Goal: Complete application form: Complete application form

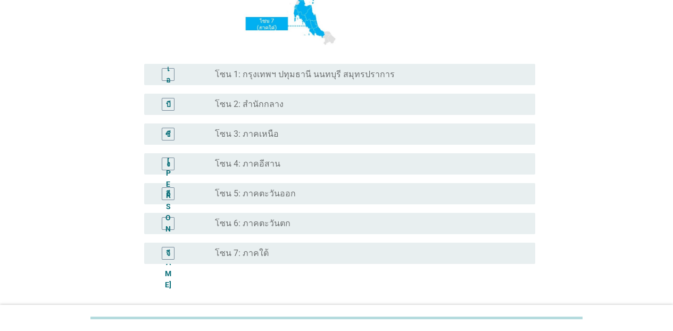
scroll to position [205, 0]
click at [263, 71] on font "โซน 1: กรุงเทพฯ ปทุมธานี นนทบุรี สมุทรปราการ" at bounding box center [305, 73] width 180 height 10
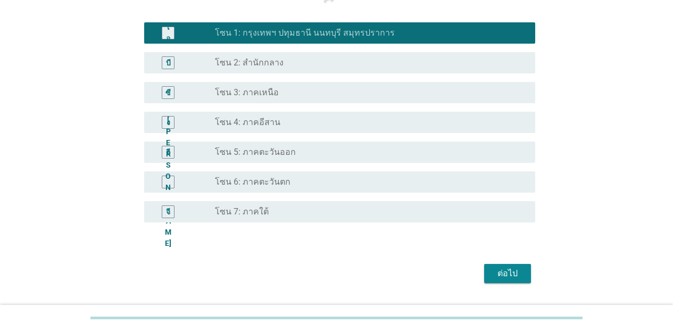
scroll to position [274, 0]
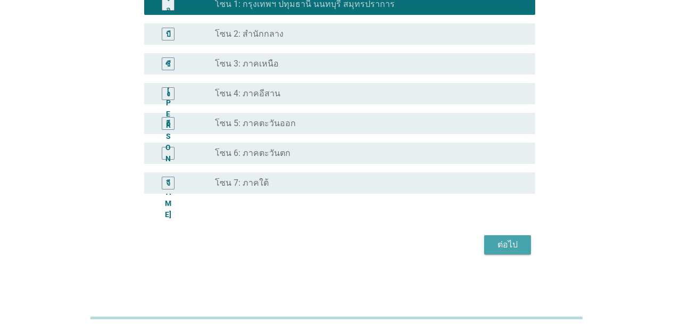
click at [506, 241] on font "ต่อไป" at bounding box center [507, 244] width 20 height 10
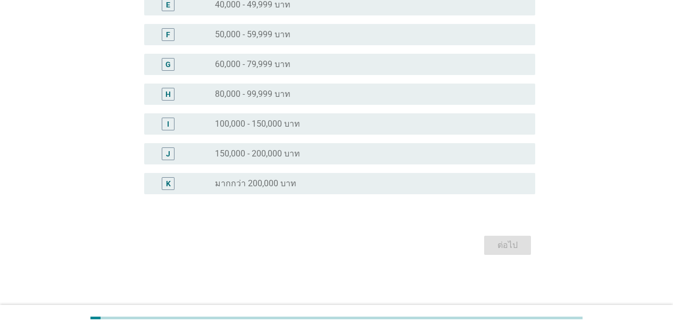
scroll to position [0, 0]
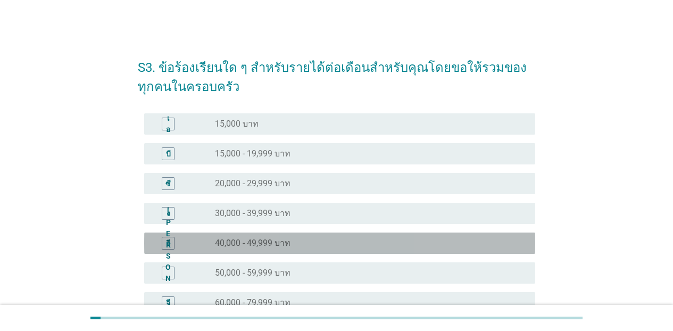
click at [332, 246] on div "ปุ่มวิทยุ[PERSON_NAME]เลือก 40,000 - 49,999 บาท" at bounding box center [366, 243] width 303 height 11
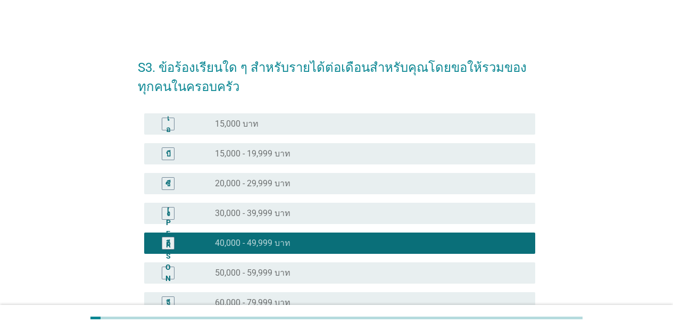
scroll to position [238, 0]
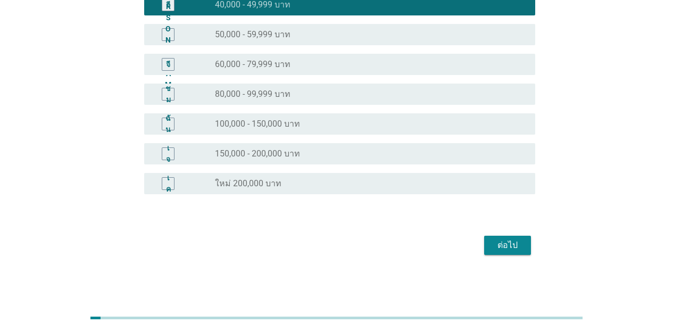
drag, startPoint x: 480, startPoint y: 248, endPoint x: 487, endPoint y: 248, distance: 7.4
click at [482, 248] on div "ต่อไป" at bounding box center [336, 245] width 397 height 26
click at [491, 248] on button "ต่อไป" at bounding box center [507, 245] width 47 height 19
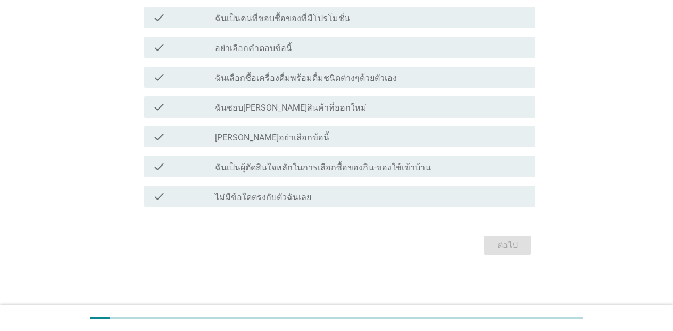
scroll to position [0, 0]
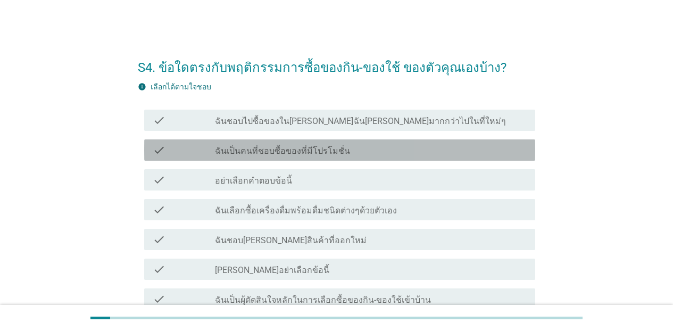
click at [366, 149] on div "check_box_outline_blank ฉันเป็นคนที่ชอบซื้อของที่มีโปรโมชั่น" at bounding box center [371, 150] width 312 height 13
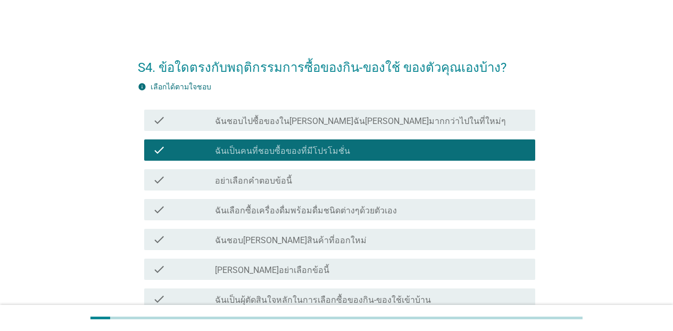
click at [344, 219] on div "check check_box_outline_blank ฉันเลือกซื้อเครื่องดื่มพร้อมดื่มชนิดต่างๆด้วยตัวเ…" at bounding box center [339, 209] width 391 height 21
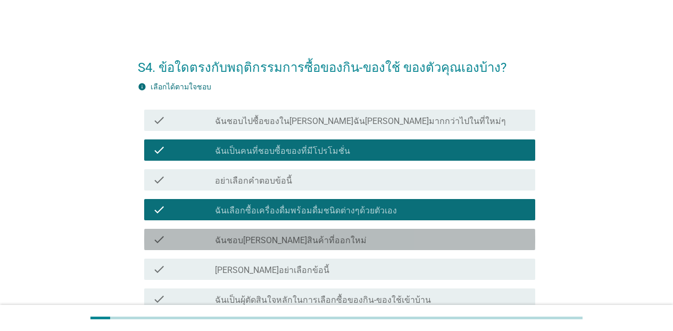
click at [341, 236] on div "check_box_outline_blank ฉันชอบ[PERSON_NAME]สินค้าที่ออกใหม่" at bounding box center [371, 239] width 312 height 13
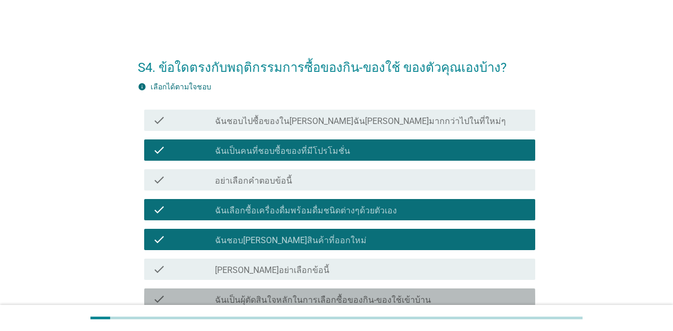
click at [341, 296] on label "ฉันเป็นผุ้ตัดสินใจหลักในการเลือกซื้อของกิน-ของใช้เข้าบ้าน" at bounding box center [323, 300] width 216 height 11
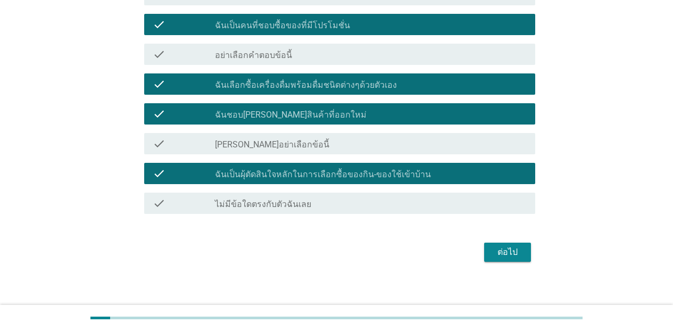
scroll to position [132, 0]
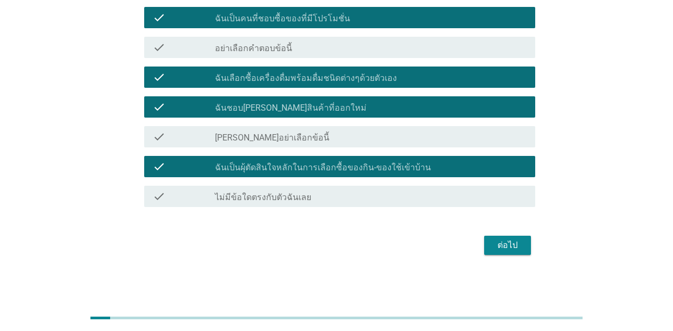
click at [522, 245] on div "ต่อไป" at bounding box center [508, 245] width 30 height 13
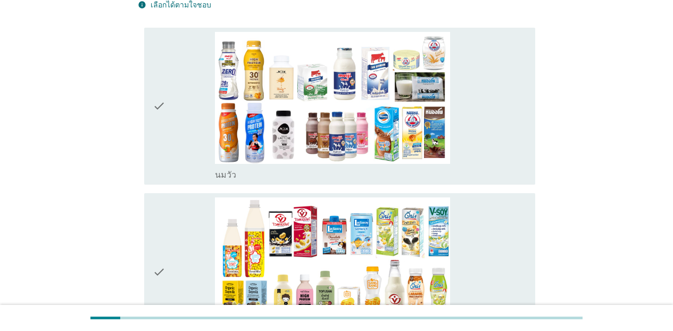
scroll to position [163, 0]
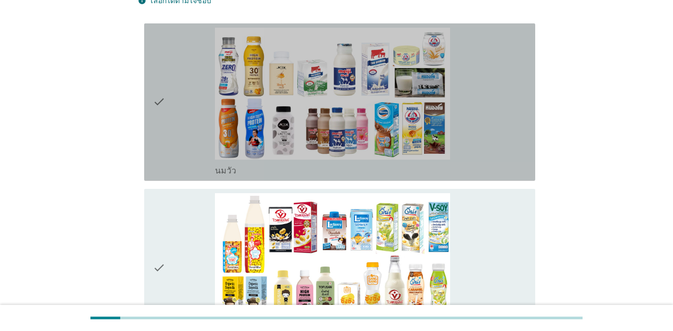
click at [523, 102] on div "check check_box_outline_blank [PERSON_NAME]" at bounding box center [339, 101] width 391 height 157
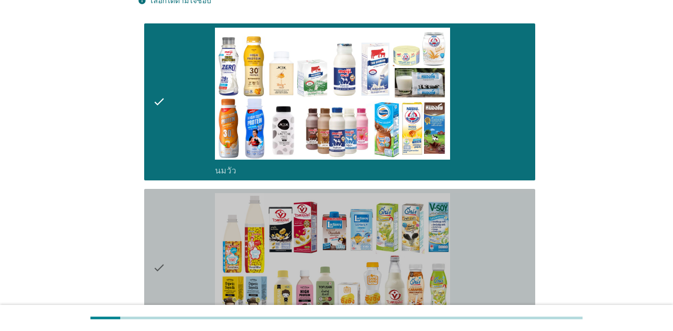
click at [519, 243] on div "check_box_outline_blank นมถั่วเหลือง-น้ำเต้าหู้พร้อมดื่ม" at bounding box center [371, 267] width 312 height 149
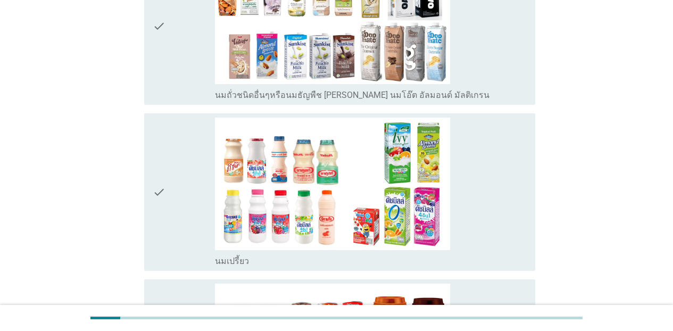
scroll to position [579, 0]
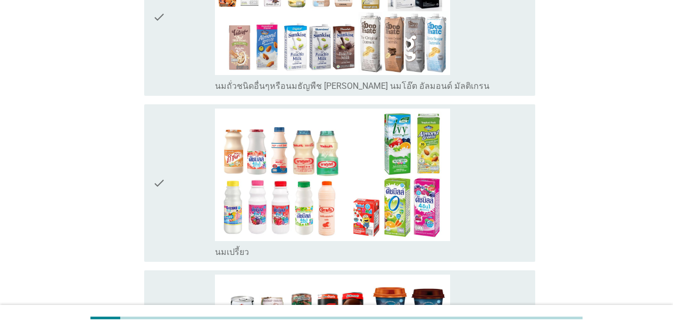
click at [523, 65] on div "check_box_outline_blank นมถั่วชนิดอื่นๆหรือนมธัญพืช [PERSON_NAME] นมโอ๊ต อัลมอน…" at bounding box center [371, 17] width 312 height 149
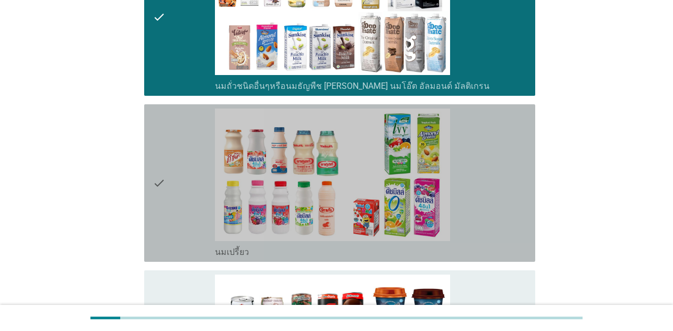
click at [507, 168] on div "check_box_outline_blank นมเปรี้ยว" at bounding box center [371, 183] width 312 height 149
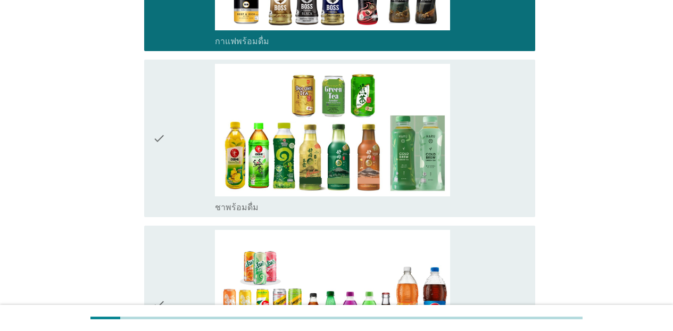
scroll to position [973, 0]
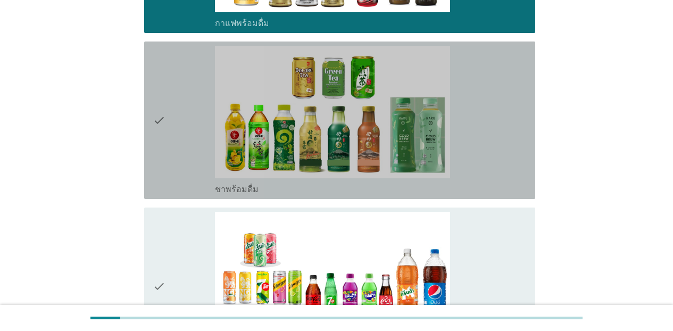
click at [463, 136] on div "check_box_outline_blank ชาพร้อมดื่ม" at bounding box center [371, 120] width 312 height 149
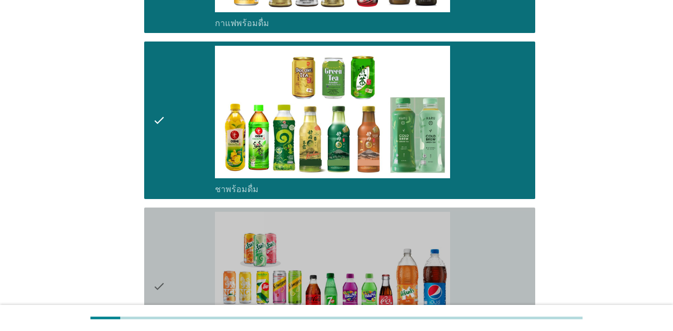
click at [463, 244] on div "check_box_outline_blank น้ำอัดลม" at bounding box center [371, 286] width 312 height 149
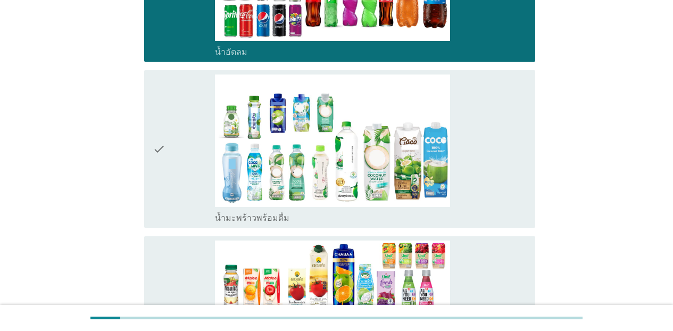
scroll to position [1322, 0]
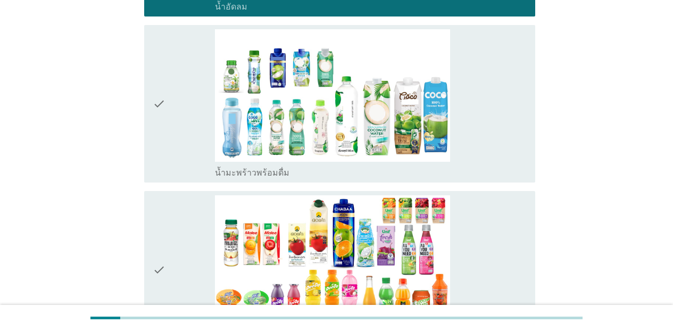
click at [479, 151] on div "check_box_outline_blank น้ำมะพร้าวพร้อมดื่ม" at bounding box center [371, 103] width 312 height 149
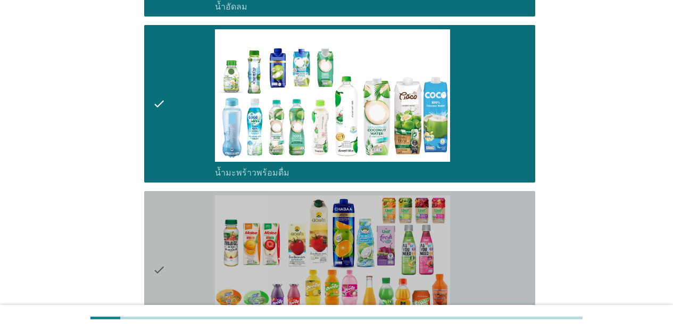
click at [487, 235] on div "check_box_outline_blank น้ำผลไม้-น้ำผักผลไม้พร้อมดื่ม" at bounding box center [371, 269] width 312 height 149
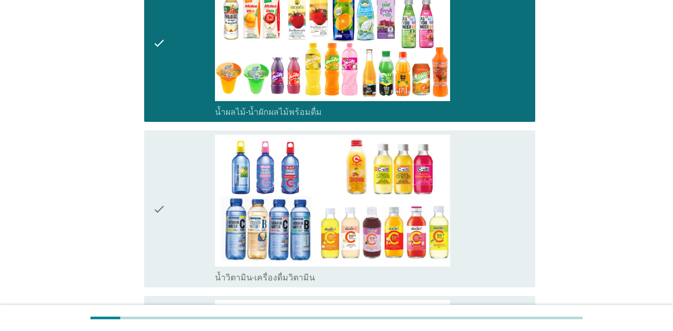
scroll to position [1657, 0]
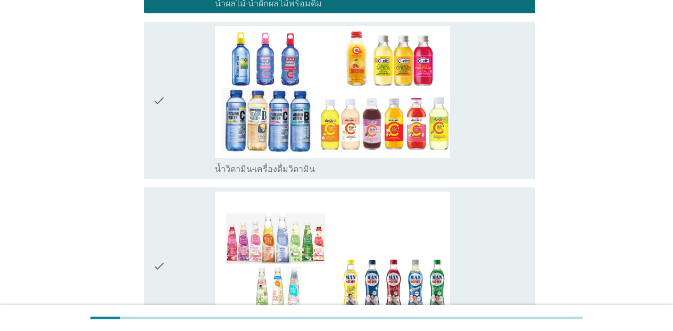
click at [502, 134] on div "check_box_outline_blank น้ำวิตามิน-เครื่องดื่มวิตามิน" at bounding box center [371, 100] width 312 height 149
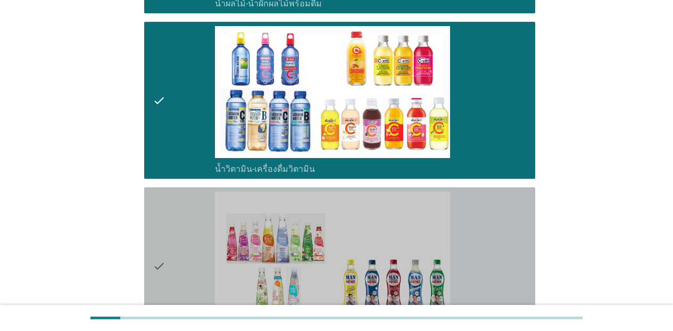
click at [494, 225] on div "check_box_outline_blank เครื่องดื่มเพื่อสุขภาพและความงาม [PERSON_NAME] เซ็ปเป้ …" at bounding box center [371, 265] width 312 height 149
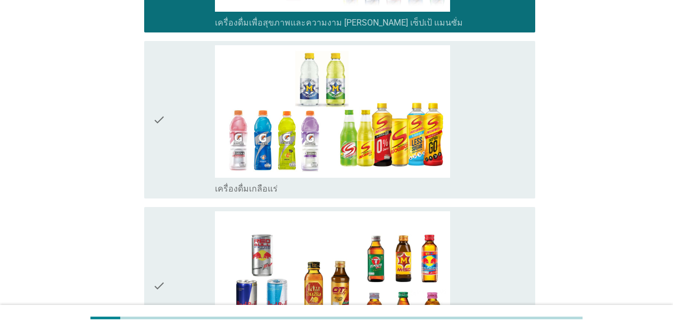
scroll to position [2028, 0]
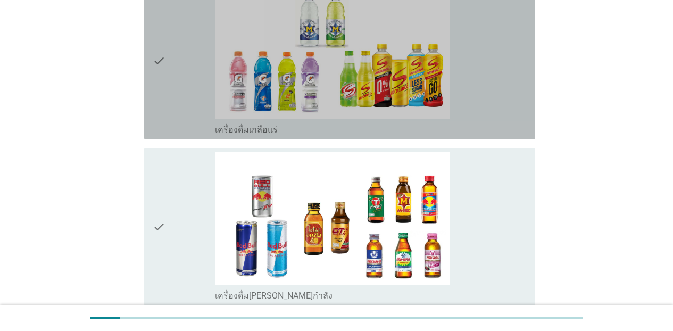
click at [485, 123] on div "check_box_outline_blank เครื่องดื่มเกลือแร่" at bounding box center [371, 128] width 312 height 13
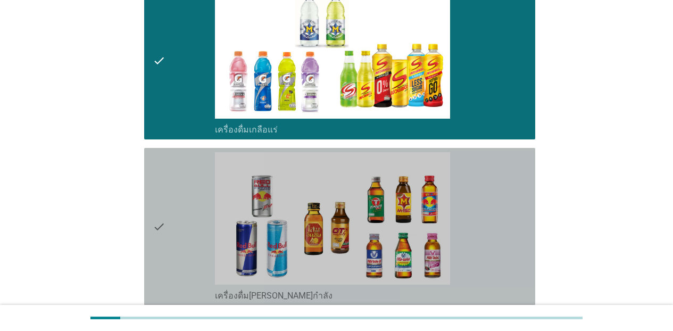
click at [488, 195] on div "check_box_outline_blank เครื่องดื่ม[PERSON_NAME]กำลัง" at bounding box center [371, 226] width 312 height 149
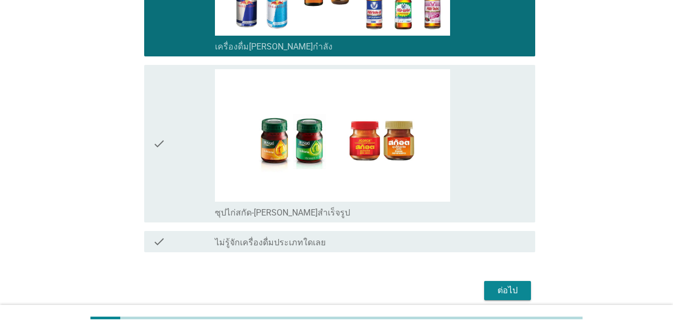
scroll to position [2304, 0]
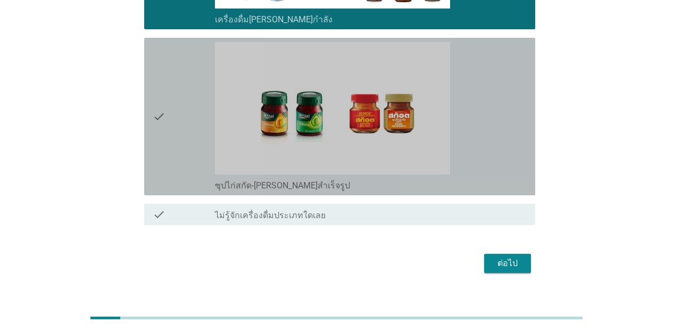
click at [515, 170] on div "check_box_outline_blank ซุปไก่สกัด-[PERSON_NAME]สำเร็จรูป" at bounding box center [371, 116] width 312 height 149
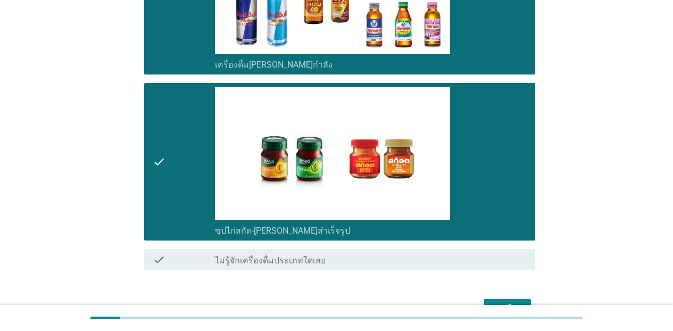
scroll to position [2322, 0]
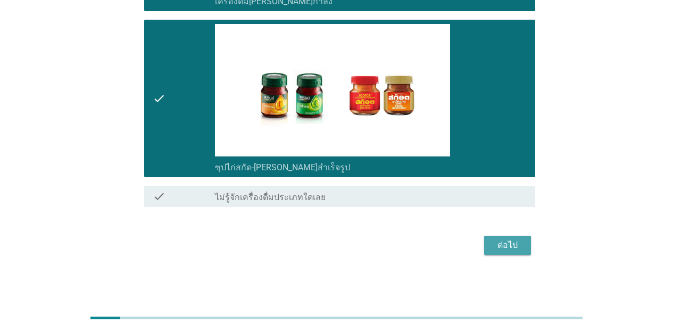
click at [513, 239] on div "ต่อไป" at bounding box center [508, 245] width 30 height 13
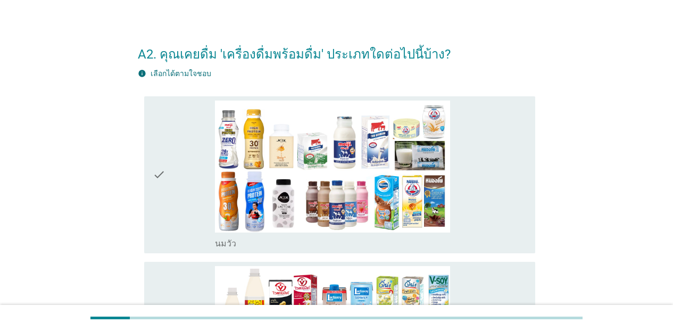
scroll to position [31, 0]
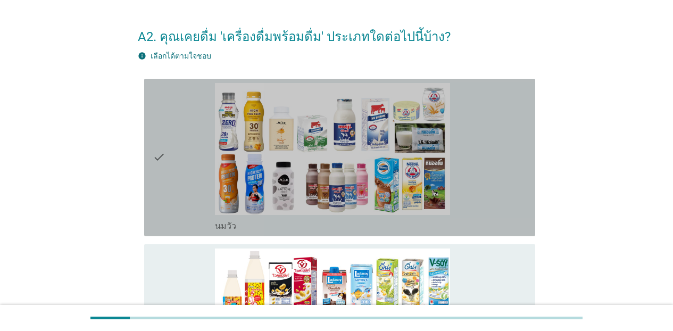
click at [521, 147] on div "check_box_outline_blank [PERSON_NAME]" at bounding box center [371, 157] width 312 height 149
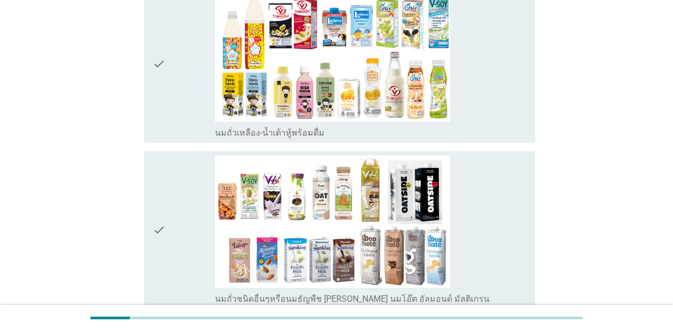
scroll to position [352, 0]
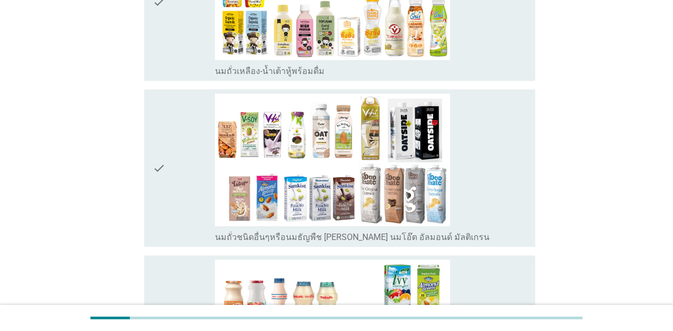
click at [516, 47] on div "check_box_outline_blank นมถั่วเหลือง-น้ำเต้าหู้พร้อมดื่ม" at bounding box center [371, 2] width 312 height 149
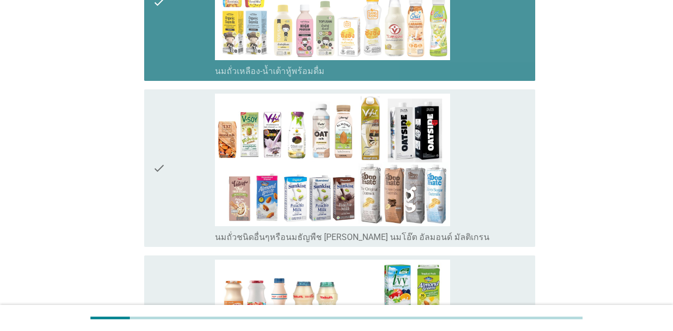
click at [498, 153] on div "check_box_outline_blank นมถั่วชนิดอื่นๆหรือนมธัญพืช [PERSON_NAME] นมโอ๊ต อัลมอน…" at bounding box center [371, 168] width 312 height 149
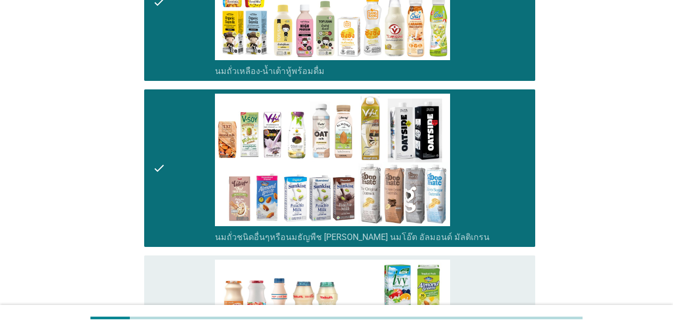
click at [511, 263] on div "check_box_outline_blank นมเปรี้ยว" at bounding box center [371, 334] width 312 height 149
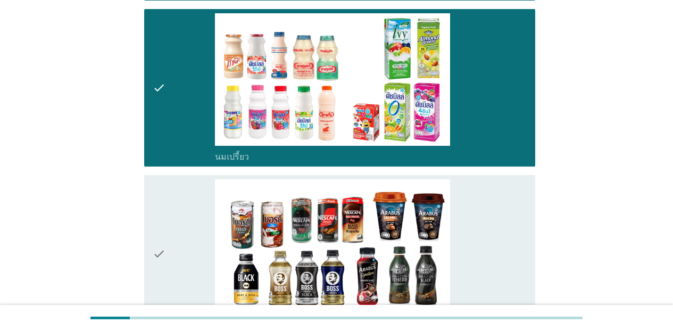
scroll to position [721, 0]
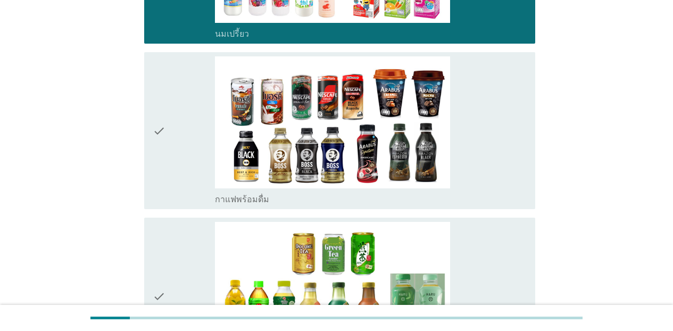
click at [510, 147] on div "check_box_outline_blank กาแฟพร้อมดื่ม" at bounding box center [371, 130] width 312 height 149
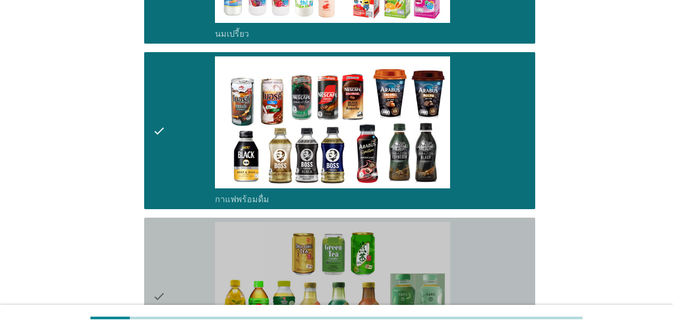
click at [502, 245] on div "check_box_outline_blank ชาพร้อมดื่ม" at bounding box center [371, 296] width 312 height 149
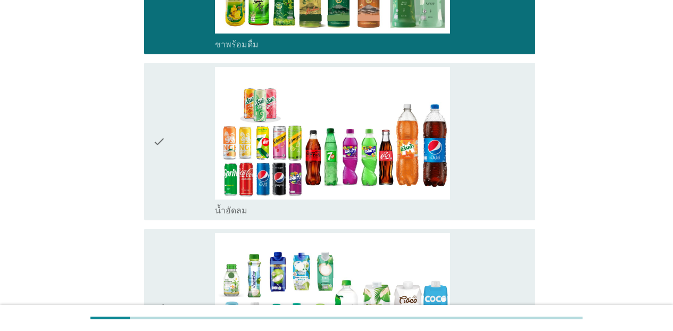
scroll to position [1046, 0]
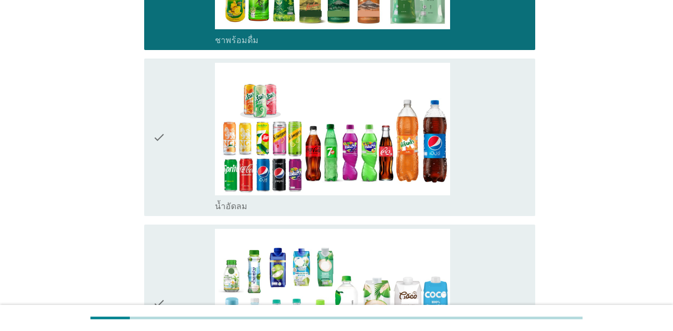
click at [523, 176] on div "check check_box_outline_blank น้ำอัดลม" at bounding box center [339, 137] width 391 height 157
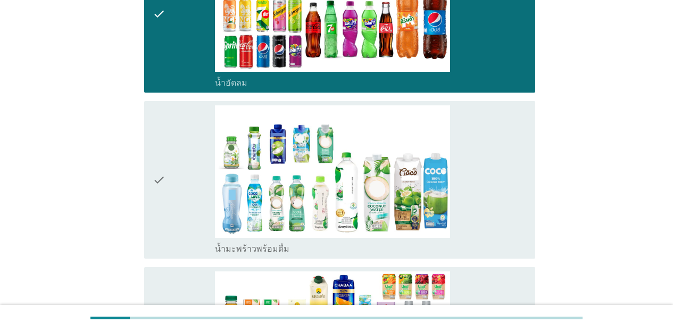
scroll to position [1327, 0]
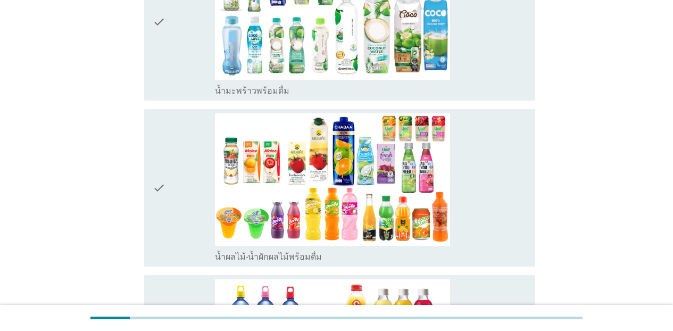
click at [508, 91] on div "check_box_outline_blank น้ำมะพร้าวพร้อมดื่ม" at bounding box center [371, 90] width 312 height 13
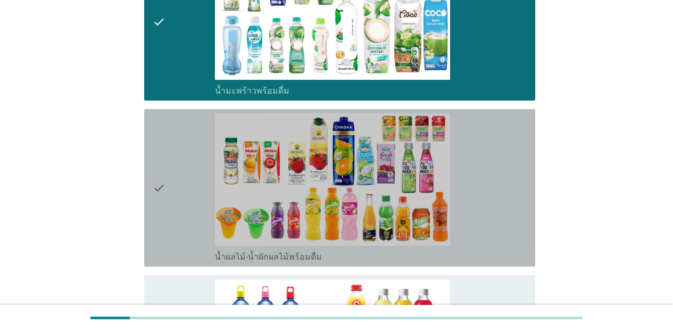
click at [514, 148] on div "check_box_outline_blank น้ำผลไม้-น้ำผักผลไม้พร้อมดื่ม" at bounding box center [371, 187] width 312 height 149
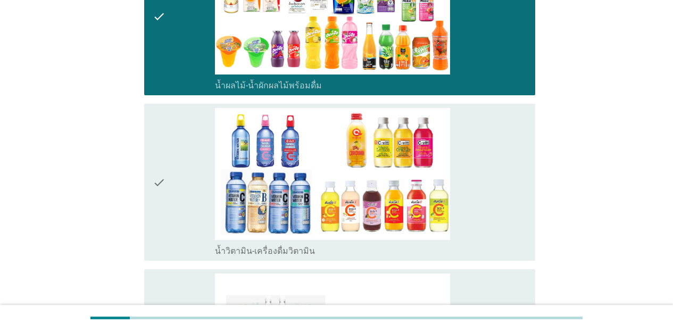
scroll to position [1529, 0]
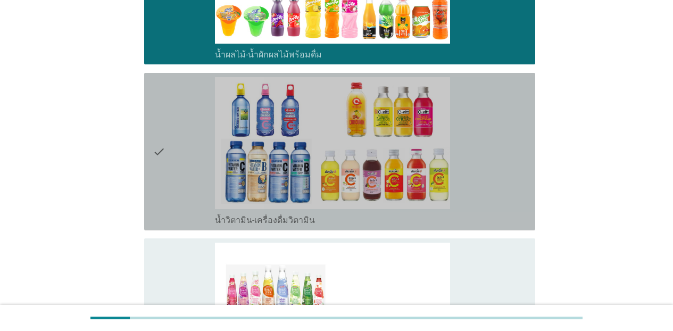
click at [496, 179] on div "check_box_outline_blank น้ำวิตามิน-เครื่องดื่มวิตามิน" at bounding box center [371, 151] width 312 height 149
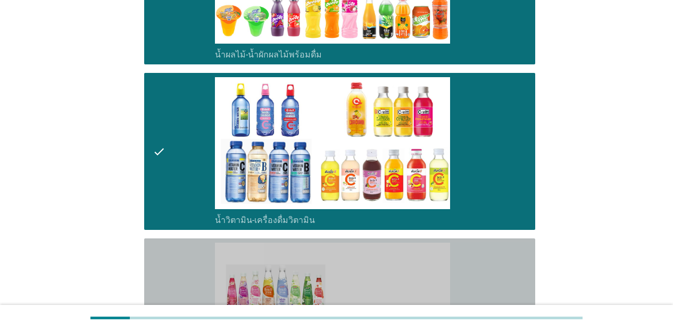
click at [523, 259] on div "check_box_outline_blank เครื่องดื่มเพื่อสุขภาพและความงาม [PERSON_NAME] เซ็ปเป้ …" at bounding box center [371, 317] width 312 height 149
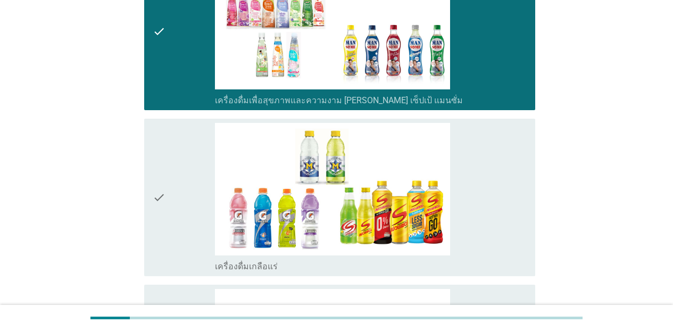
scroll to position [1837, 0]
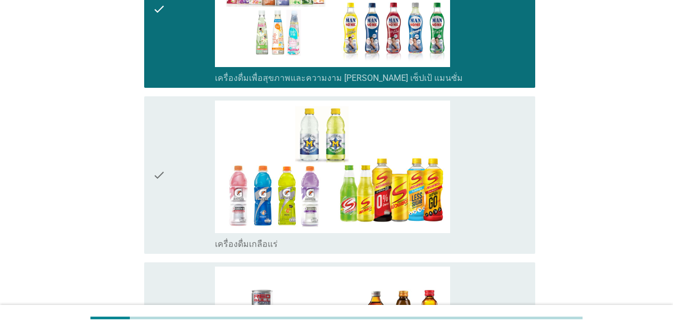
drag, startPoint x: 526, startPoint y: 212, endPoint x: 536, endPoint y: 214, distance: 10.2
click at [523, 212] on div "check_box_outline_blank เครื่องดื่มเกลือแร่" at bounding box center [371, 175] width 312 height 149
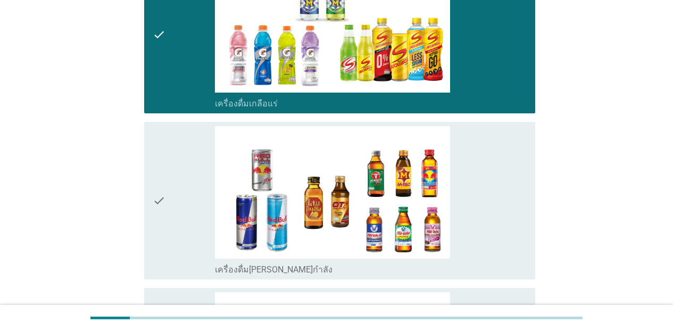
scroll to position [1991, 0]
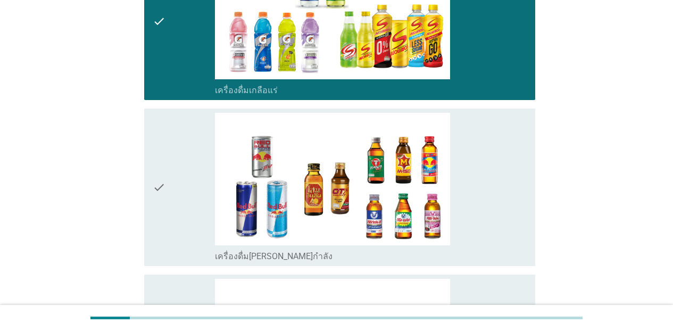
click at [523, 229] on div "check_box_outline_blank เครื่องดื่ม[PERSON_NAME]กำลัง" at bounding box center [371, 187] width 312 height 149
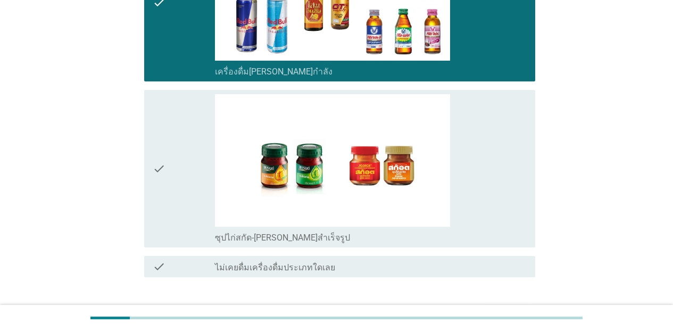
scroll to position [2180, 0]
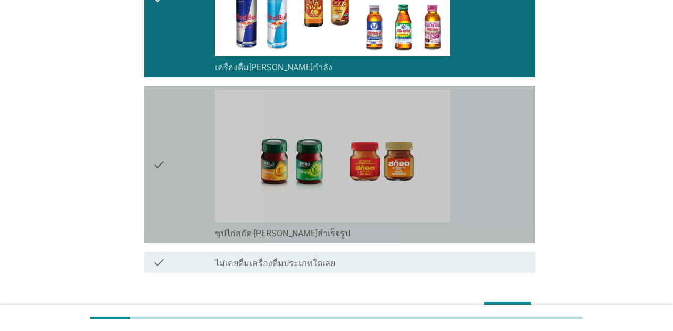
click at [487, 212] on div "check_box_outline_blank ซุปไก่สกัด-[PERSON_NAME]สำเร็จรูป" at bounding box center [371, 164] width 312 height 149
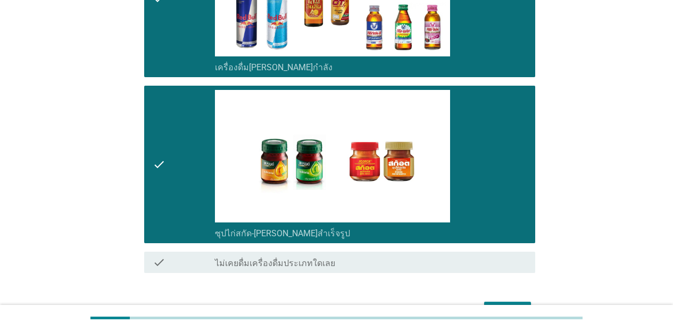
scroll to position [2246, 0]
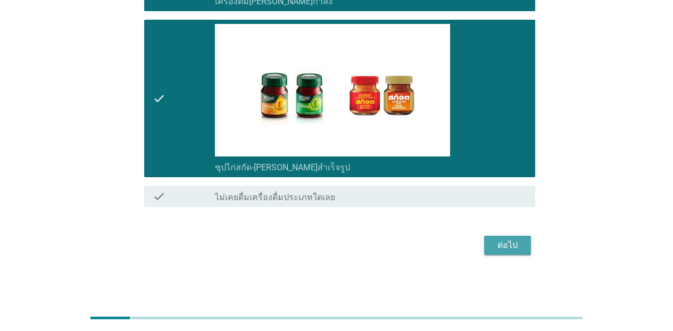
click at [493, 240] on div "ต่อไป" at bounding box center [508, 245] width 30 height 13
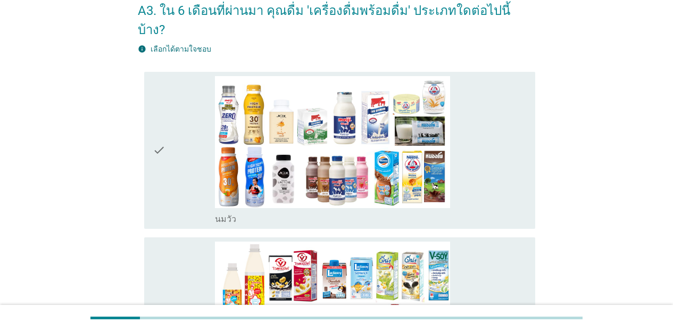
scroll to position [105, 0]
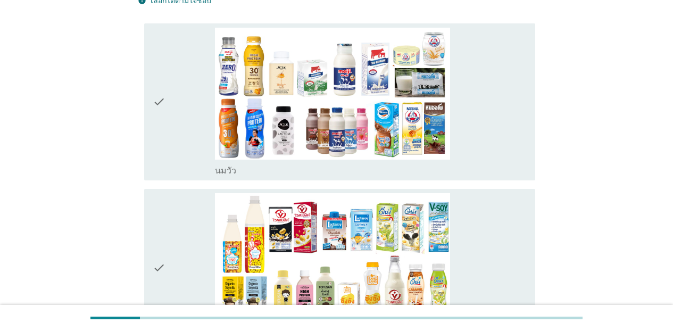
click at [505, 163] on div "check_box_outline_blank [PERSON_NAME]" at bounding box center [371, 169] width 312 height 13
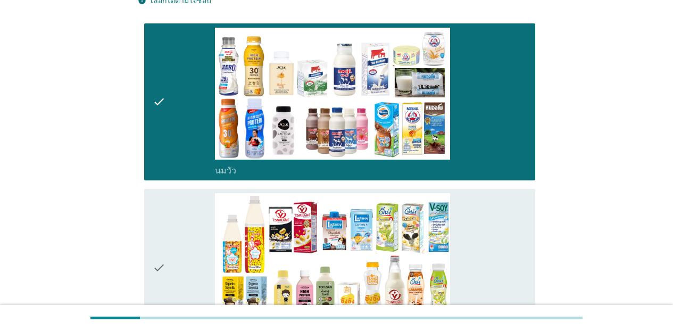
click at [514, 223] on div "check_box_outline_blank นมถั่วเหลือง-น้ำเต้าหู้พร้อมดื่ม" at bounding box center [371, 267] width 312 height 149
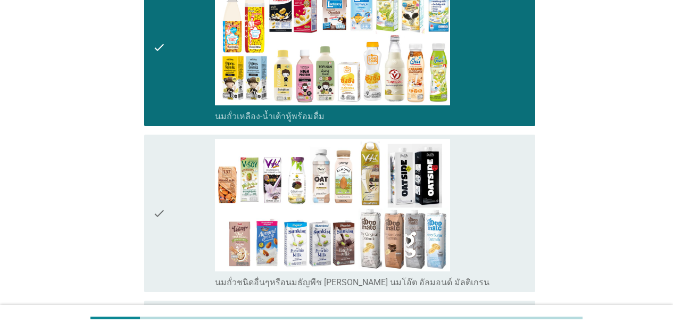
scroll to position [354, 0]
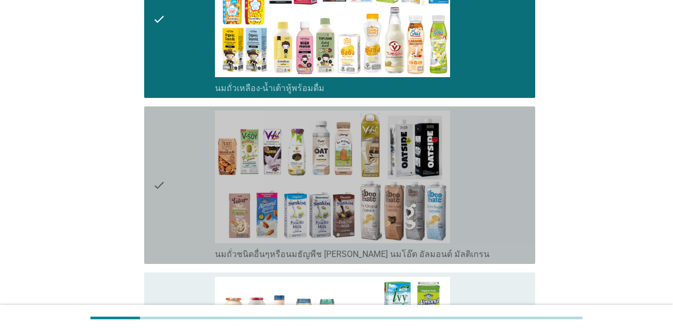
click at [501, 226] on div "check_box_outline_blank นมถั่วชนิดอื่นๆหรือนมธัญพืช [PERSON_NAME] นมโอ๊ต อัลมอน…" at bounding box center [371, 185] width 312 height 149
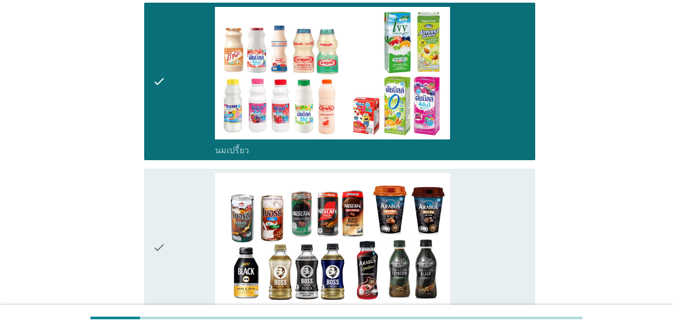
scroll to position [645, 0]
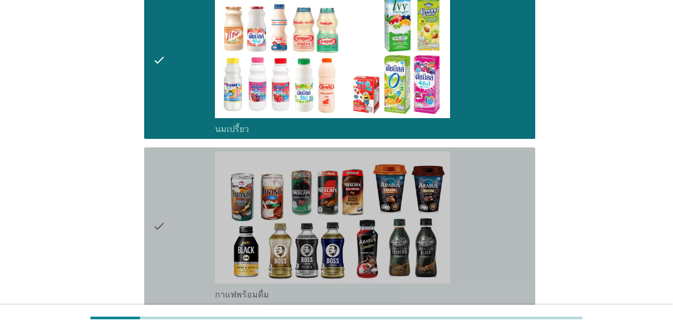
drag, startPoint x: 497, startPoint y: 241, endPoint x: 525, endPoint y: 251, distance: 29.3
click at [498, 241] on div "check_box_outline_blank กาแฟพร้อมดื่ม" at bounding box center [371, 226] width 312 height 149
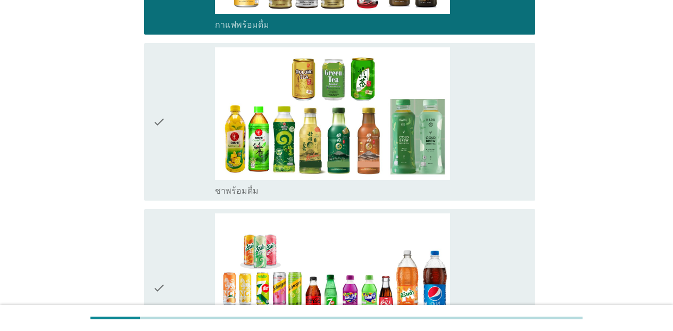
scroll to position [921, 0]
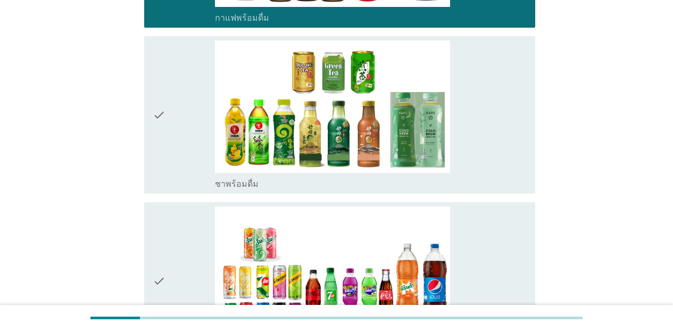
click at [516, 177] on div "check_box_outline_blank ชาพร้อมดื่ม" at bounding box center [371, 183] width 312 height 13
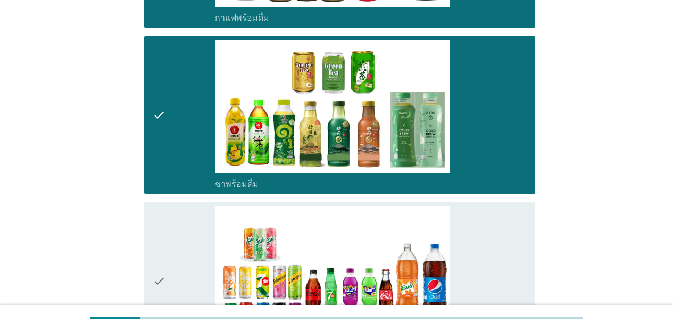
click at [523, 230] on div "check check_box_outline_blank น้ำอัดลม" at bounding box center [339, 280] width 391 height 157
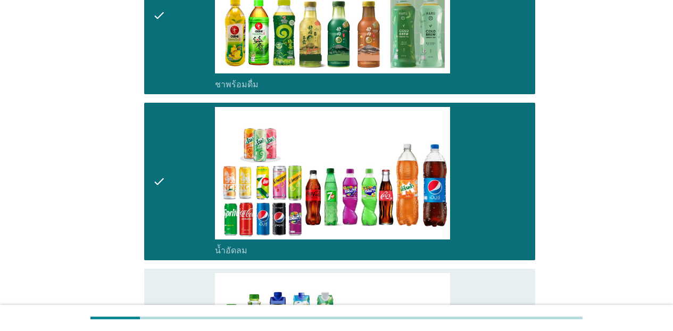
scroll to position [1106, 0]
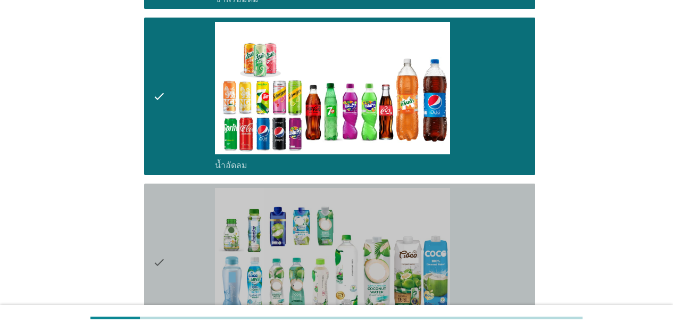
click at [523, 254] on div "check check_box_outline_blank น้ำมะพร้าวพร้อมดื่ม" at bounding box center [339, 262] width 391 height 157
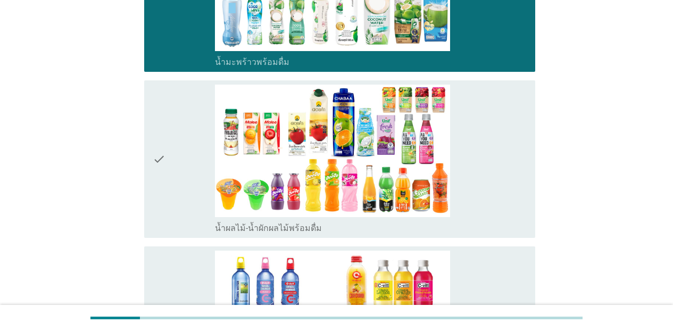
scroll to position [1404, 0]
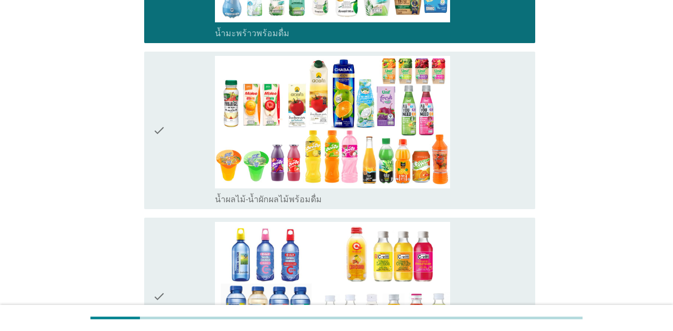
click at [506, 149] on div "check_box_outline_blank น้ำผลไม้-น้ำผักผลไม้พร้อมดื่ม" at bounding box center [371, 130] width 312 height 149
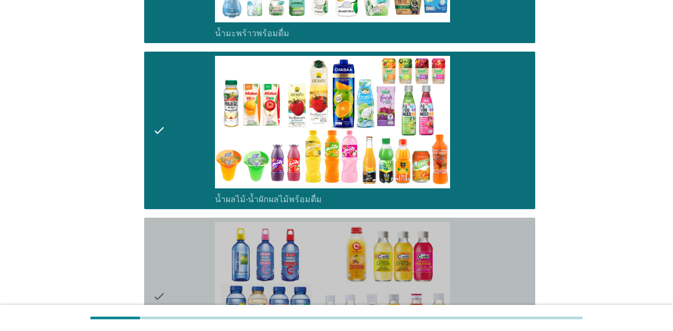
click at [523, 253] on div "check_box_outline_blank น้ำวิตามิน-เครื่องดื่มวิตามิน" at bounding box center [371, 296] width 312 height 149
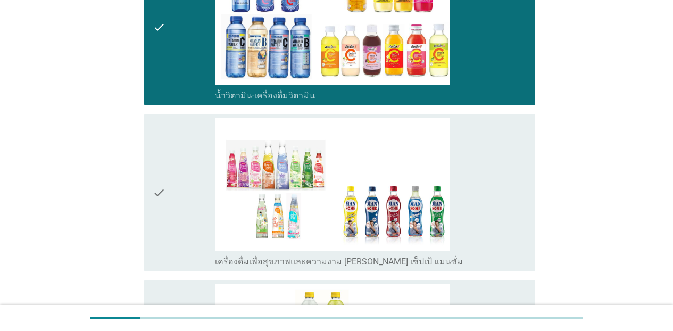
scroll to position [1687, 0]
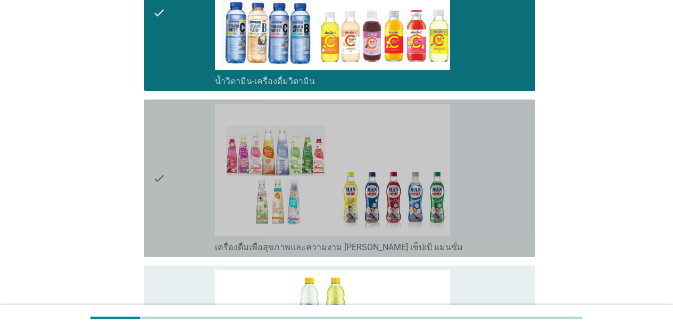
click at [504, 219] on div "check_box_outline_blank เครื่องดื่มเพื่อสุขภาพและความงาม [PERSON_NAME] เซ็ปเป้ …" at bounding box center [371, 178] width 312 height 149
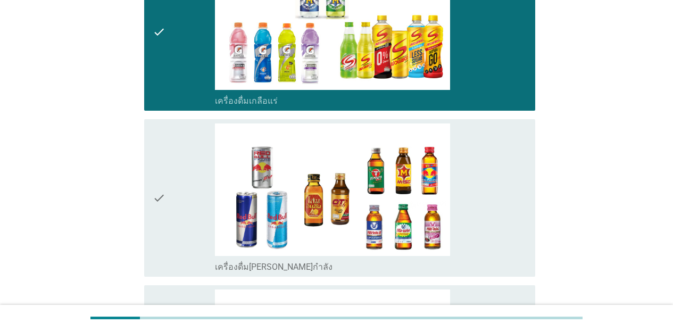
scroll to position [2028, 0]
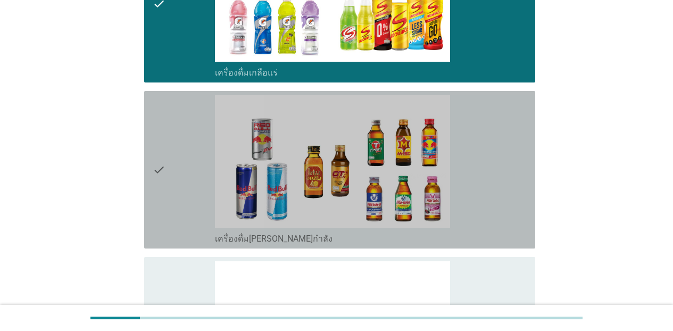
click at [506, 204] on div "check_box_outline_blank เครื่องดื่ม[PERSON_NAME]กำลัง" at bounding box center [371, 169] width 312 height 149
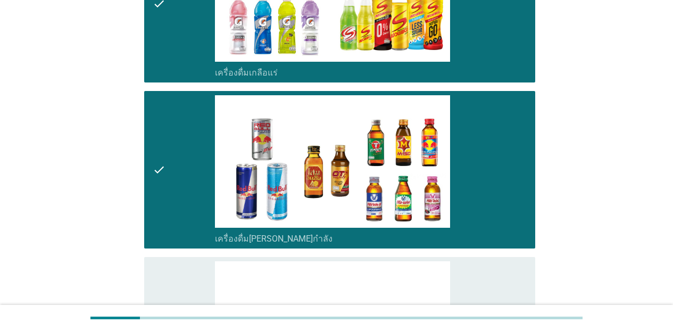
click at [523, 280] on div "check_box_outline_blank ซุปไก่สกัด-[PERSON_NAME]สำเร็จรูป" at bounding box center [371, 335] width 312 height 149
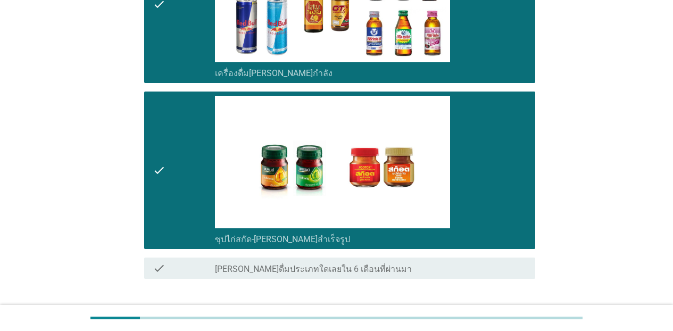
scroll to position [2246, 0]
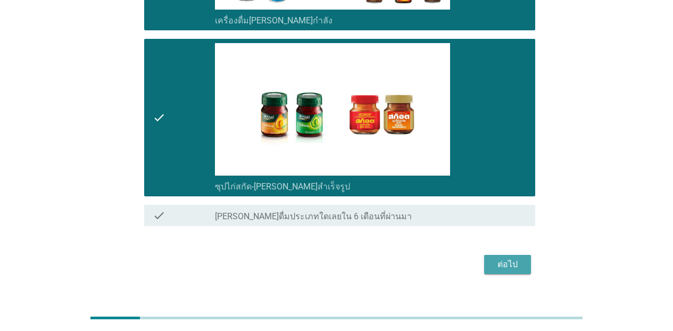
click at [510, 258] on div "ต่อไป" at bounding box center [508, 264] width 30 height 13
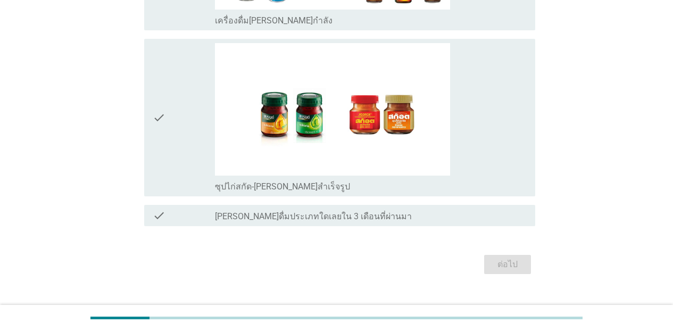
scroll to position [0, 0]
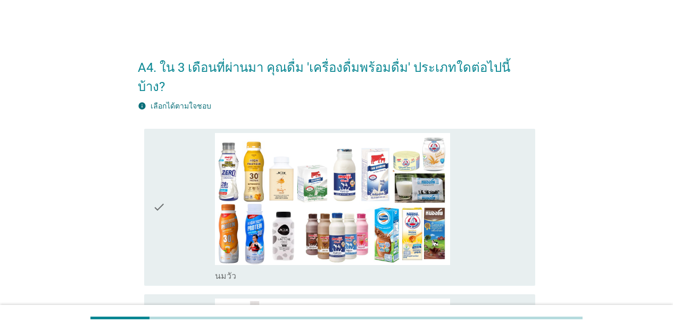
click at [498, 211] on div "check_box_outline_blank [PERSON_NAME]" at bounding box center [371, 207] width 312 height 149
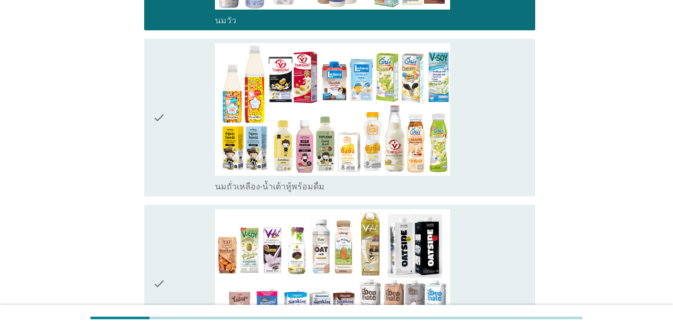
scroll to position [277, 0]
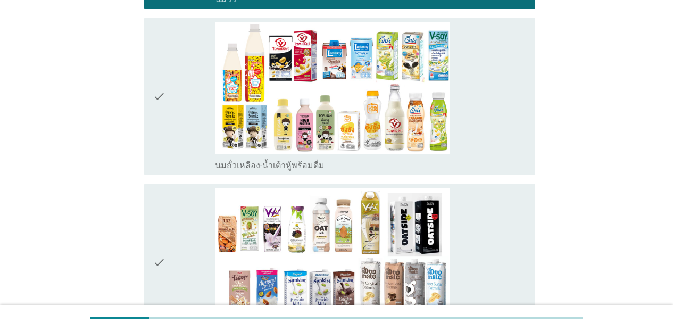
click at [511, 158] on div "check_box_outline_blank นมถั่วเหลือง-น้ำเต้าหู้พร้อมดื่ม" at bounding box center [371, 164] width 312 height 13
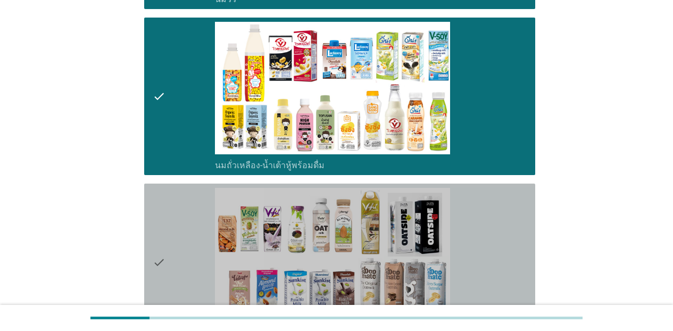
drag, startPoint x: 524, startPoint y: 206, endPoint x: 565, endPoint y: 264, distance: 71.0
click at [523, 207] on div "check_box_outline_blank นมถั่วชนิดอื่นๆหรือนมธัญพืช [PERSON_NAME] นมโอ๊ต อัลมอน…" at bounding box center [371, 262] width 312 height 149
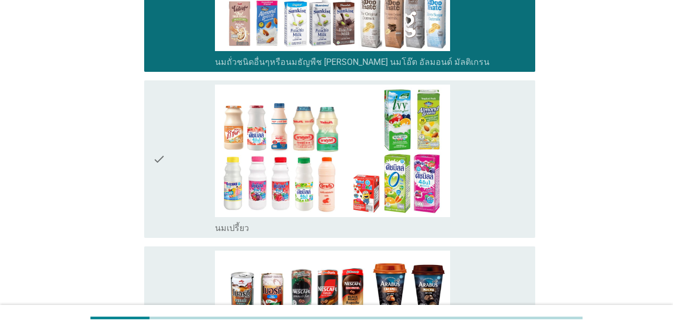
scroll to position [581, 0]
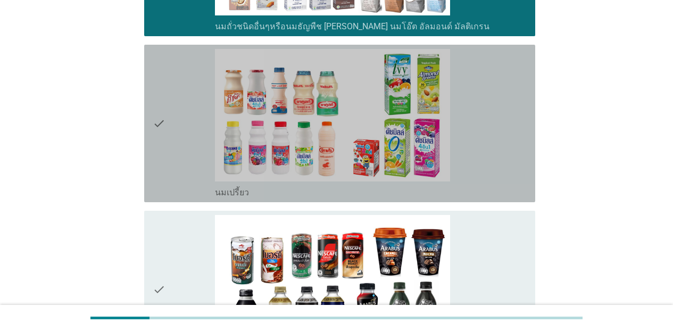
drag, startPoint x: 510, startPoint y: 159, endPoint x: 530, endPoint y: 248, distance: 91.7
click at [515, 168] on div "check_box_outline_blank นมเปรี้ยว" at bounding box center [371, 123] width 312 height 149
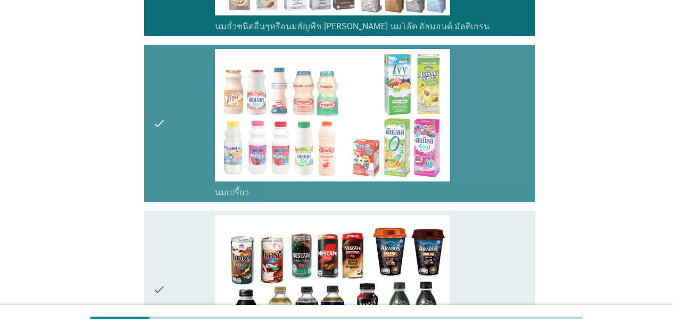
click at [523, 251] on div "check check_box_outline_blank กาแฟพร้อมดื่ม" at bounding box center [339, 289] width 391 height 157
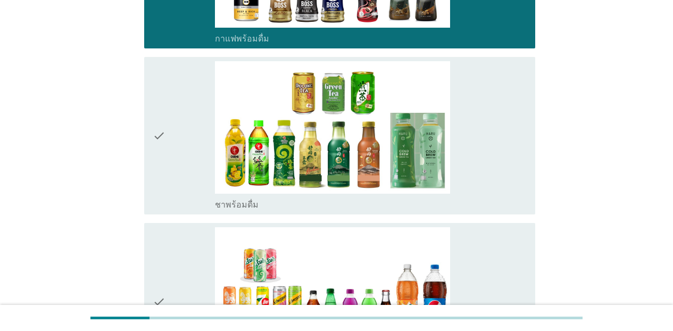
scroll to position [922, 0]
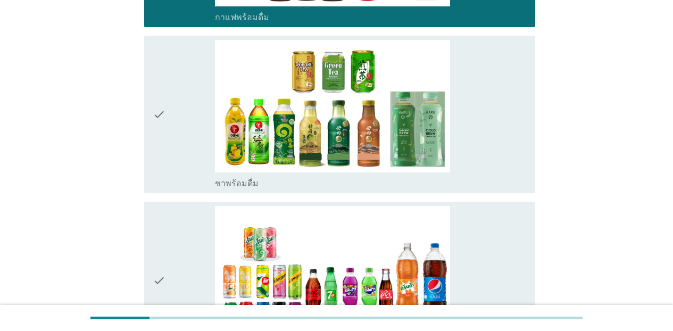
click at [523, 176] on div "check_box_outline_blank ชาพร้อมดื่ม" at bounding box center [371, 182] width 312 height 13
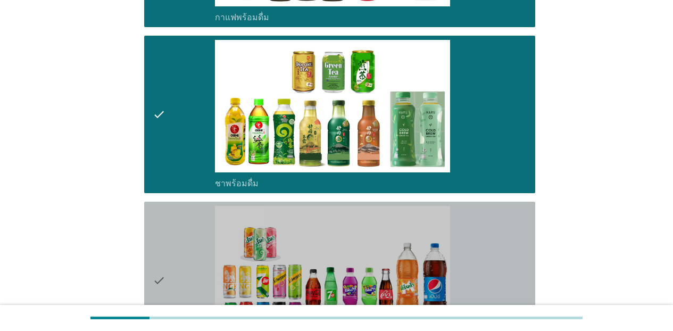
click at [522, 215] on div "check_box_outline_blank น้ำอัดลม" at bounding box center [371, 280] width 312 height 149
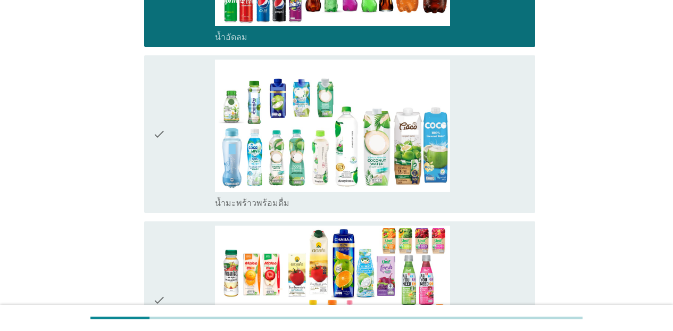
scroll to position [1277, 0]
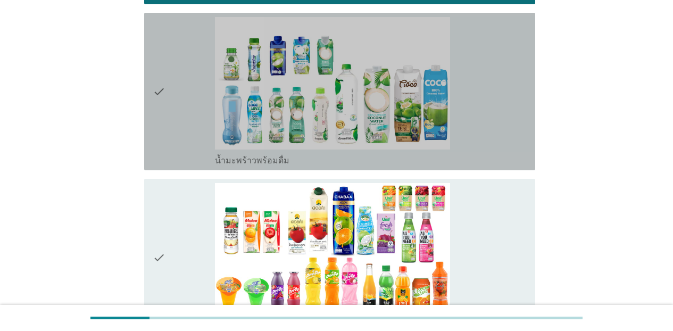
drag, startPoint x: 511, startPoint y: 141, endPoint x: 517, endPoint y: 191, distance: 50.9
click at [511, 153] on div "check_box_outline_blank น้ำมะพร้าวพร้อมดื่ม" at bounding box center [371, 159] width 312 height 13
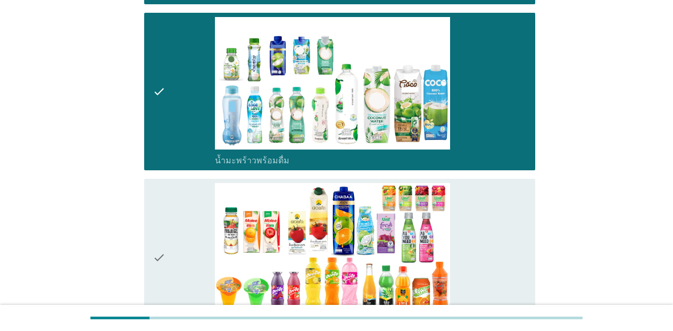
click at [517, 191] on div "check_box_outline_blank น้ำผลไม้-น้ำผักผลไม้พร้อมดื่ม" at bounding box center [371, 257] width 312 height 149
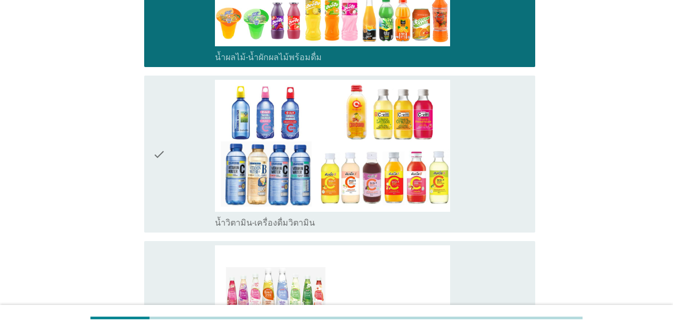
scroll to position [1596, 0]
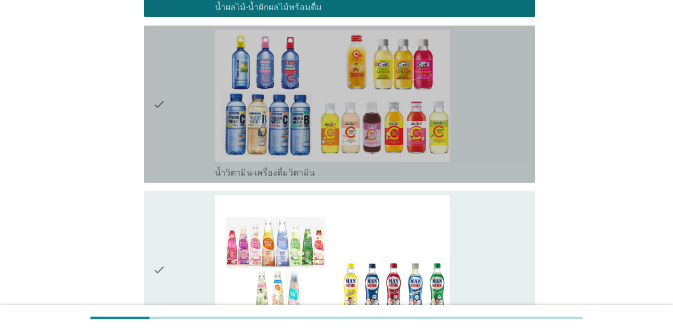
click at [499, 144] on div "check_box_outline_blank น้ำวิตามิน-เครื่องดื่มวิตามิน" at bounding box center [371, 104] width 312 height 149
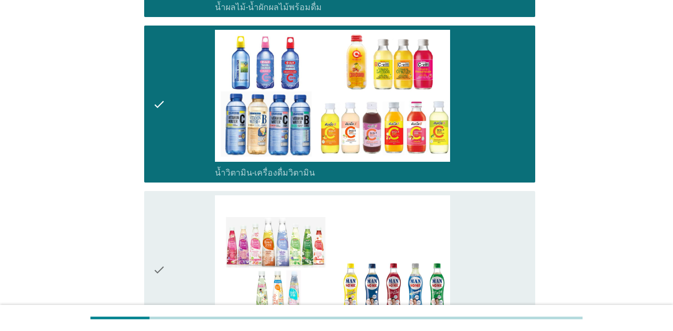
drag, startPoint x: 515, startPoint y: 212, endPoint x: 549, endPoint y: 244, distance: 47.1
click at [517, 215] on div "check_box_outline_blank เครื่องดื่มเพื่อสุขภาพและความงาม [PERSON_NAME] เซ็ปเป้ …" at bounding box center [371, 269] width 312 height 149
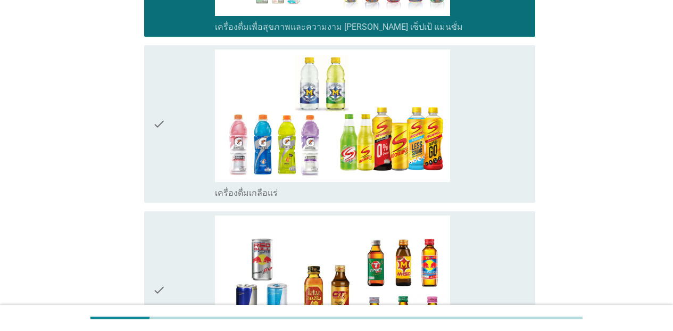
scroll to position [1957, 0]
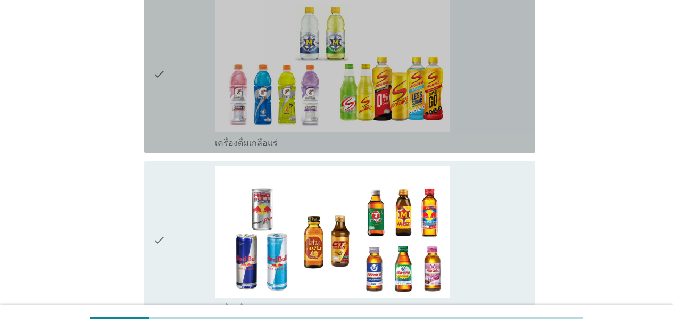
drag, startPoint x: 518, startPoint y: 109, endPoint x: 527, endPoint y: 188, distance: 79.7
click at [520, 118] on div "check_box_outline_blank เครื่องดื่มเกลือแร่" at bounding box center [371, 73] width 312 height 149
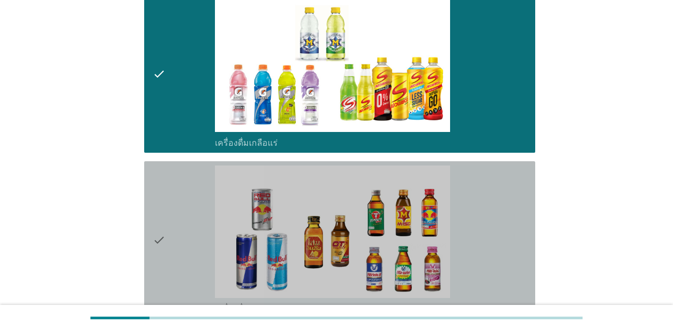
click at [523, 188] on div "check_box_outline_blank เครื่องดื่ม[PERSON_NAME]กำลัง" at bounding box center [371, 239] width 312 height 149
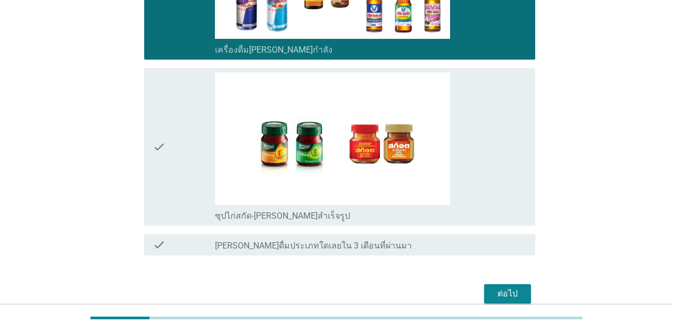
scroll to position [2246, 0]
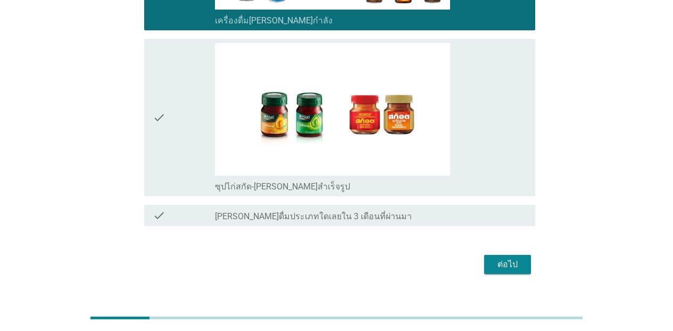
click at [497, 144] on div "check_box_outline_blank ซุปไก่สกัด-[PERSON_NAME]สำเร็จรูป" at bounding box center [371, 117] width 312 height 149
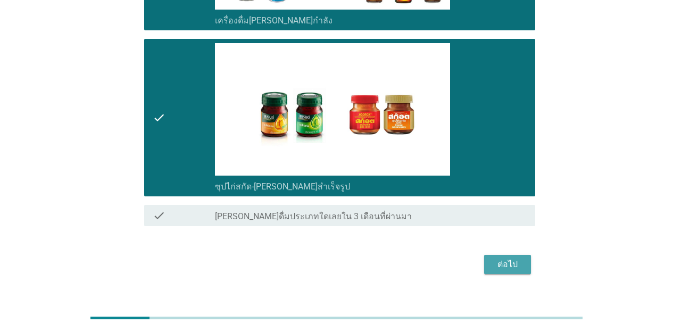
click at [502, 258] on div "ต่อไป" at bounding box center [508, 264] width 30 height 13
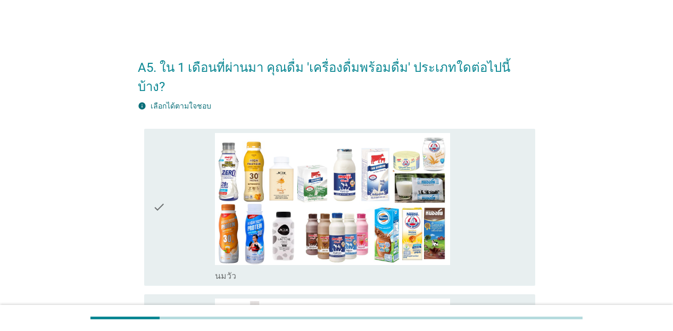
scroll to position [18, 0]
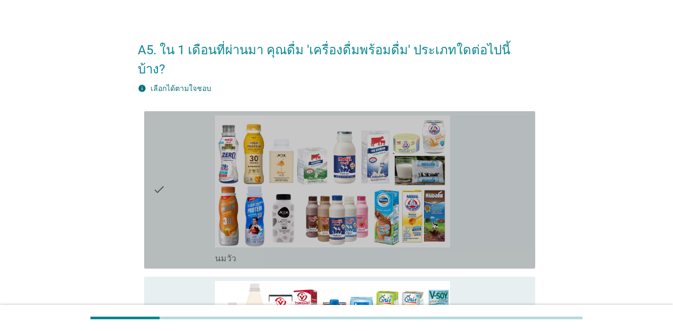
click at [516, 251] on div "check_box_outline_blank [PERSON_NAME]" at bounding box center [371, 257] width 312 height 13
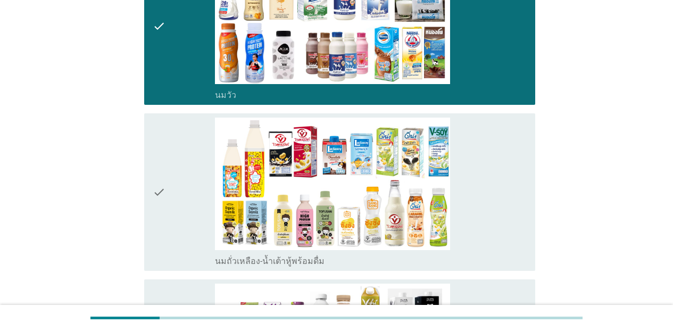
scroll to position [202, 0]
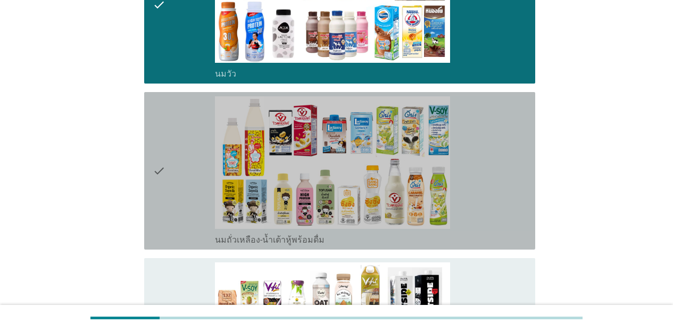
click at [511, 212] on div "check_box_outline_blank นมถั่วเหลือง-น้ำเต้าหู้พร้อมดื่ม" at bounding box center [371, 170] width 312 height 149
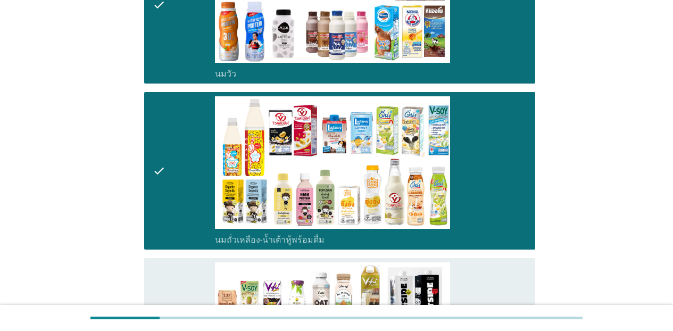
click at [523, 269] on div "check_box_outline_blank นมถั่วชนิดอื่นๆหรือนมธัญพืช [PERSON_NAME] นมโอ๊ต อัลมอน…" at bounding box center [371, 336] width 312 height 149
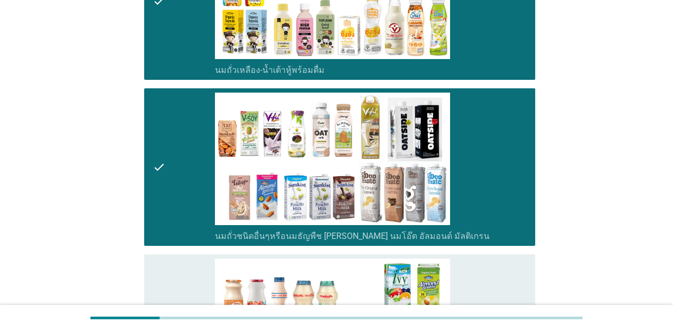
scroll to position [379, 0]
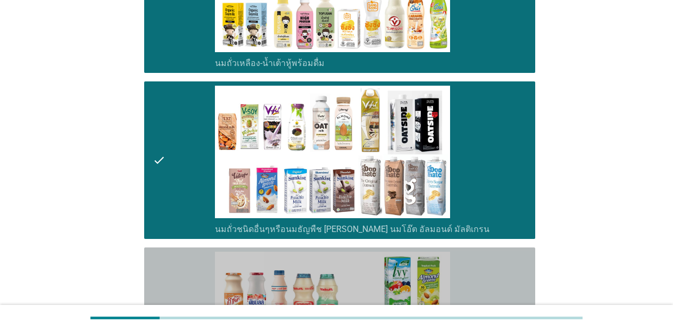
click at [502, 258] on div "check_box_outline_blank นมเปรี้ยว" at bounding box center [371, 326] width 312 height 149
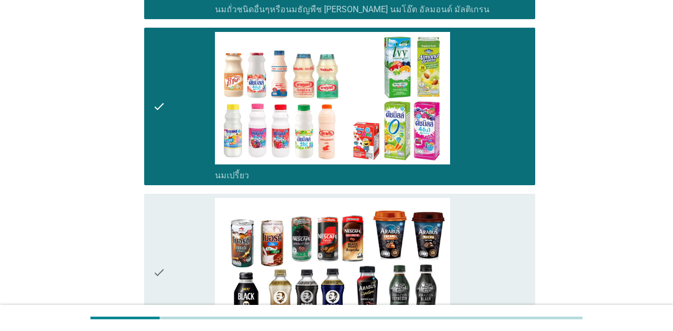
scroll to position [627, 0]
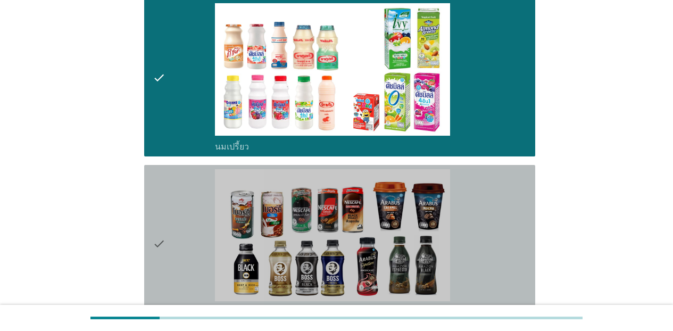
click at [515, 253] on div "check_box_outline_blank กาแฟพร้อมดื่ม" at bounding box center [371, 243] width 312 height 149
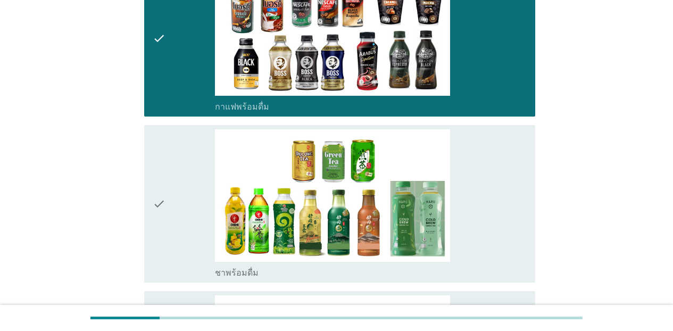
scroll to position [861, 0]
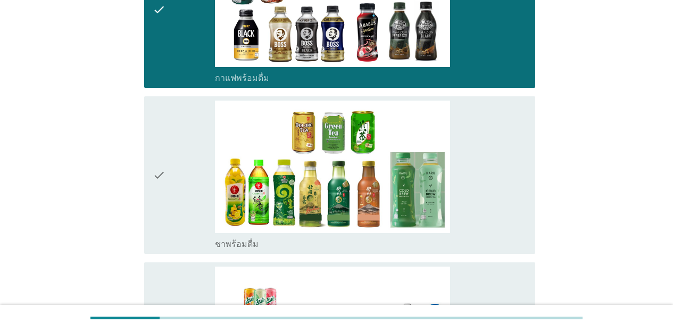
click at [523, 237] on div "check_box_outline_blank ชาพร้อมดื่ม" at bounding box center [371, 243] width 312 height 13
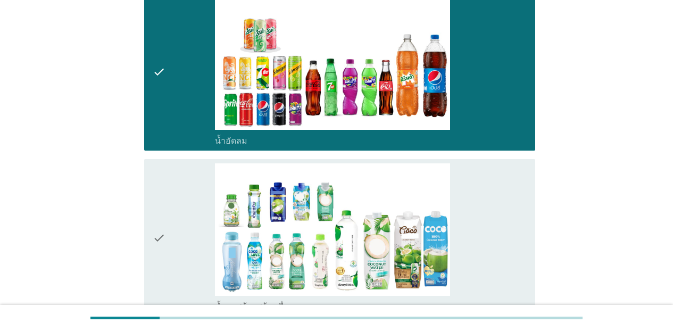
scroll to position [1180, 0]
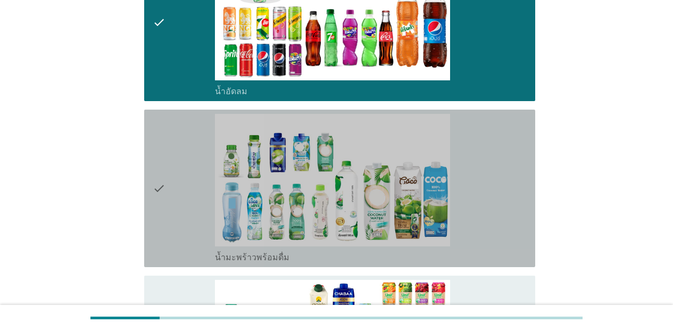
click at [523, 236] on div "check check_box_outline_blank น้ำมะพร้าวพร้อมดื่ม" at bounding box center [339, 188] width 391 height 157
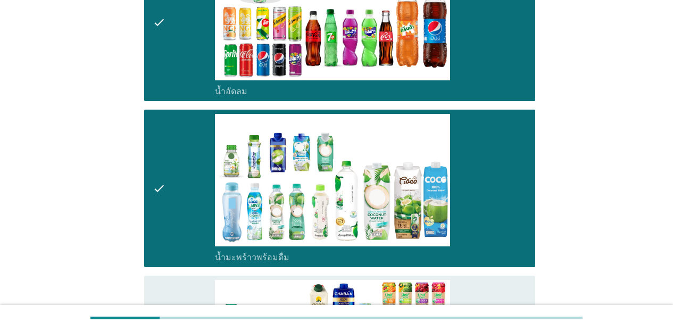
drag, startPoint x: 522, startPoint y: 274, endPoint x: 528, endPoint y: 276, distance: 5.6
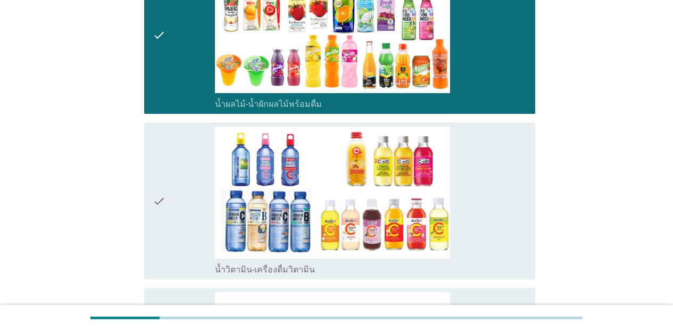
scroll to position [1520, 0]
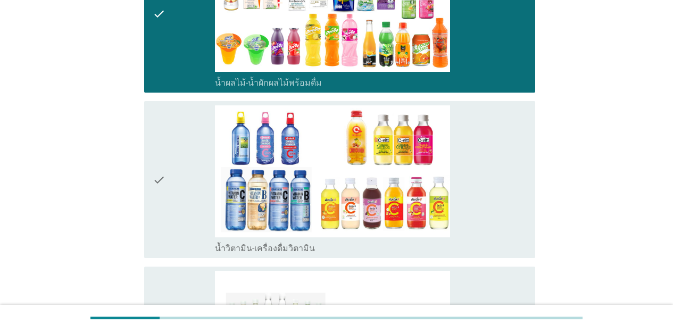
drag, startPoint x: 511, startPoint y: 194, endPoint x: 517, endPoint y: 249, distance: 55.2
click at [511, 197] on div "check_box_outline_blank น้ำวิตามิน-เครื่องดื่มวิตามิน" at bounding box center [371, 179] width 312 height 149
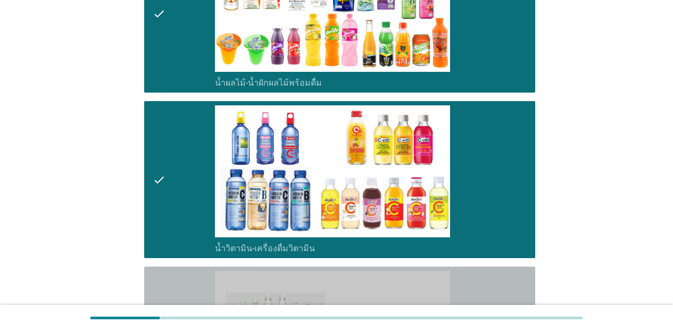
drag, startPoint x: 514, startPoint y: 278, endPoint x: 579, endPoint y: 292, distance: 66.9
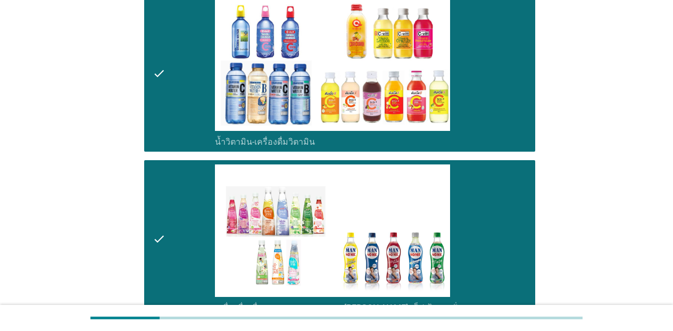
scroll to position [1726, 0]
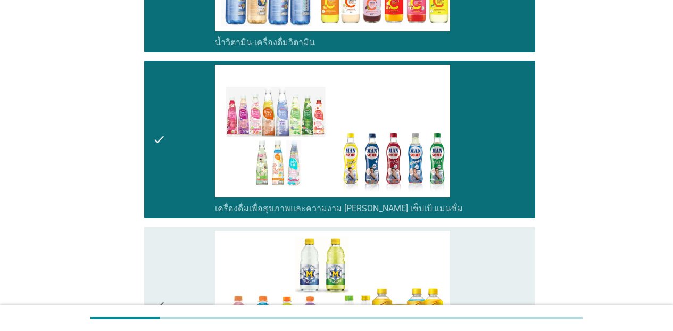
click at [517, 256] on div "check_box_outline_blank เครื่องดื่มเกลือแร่" at bounding box center [371, 305] width 312 height 149
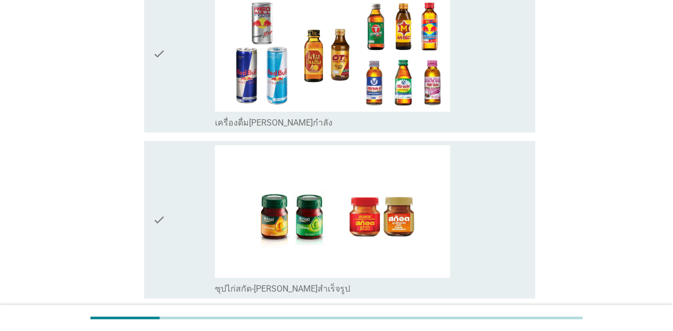
scroll to position [2148, 0]
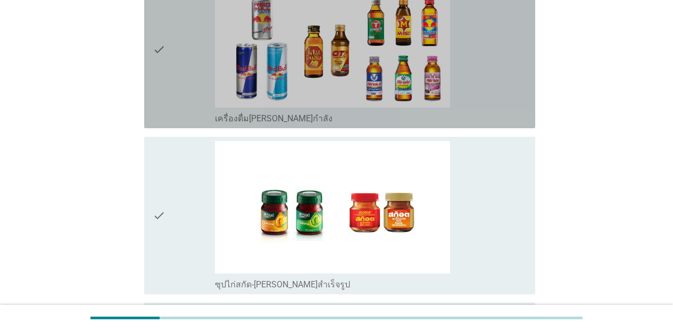
click at [488, 58] on div "check_box_outline_blank เครื่องดื่ม[PERSON_NAME]กำลัง" at bounding box center [371, 49] width 312 height 149
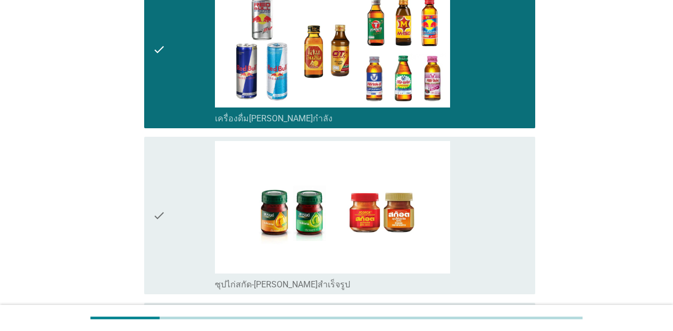
click at [523, 207] on div "check_box_outline_blank ซุปไก่สกัด-[PERSON_NAME]สำเร็จรูป" at bounding box center [371, 215] width 312 height 149
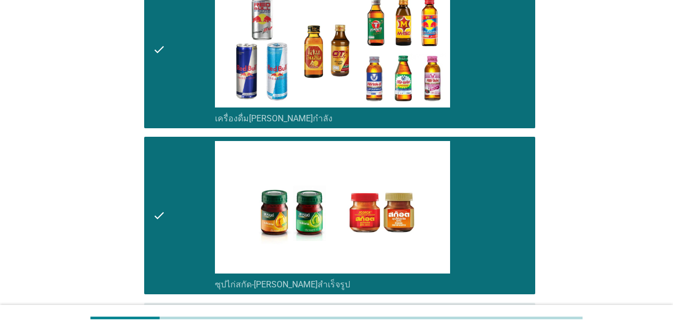
scroll to position [2246, 0]
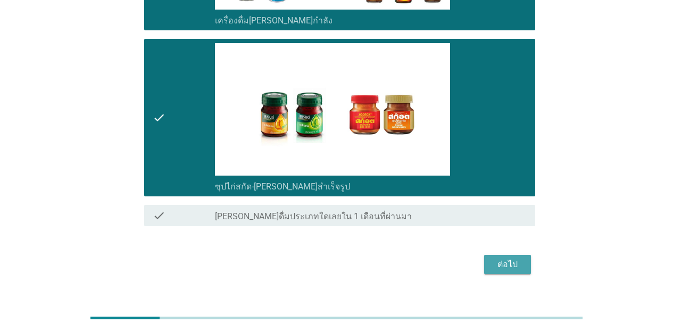
click at [519, 258] on div "ต่อไป" at bounding box center [508, 264] width 30 height 13
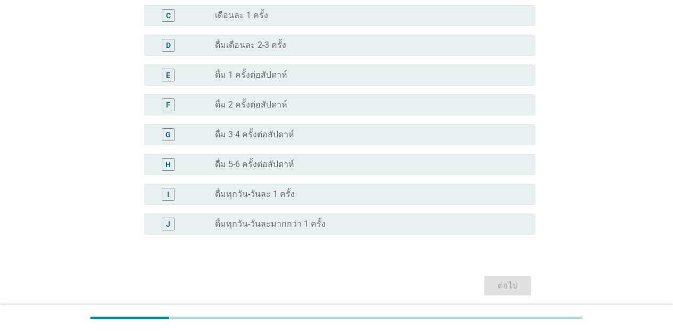
scroll to position [393, 0]
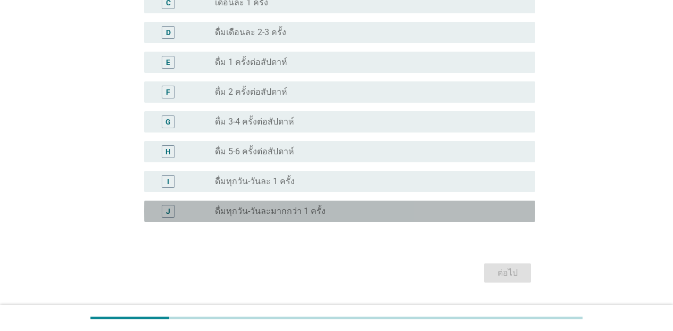
click at [352, 212] on div "radio_button_unchecked ดื่มทุกวัน-วันละมากกว่า 1 ครั้ง" at bounding box center [366, 211] width 303 height 11
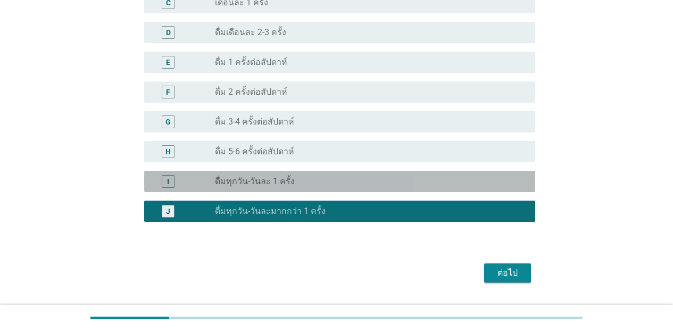
click at [372, 188] on div "radio_button_unchecked ดื่มทุกวัน-วันละ 1 ครั้ง" at bounding box center [371, 181] width 312 height 13
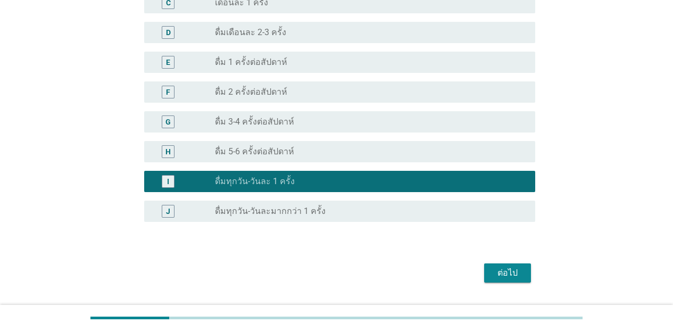
click at [498, 275] on div "ต่อไป" at bounding box center [508, 272] width 30 height 13
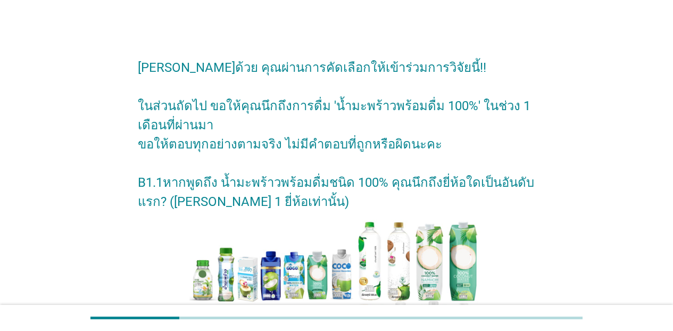
scroll to position [270, 0]
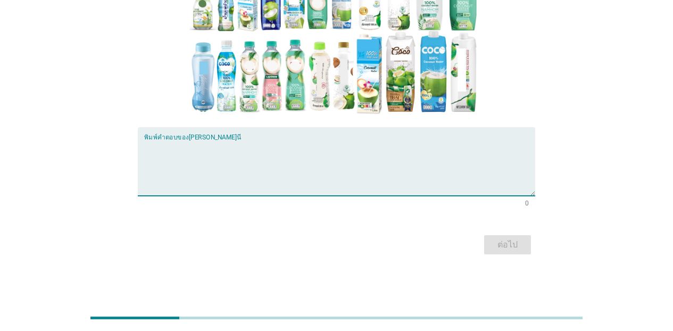
drag, startPoint x: 441, startPoint y: 182, endPoint x: 680, endPoint y: 196, distance: 239.2
click at [444, 182] on textarea "พิมพ์คำตอบของคุณ ที่นี่" at bounding box center [339, 168] width 391 height 56
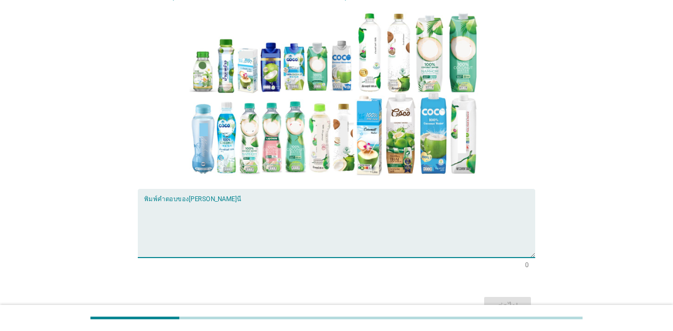
scroll to position [229, 0]
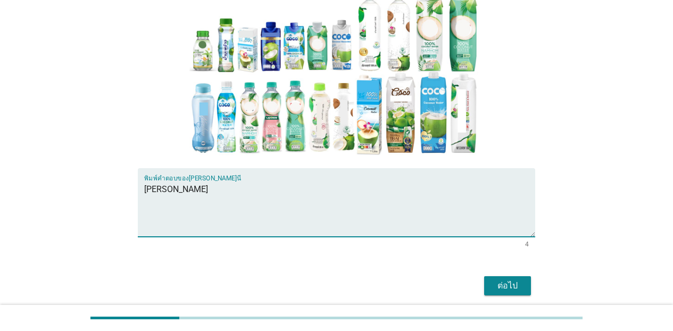
type textarea "[PERSON_NAME]"
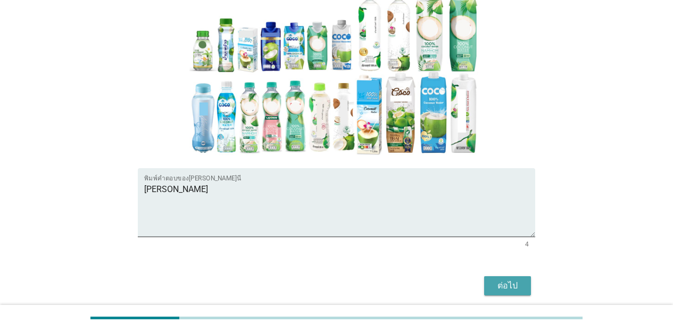
click at [488, 286] on button "ต่อไป" at bounding box center [507, 285] width 47 height 19
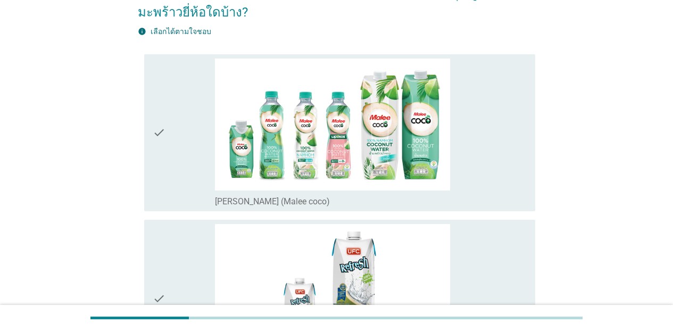
scroll to position [79, 0]
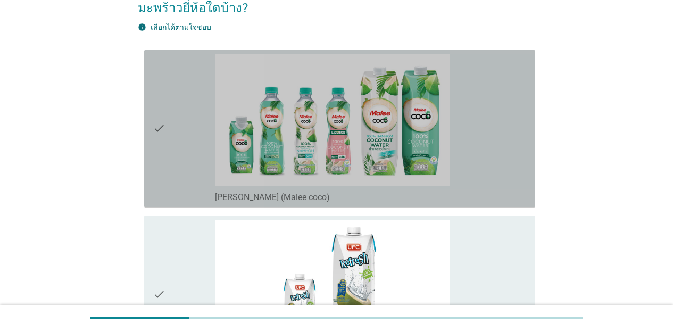
click at [498, 155] on div "check_box_outline_blank [PERSON_NAME] (Malee coco)" at bounding box center [371, 128] width 312 height 149
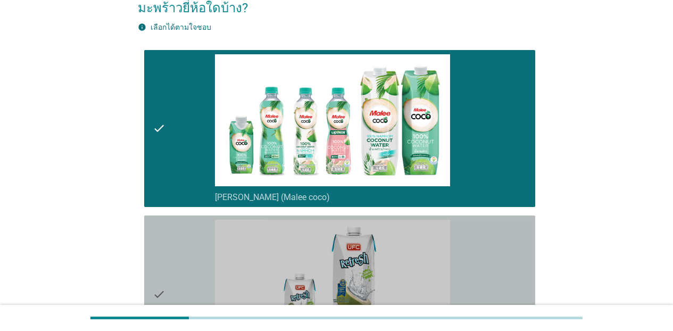
click at [488, 233] on div "check_box_outline_blank [PERSON_NAME]ซี (UFC)" at bounding box center [371, 294] width 312 height 149
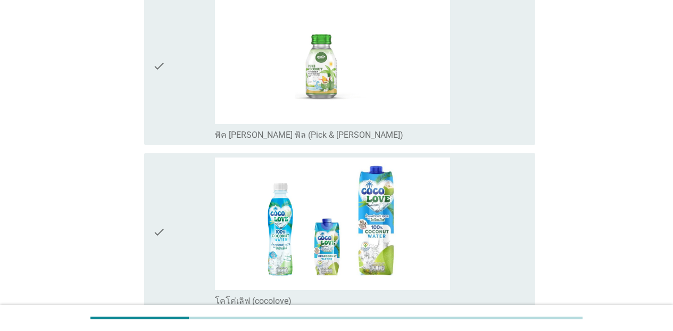
scroll to position [411, 0]
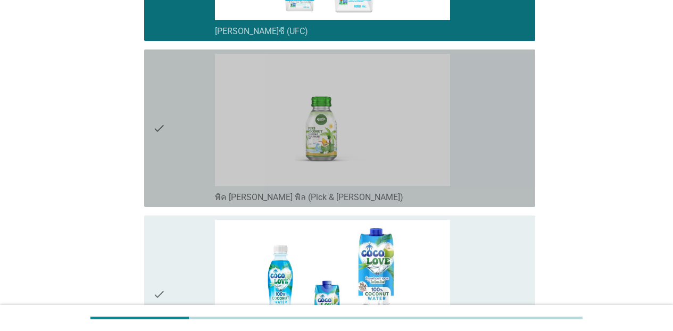
click at [523, 153] on div "check_box_outline_blank พิค [PERSON_NAME] พิล (Pick & [PERSON_NAME])" at bounding box center [371, 128] width 312 height 149
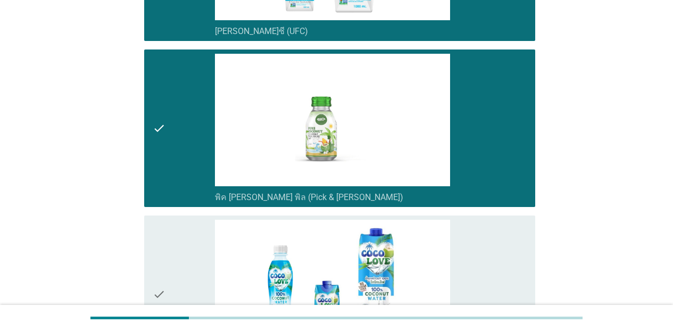
click at [499, 280] on div "check_box_outline_blank โคโค่เลิฟ (cocolove)" at bounding box center [371, 294] width 312 height 149
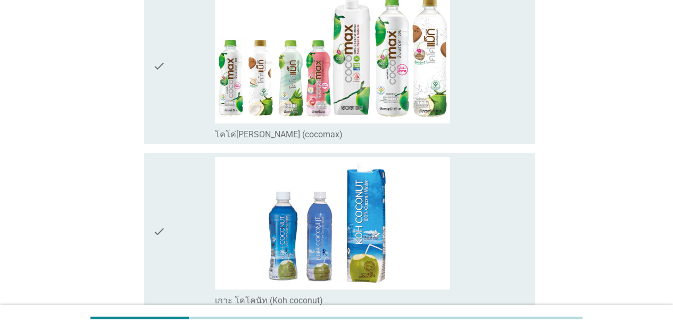
scroll to position [809, 0]
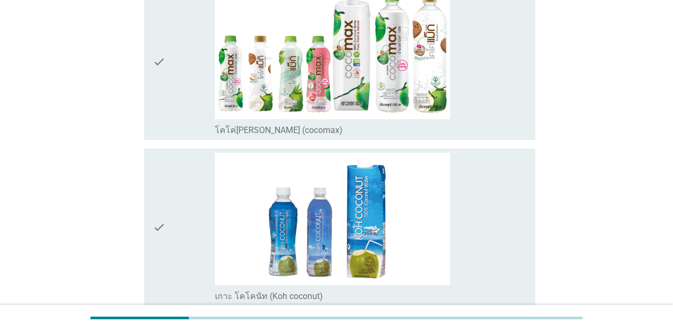
click at [523, 123] on div "check check_box_outline_blank โคโค่[PERSON_NAME] (cocomax)" at bounding box center [339, 61] width 391 height 157
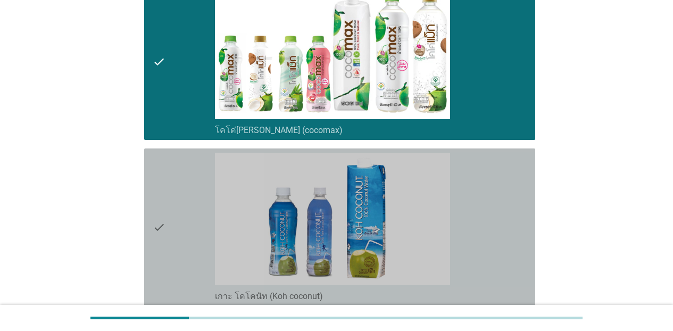
click at [509, 189] on div "check_box_outline_blank เกาะ โคโคนัท (Koh coconut)" at bounding box center [371, 227] width 312 height 149
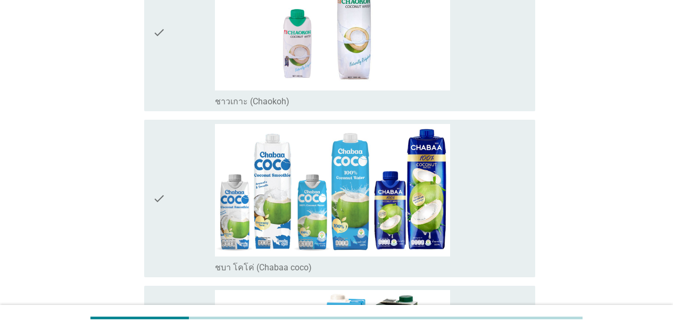
scroll to position [1186, 0]
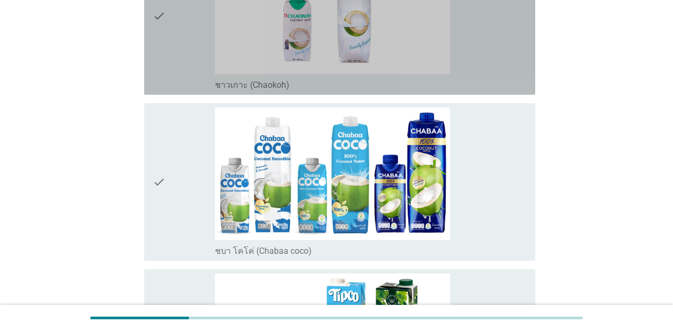
click at [484, 56] on div "check_box_outline_blank ชาวเกาะ (Chaokoh)" at bounding box center [371, 15] width 312 height 149
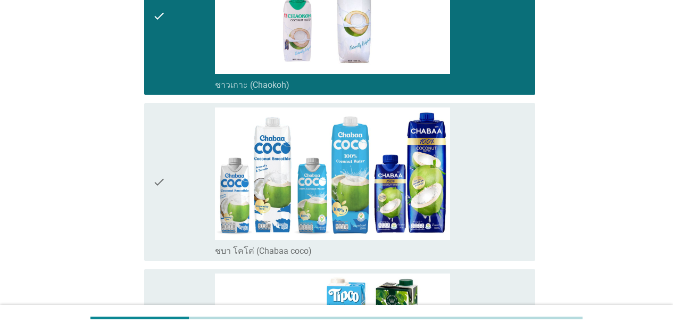
click at [477, 144] on div "check_box_outline_blank ชบา โคโค่ (Chabaa coco)" at bounding box center [371, 181] width 312 height 149
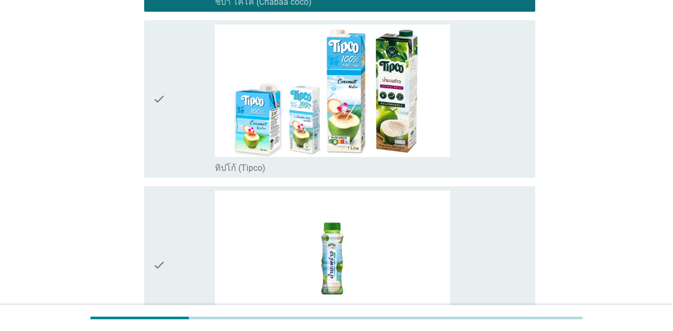
scroll to position [1448, 0]
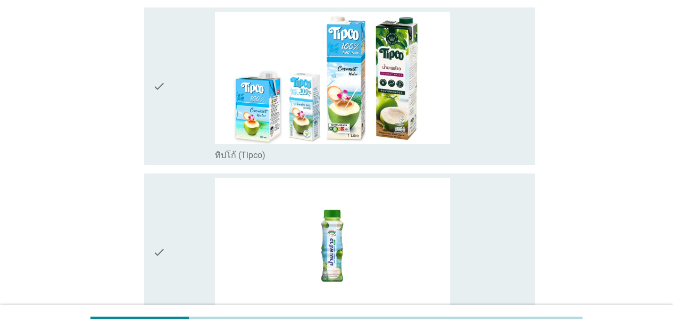
drag, startPoint x: 488, startPoint y: 132, endPoint x: 504, endPoint y: 185, distance: 55.5
click at [488, 135] on div "check_box_outline_blank ทิปโก้ (Tipco)" at bounding box center [371, 86] width 312 height 149
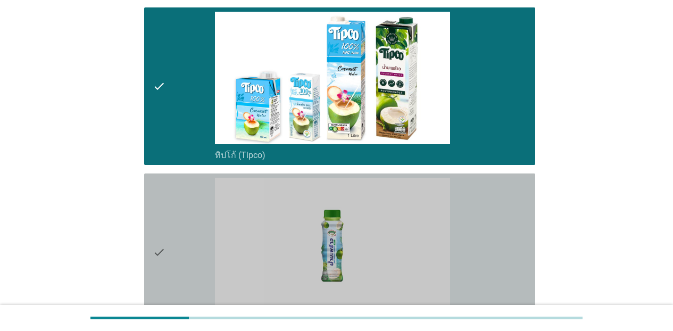
click at [505, 207] on div "check_box_outline_blank เมจิก ฟาร์ม (Magic Farm)" at bounding box center [371, 252] width 312 height 149
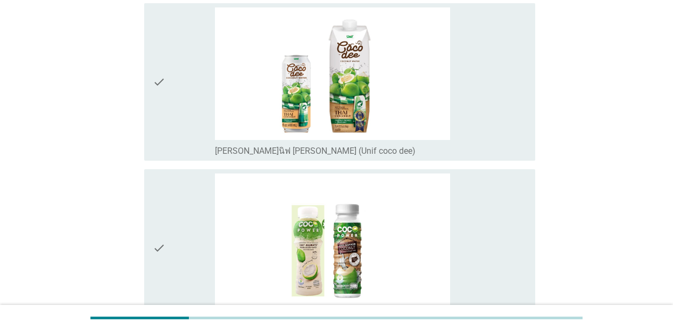
scroll to position [1788, 0]
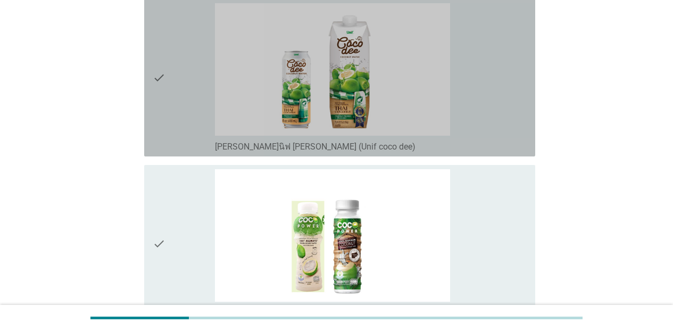
drag, startPoint x: 528, startPoint y: 130, endPoint x: 518, endPoint y: 199, distance: 70.4
click at [523, 131] on div "check check_box_outline_blank [PERSON_NAME]นิฟ [PERSON_NAME] (Unif coco dee)" at bounding box center [339, 77] width 391 height 157
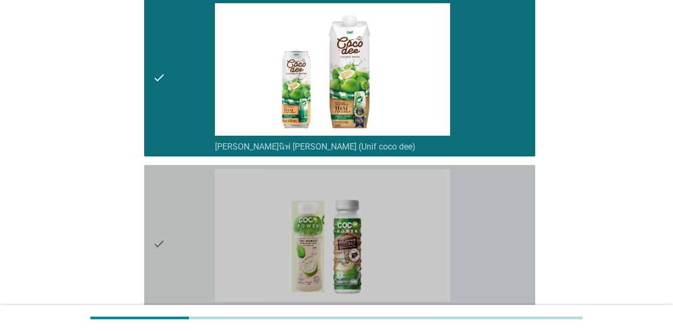
click at [518, 199] on div "check_box_outline_blank โคโค่ พาวเวอร์ ([PERSON_NAME])" at bounding box center [371, 243] width 312 height 149
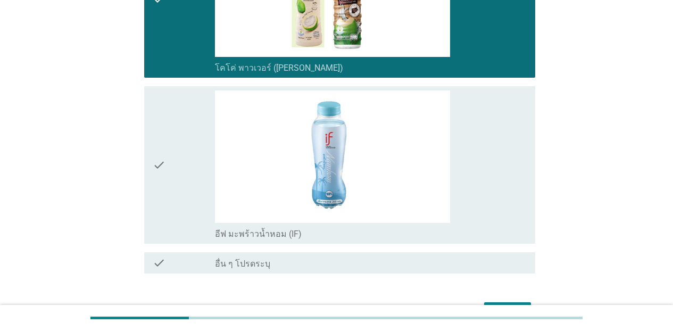
scroll to position [2045, 0]
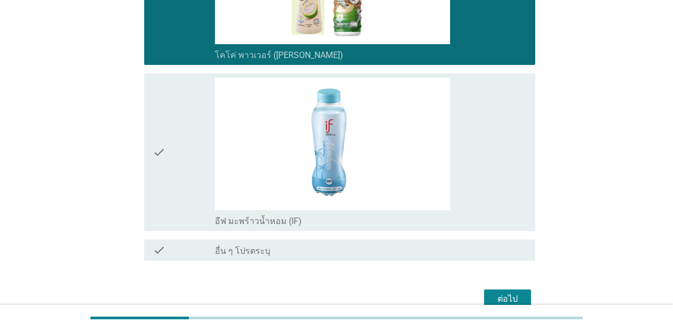
drag, startPoint x: 523, startPoint y: 175, endPoint x: 540, endPoint y: 189, distance: 22.3
click at [523, 177] on div "check_box_outline_blank อีฟ มะพร้าวน้ำหอม (IF)" at bounding box center [371, 152] width 312 height 149
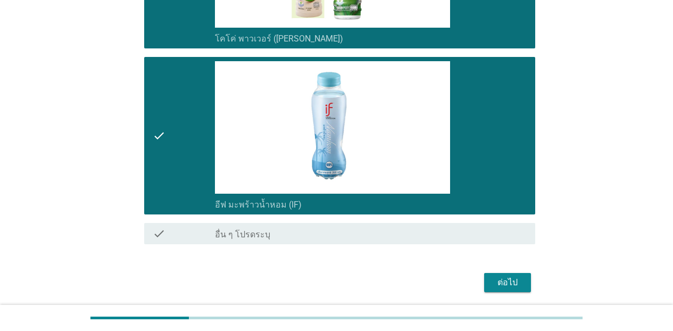
scroll to position [2099, 0]
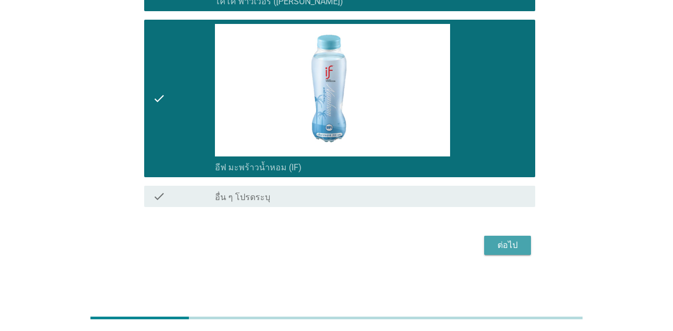
click at [505, 251] on div "ต่อไป" at bounding box center [508, 245] width 30 height 13
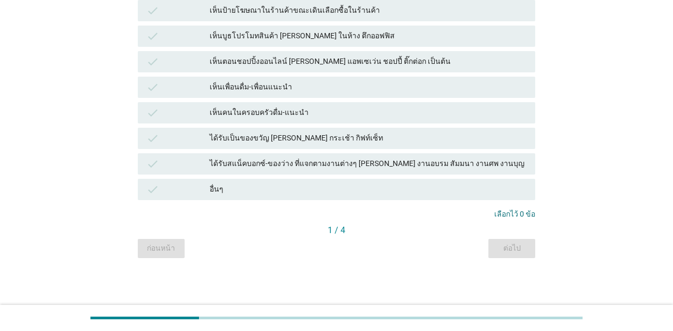
scroll to position [0, 0]
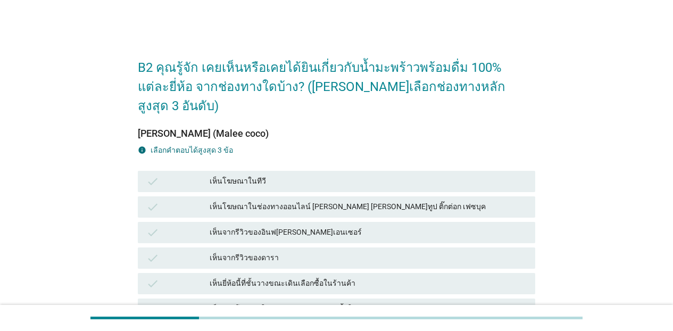
click at [355, 171] on div "check เห็นโฆษณาในทีวี" at bounding box center [336, 181] width 397 height 21
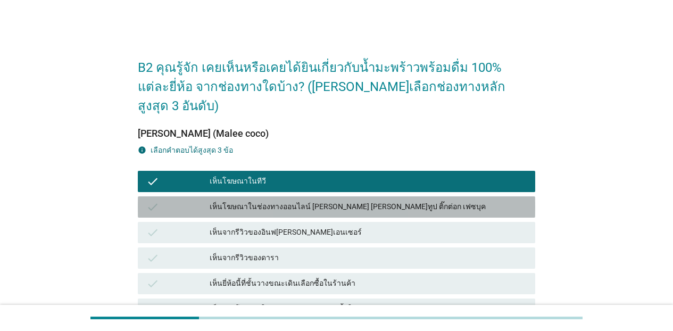
drag, startPoint x: 337, startPoint y: 192, endPoint x: 331, endPoint y: 209, distance: 17.7
click at [337, 201] on div "เห็นโฆษณาในช่องทางออนไลน์ [PERSON_NAME] [PERSON_NAME]ทูป ติ๊กต่อก เฟซบุค" at bounding box center [368, 207] width 317 height 13
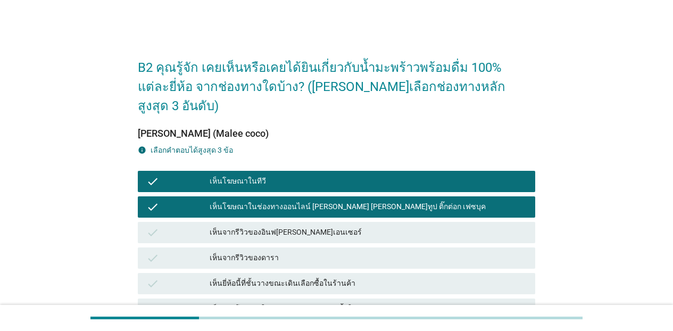
click at [331, 226] on div "เห็นจากรีวิวของอินฟ[PERSON_NAME]เอนเซอร์" at bounding box center [368, 232] width 317 height 13
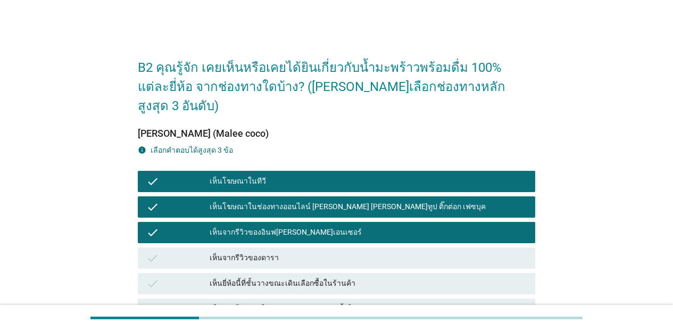
scroll to position [279, 0]
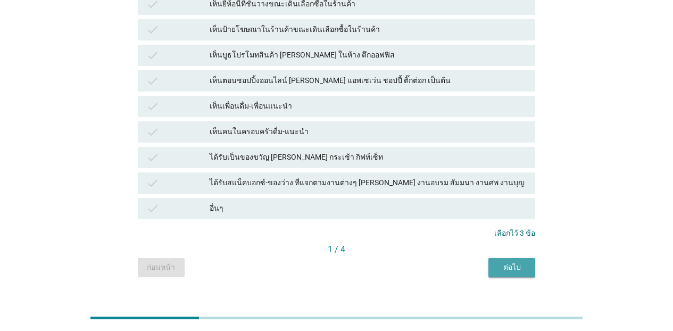
click at [495, 258] on button "ต่อไป" at bounding box center [511, 267] width 47 height 19
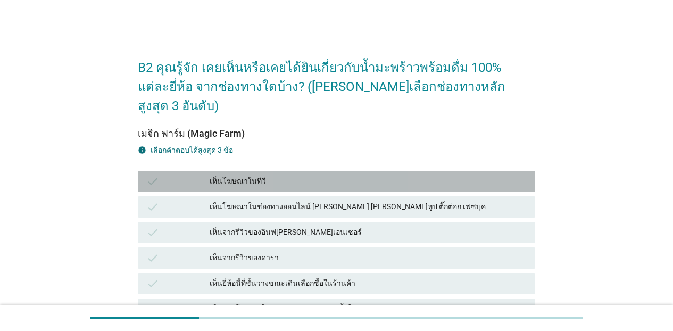
click at [366, 171] on div "check เห็นโฆษณาในทีวี" at bounding box center [336, 181] width 397 height 21
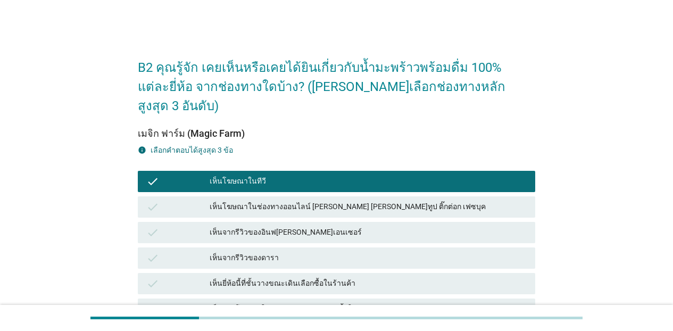
drag, startPoint x: 358, startPoint y: 189, endPoint x: 356, endPoint y: 200, distance: 11.4
click at [358, 196] on div "check เห็นโฆษณาในช่องทางออนไลน์ [PERSON_NAME] [PERSON_NAME]ทูป ติ๊กต่อก เฟซบุค" at bounding box center [336, 206] width 397 height 21
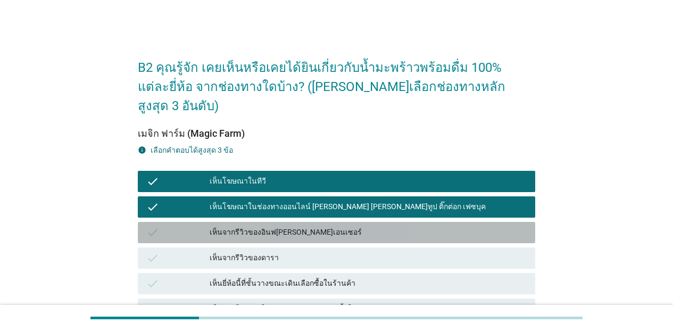
click at [353, 226] on div "เห็นจากรีวิวของอินฟ[PERSON_NAME]เอนเซอร์" at bounding box center [368, 232] width 317 height 13
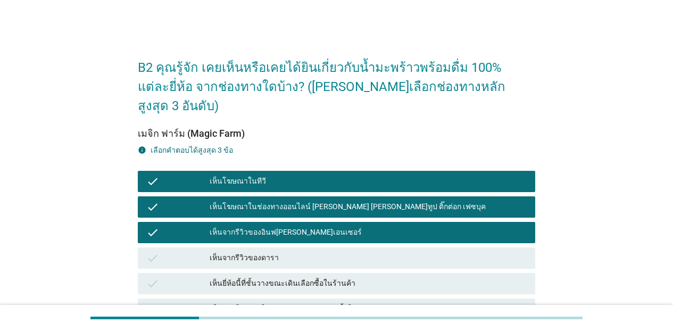
scroll to position [279, 0]
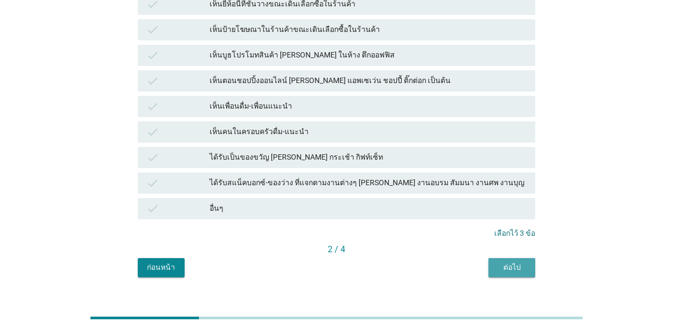
click at [495, 258] on button "ต่อไป" at bounding box center [511, 267] width 47 height 19
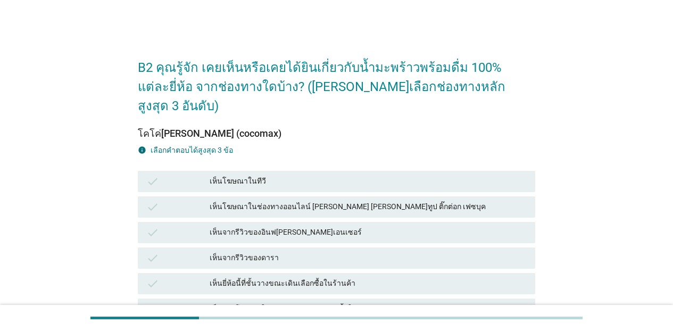
click at [342, 171] on div "check เห็นโฆษณาในทีวี" at bounding box center [336, 181] width 397 height 21
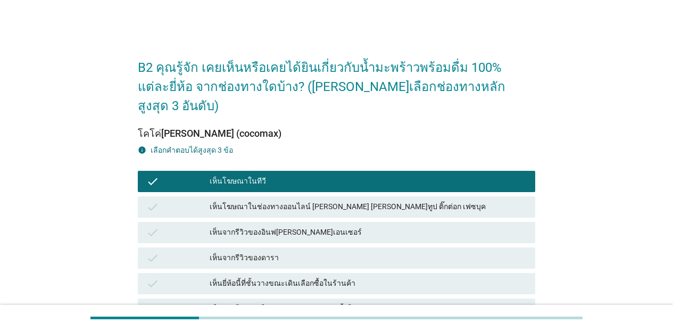
drag, startPoint x: 320, startPoint y: 235, endPoint x: 321, endPoint y: 240, distance: 5.3
click at [320, 252] on div "เห็นจากรีวิวของดารา" at bounding box center [368, 258] width 317 height 13
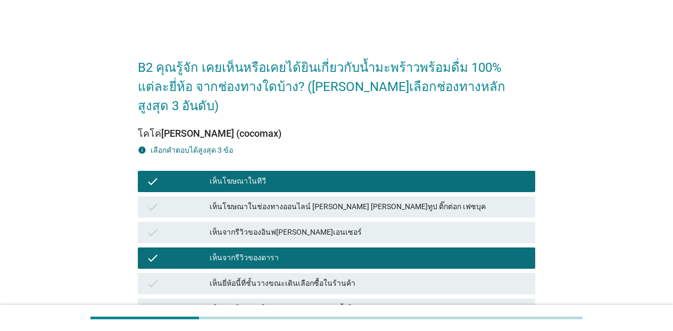
click at [343, 222] on div "check เห็นจากรีวิวของอินฟ[PERSON_NAME]เอนเซอร์" at bounding box center [336, 232] width 397 height 21
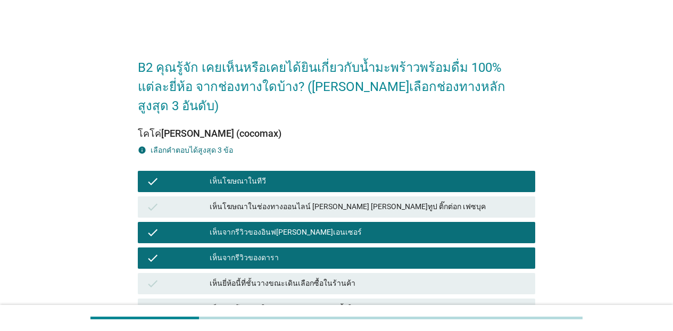
scroll to position [279, 0]
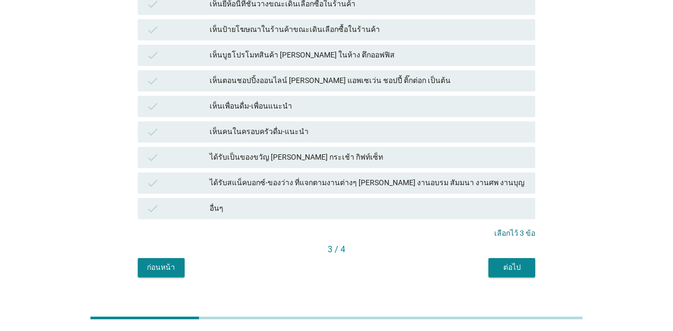
click at [506, 258] on button "ต่อไป" at bounding box center [511, 267] width 47 height 19
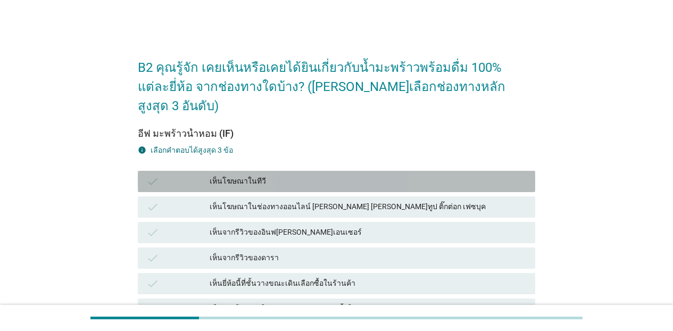
drag, startPoint x: 294, startPoint y: 155, endPoint x: 279, endPoint y: 184, distance: 31.9
click at [292, 175] on div "เห็นโฆษณาในทีวี" at bounding box center [368, 181] width 317 height 13
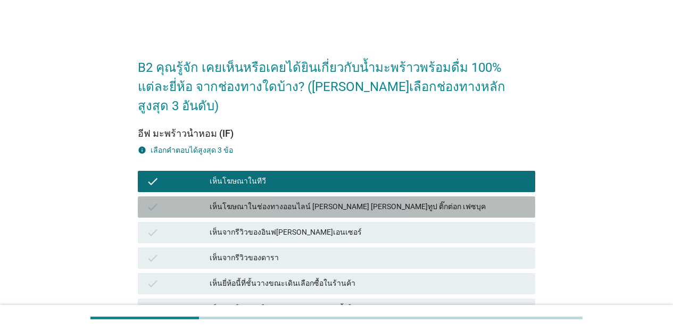
click at [279, 201] on div "เห็นโฆษณาในช่องทางออนไลน์ [PERSON_NAME] [PERSON_NAME]ทูป ติ๊กต่อก เฟซบุค" at bounding box center [368, 207] width 317 height 13
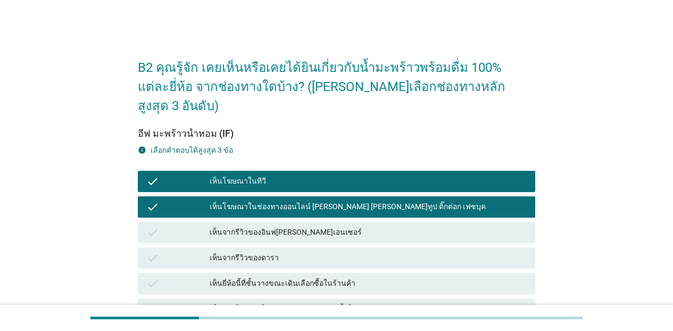
drag, startPoint x: 276, startPoint y: 207, endPoint x: 331, endPoint y: 227, distance: 58.7
click at [277, 226] on div "เห็นจากรีวิวของอินฟ[PERSON_NAME]เอนเซอร์" at bounding box center [368, 232] width 317 height 13
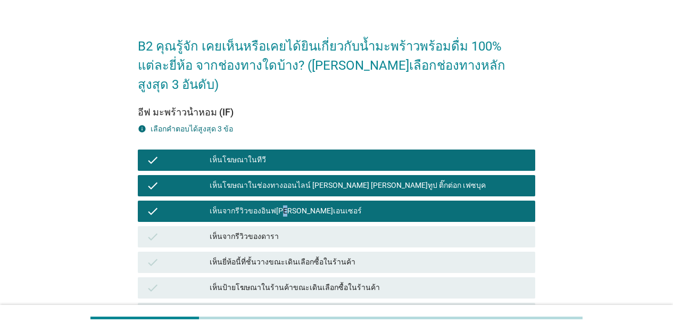
scroll to position [279, 0]
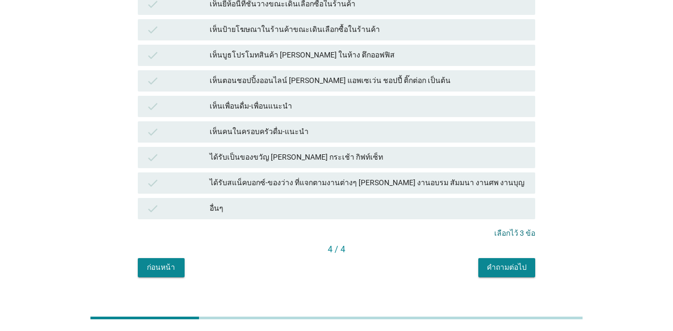
click at [510, 258] on button "คำถามต่อไป" at bounding box center [506, 267] width 57 height 19
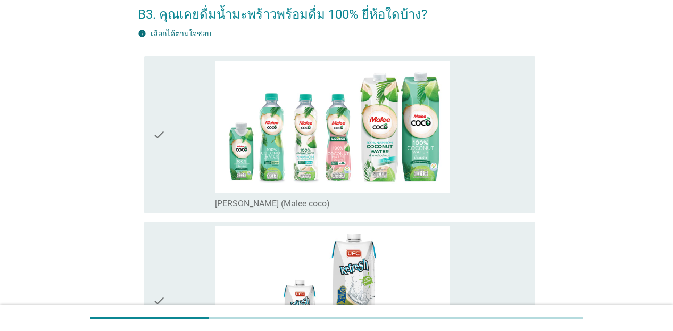
scroll to position [70, 0]
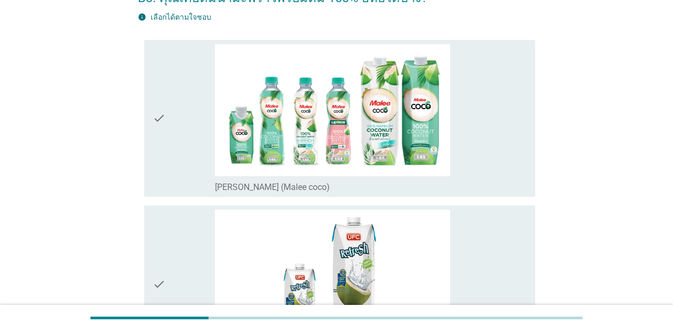
click at [496, 140] on div "check_box_outline_blank [PERSON_NAME] (Malee coco)" at bounding box center [371, 118] width 312 height 149
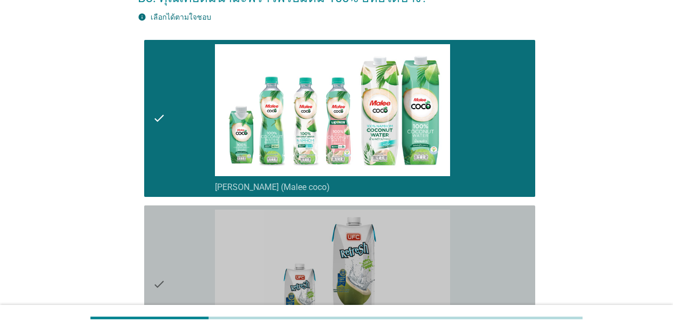
click at [482, 250] on div "check_box_outline_blank [PERSON_NAME]ซี (UFC)" at bounding box center [371, 284] width 312 height 149
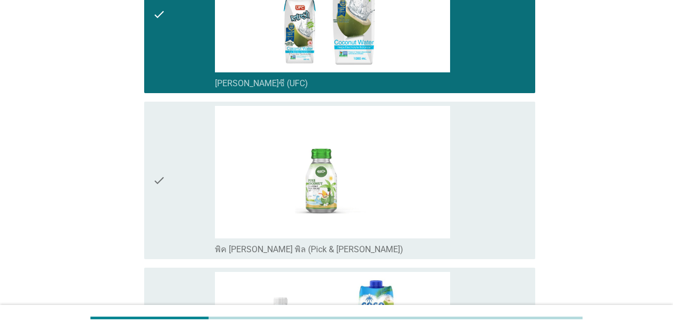
scroll to position [354, 0]
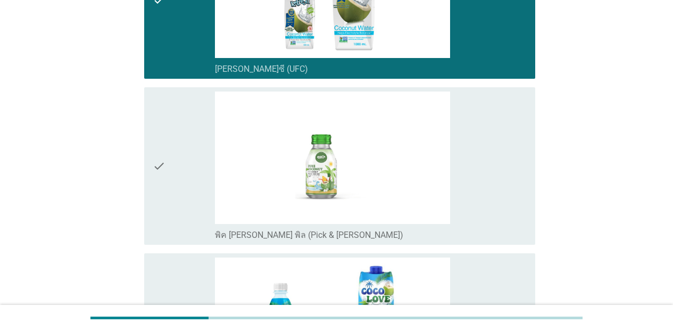
click at [502, 216] on div "check_box_outline_blank พิค [PERSON_NAME] พิล (Pick & [PERSON_NAME])" at bounding box center [371, 165] width 312 height 149
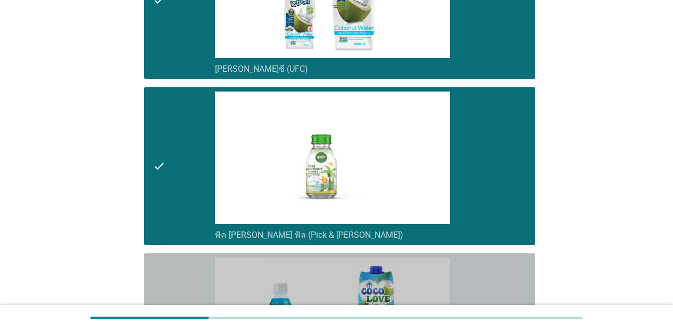
click at [501, 270] on div "check_box_outline_blank โคโค่เลิฟ (cocolove)" at bounding box center [371, 331] width 312 height 149
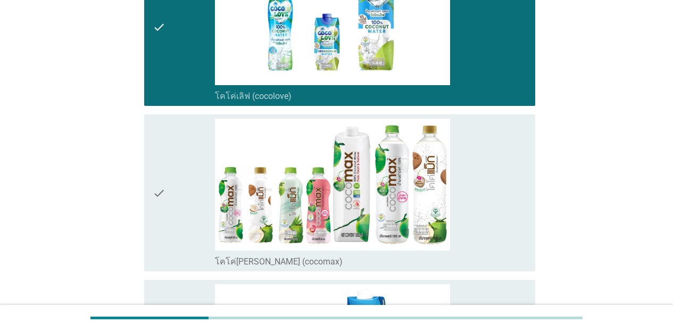
scroll to position [680, 0]
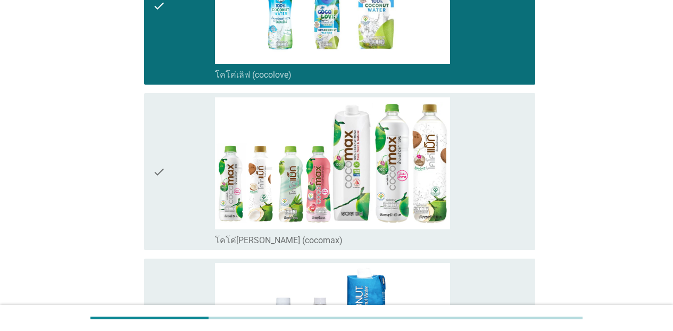
click at [522, 224] on div "check_box_outline_blank โคโค่[PERSON_NAME] (cocomax)" at bounding box center [371, 171] width 312 height 149
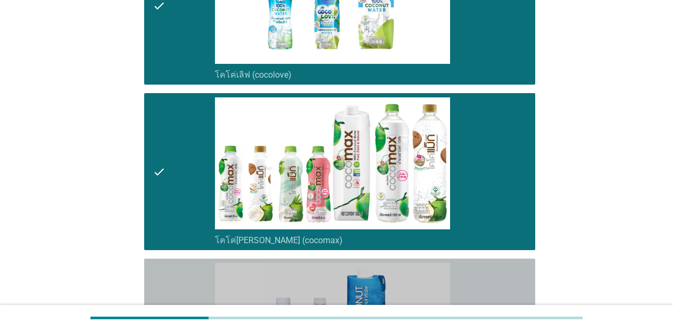
drag, startPoint x: 523, startPoint y: 273, endPoint x: 554, endPoint y: 284, distance: 32.8
click at [523, 273] on div "check_box_outline_blank เกาะ โคโคนัท (Koh coconut)" at bounding box center [371, 337] width 312 height 149
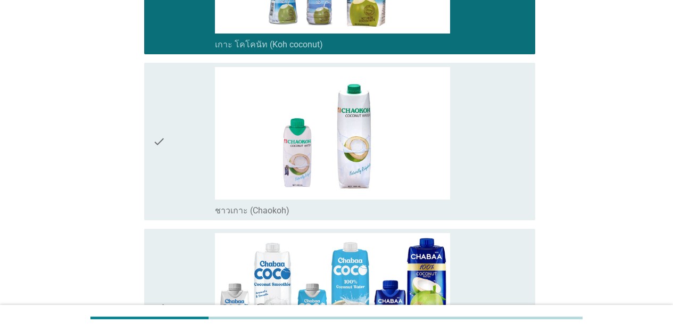
scroll to position [1084, 0]
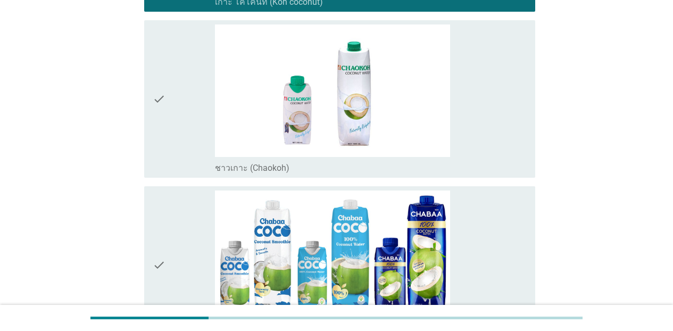
drag, startPoint x: 496, startPoint y: 164, endPoint x: 501, endPoint y: 212, distance: 48.1
click at [496, 166] on div "check_box_outline_blank ชาวเกาะ (Chaokoh)" at bounding box center [371, 167] width 312 height 13
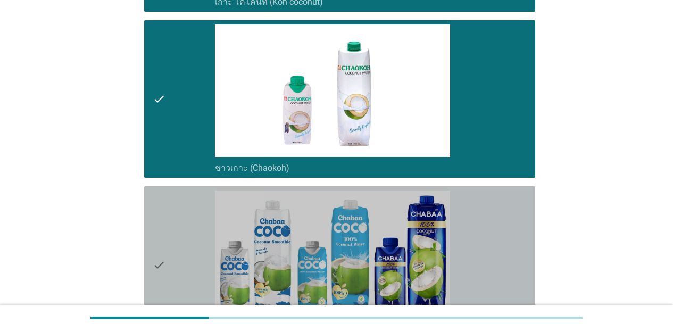
drag, startPoint x: 502, startPoint y: 229, endPoint x: 576, endPoint y: 274, distance: 86.8
click at [502, 230] on div "check_box_outline_blank ชบา โคโค่ (Chabaa coco)" at bounding box center [371, 264] width 312 height 149
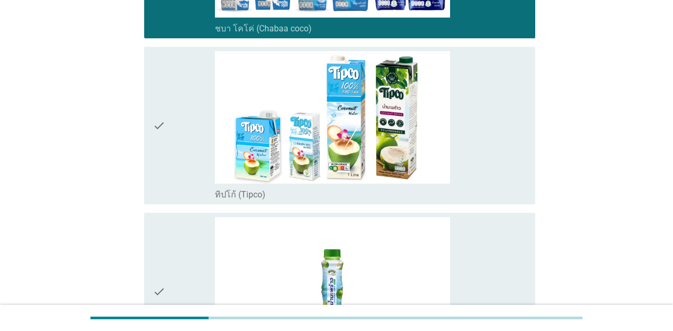
scroll to position [1411, 0]
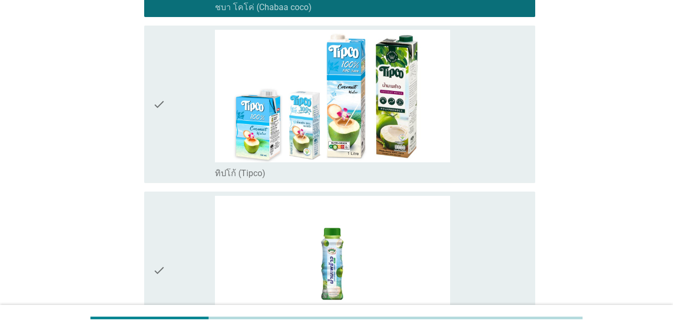
drag, startPoint x: 524, startPoint y: 161, endPoint x: 522, endPoint y: 223, distance: 62.3
click at [523, 171] on div "check_box_outline_blank ทิปโก้ (Tipco)" at bounding box center [371, 104] width 312 height 149
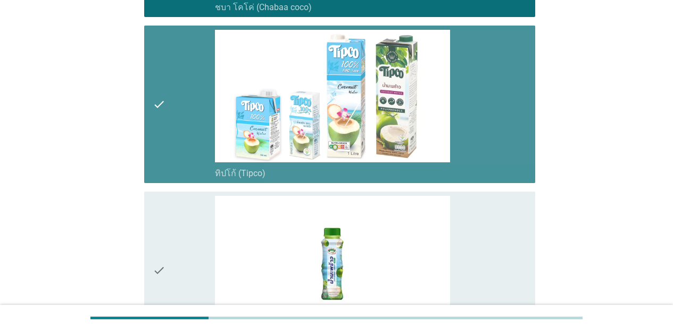
click at [520, 235] on div "check_box_outline_blank เมจิก ฟาร์ม (Magic Farm)" at bounding box center [371, 270] width 312 height 149
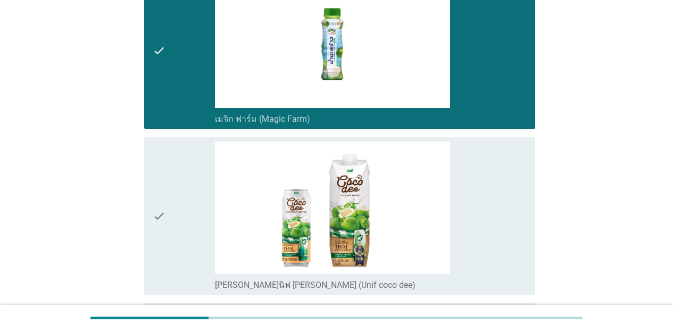
scroll to position [1715, 0]
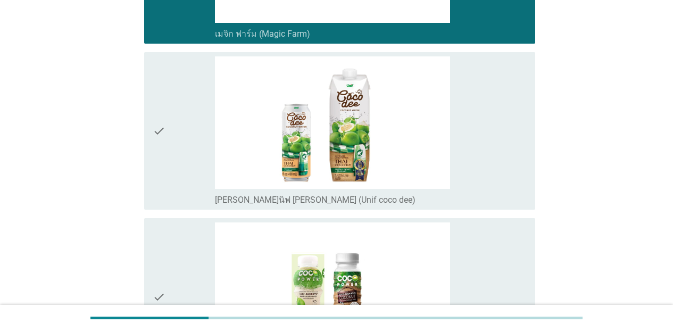
drag, startPoint x: 512, startPoint y: 187, endPoint x: 516, endPoint y: 216, distance: 30.1
click at [512, 188] on div "check_box_outline_blank [PERSON_NAME]นิฟ [PERSON_NAME] (Unif coco dee)" at bounding box center [371, 130] width 312 height 149
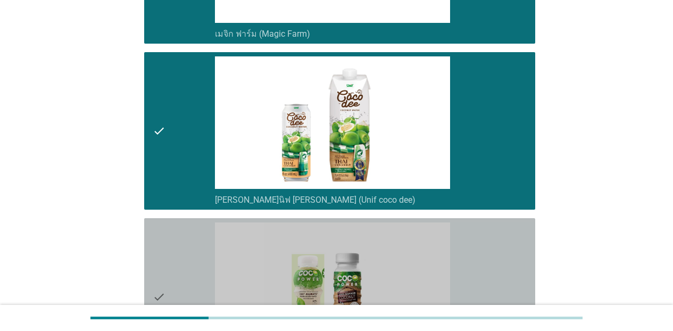
click at [521, 256] on div "check_box_outline_blank โคโค่ พาวเวอร์ ([PERSON_NAME])" at bounding box center [371, 296] width 312 height 149
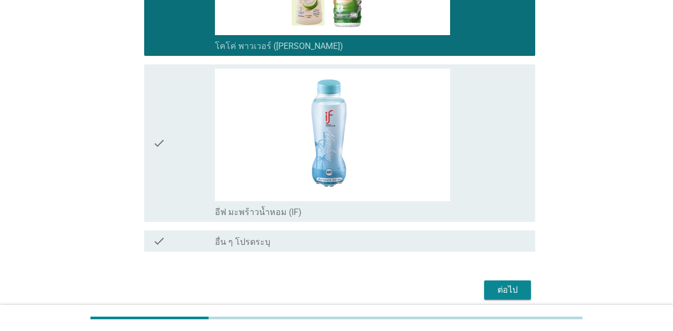
scroll to position [2080, 0]
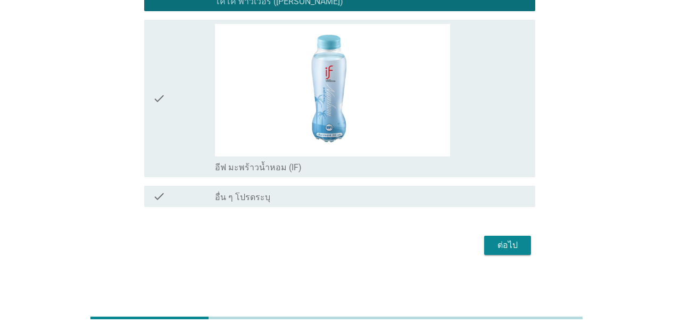
click at [519, 156] on div "check_box_outline_blank อีฟ มะพร้าวน้ำหอม (IF)" at bounding box center [371, 98] width 312 height 149
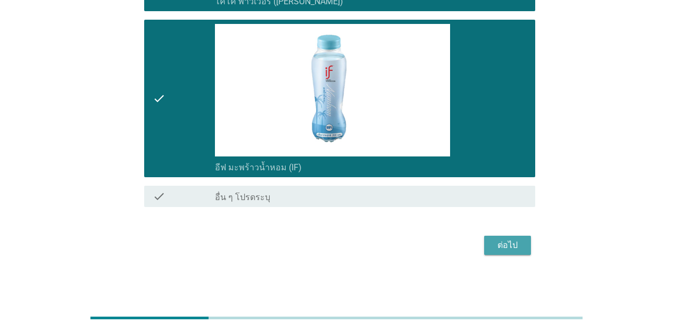
click at [509, 249] on div "ต่อไป" at bounding box center [508, 245] width 30 height 13
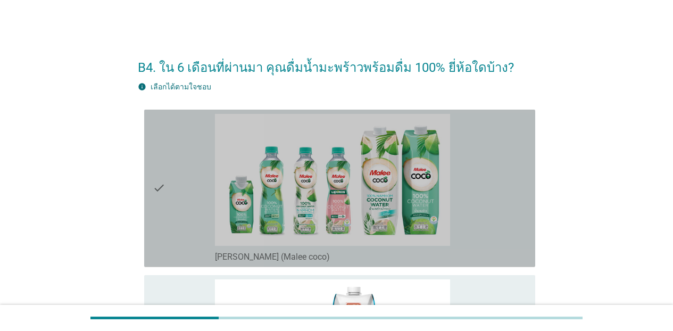
click at [510, 233] on div "check_box_outline_blank [PERSON_NAME] (Malee coco)" at bounding box center [371, 188] width 312 height 149
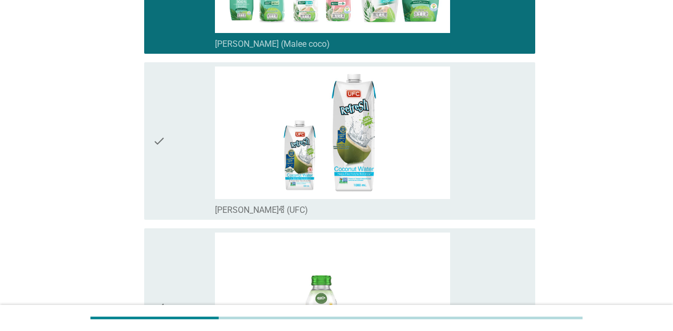
scroll to position [262, 0]
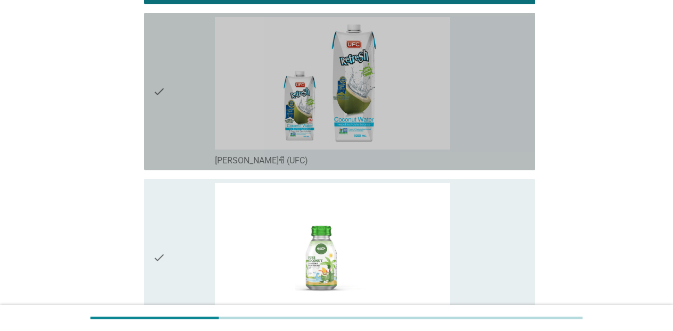
click at [523, 162] on div "check check_box_outline_blank [PERSON_NAME]ซี (UFC)" at bounding box center [339, 91] width 391 height 157
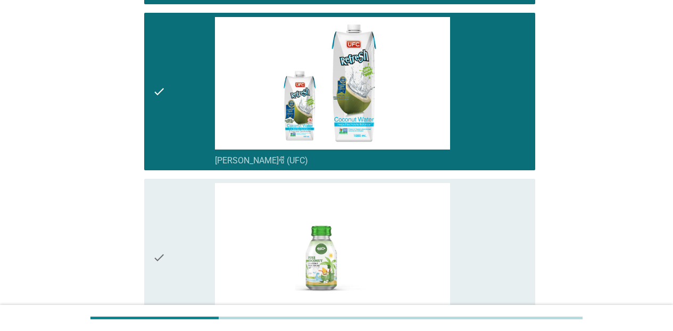
click at [523, 218] on div "check check_box_outline_blank พิค [PERSON_NAME] พิล (Pick & [PERSON_NAME])" at bounding box center [339, 257] width 391 height 157
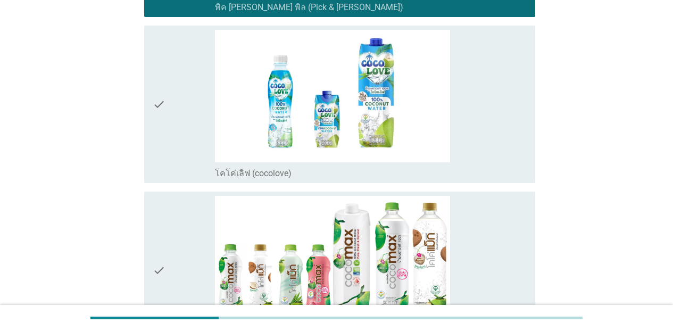
scroll to position [588, 0]
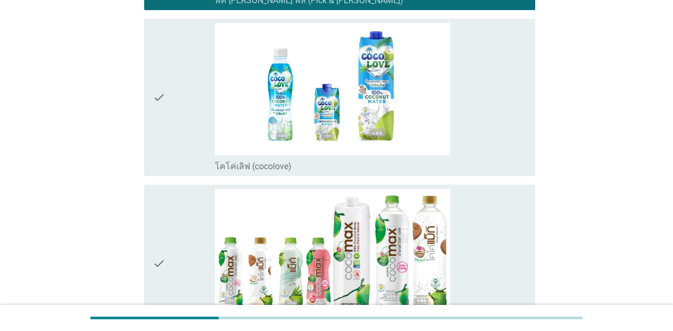
click at [510, 166] on div "check_box_outline_blank โคโค่เลิฟ (cocolove)" at bounding box center [371, 165] width 312 height 13
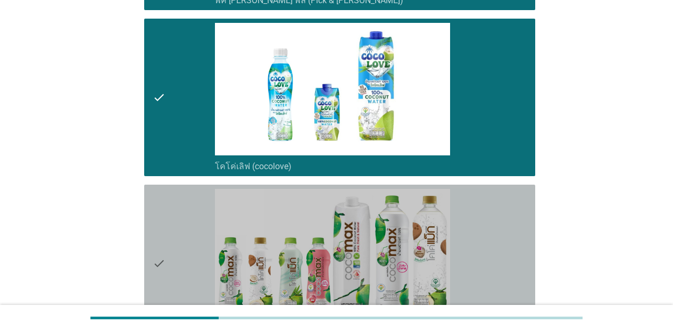
drag, startPoint x: 510, startPoint y: 218, endPoint x: 528, endPoint y: 229, distance: 20.8
click at [511, 219] on div "check_box_outline_blank โคโค่[PERSON_NAME] (cocomax)" at bounding box center [371, 263] width 312 height 149
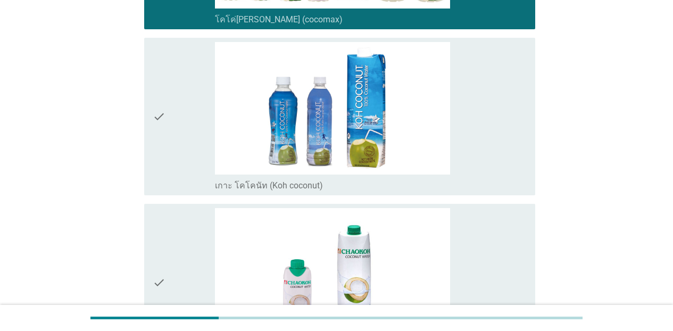
scroll to position [915, 0]
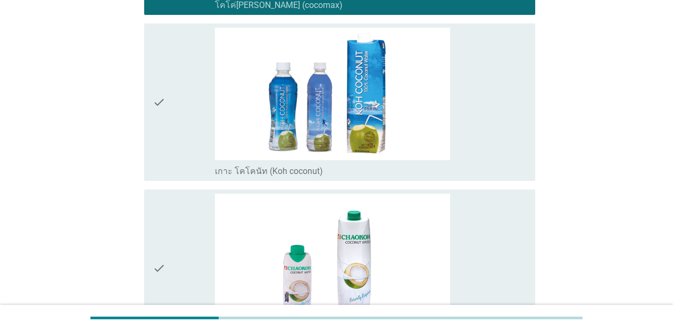
click at [519, 168] on div "check_box_outline_blank เกาะ โคโคนัท (Koh coconut)" at bounding box center [371, 170] width 312 height 13
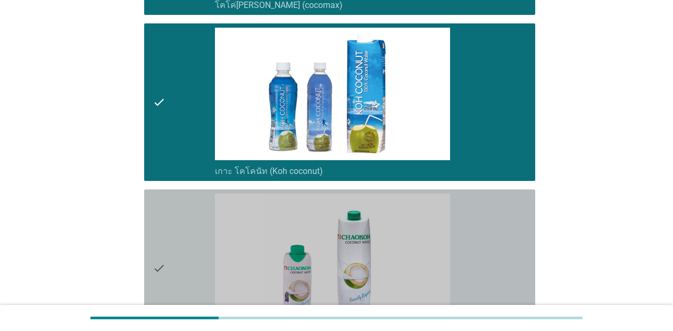
click at [511, 221] on div "check_box_outline_blank ชาวเกาะ (Chaokoh)" at bounding box center [371, 268] width 312 height 149
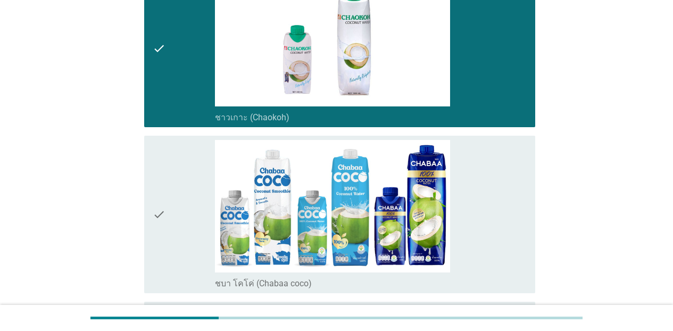
scroll to position [1220, 0]
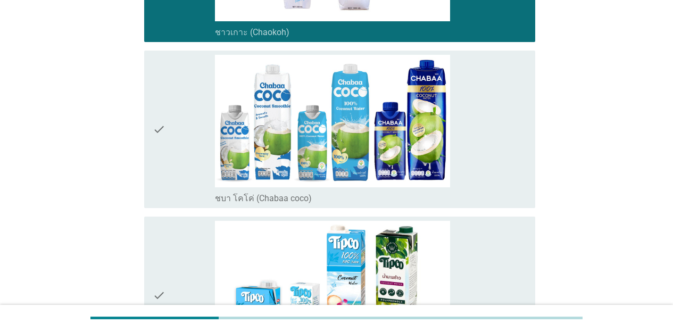
drag, startPoint x: 518, startPoint y: 186, endPoint x: 524, endPoint y: 226, distance: 40.8
click at [518, 186] on div "check_box_outline_blank ชบา โคโค่ (Chabaa coco)" at bounding box center [371, 129] width 312 height 149
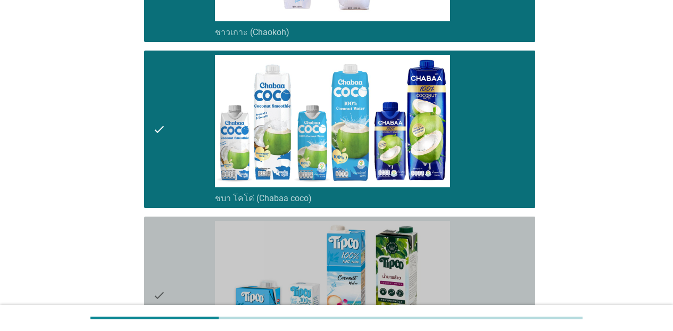
drag, startPoint x: 527, startPoint y: 247, endPoint x: 581, endPoint y: 276, distance: 61.1
click at [523, 248] on div "check check_box_outline_blank ทิปโก้ (Tipco)" at bounding box center [339, 294] width 391 height 157
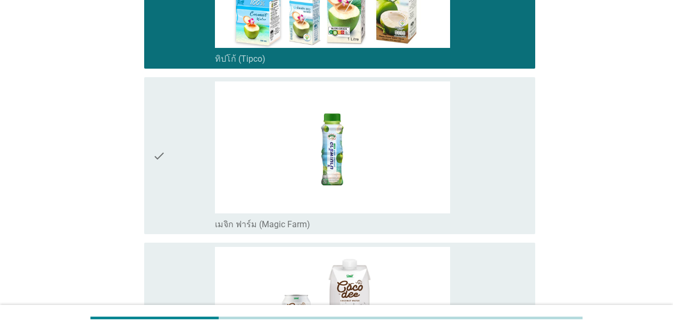
scroll to position [1581, 0]
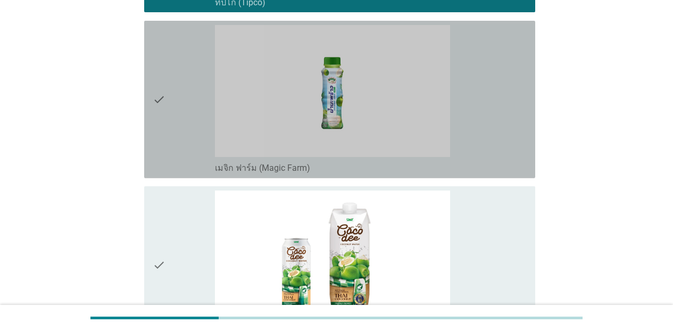
click at [513, 159] on div "check_box_outline_blank เมจิก ฟาร์ม (Magic Farm)" at bounding box center [371, 99] width 312 height 149
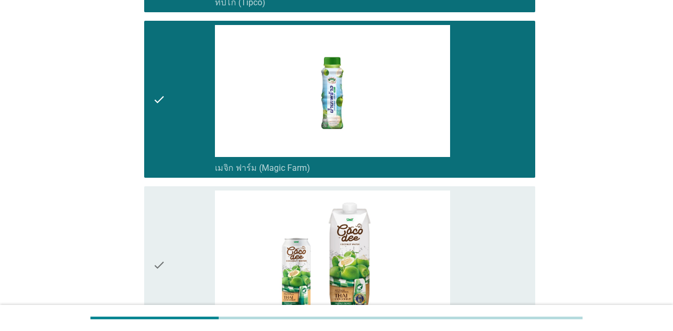
drag, startPoint x: 522, startPoint y: 229, endPoint x: 573, endPoint y: 264, distance: 62.0
click at [523, 230] on div "check_box_outline_blank [PERSON_NAME]นิฟ [PERSON_NAME] (Unif coco dee)" at bounding box center [371, 264] width 312 height 149
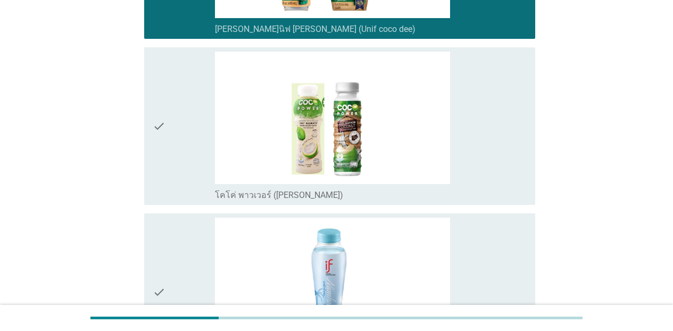
scroll to position [1922, 0]
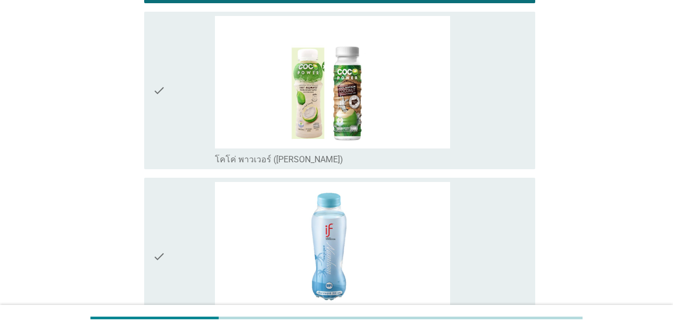
click at [515, 136] on div "check_box_outline_blank โคโค่ พาวเวอร์ ([PERSON_NAME])" at bounding box center [371, 90] width 312 height 149
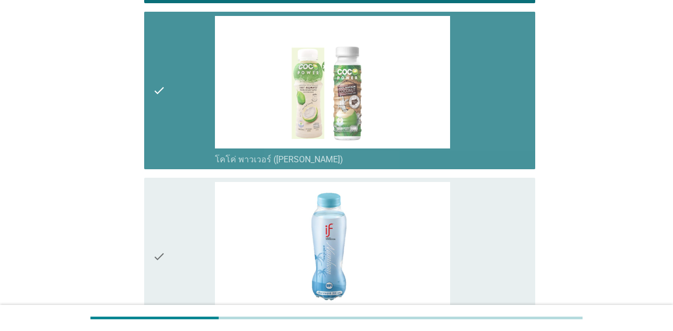
click at [511, 198] on div "check_box_outline_blank อีฟ มะพร้าวน้ำหอม (IF)" at bounding box center [371, 256] width 312 height 149
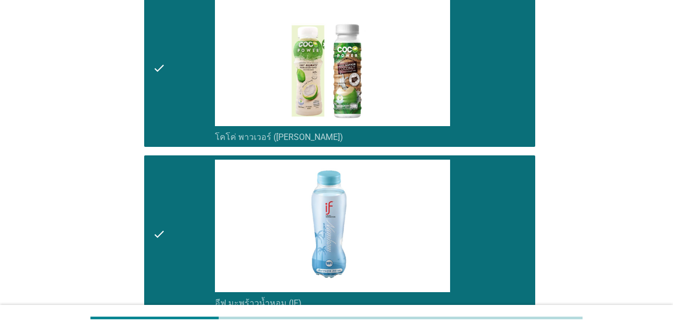
scroll to position [2080, 0]
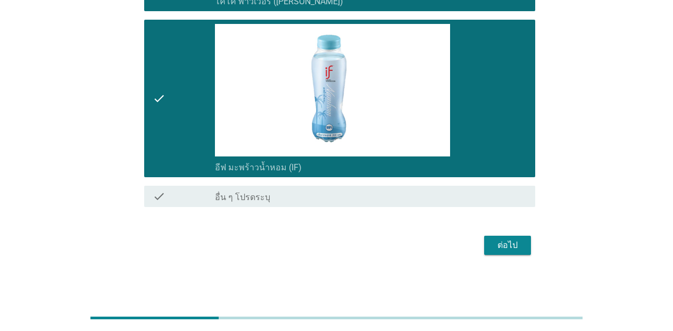
click at [492, 232] on div "ต่อไป" at bounding box center [336, 245] width 397 height 26
click at [493, 251] on div "ต่อไป" at bounding box center [508, 245] width 30 height 13
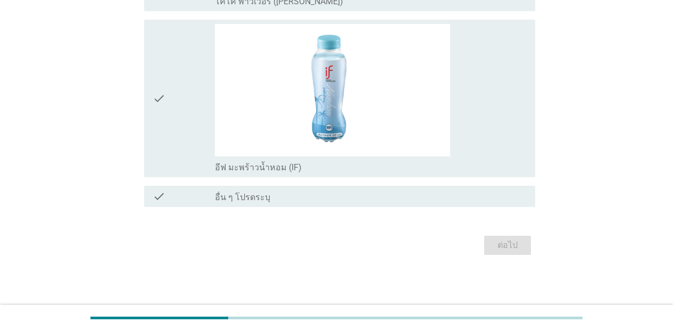
scroll to position [0, 0]
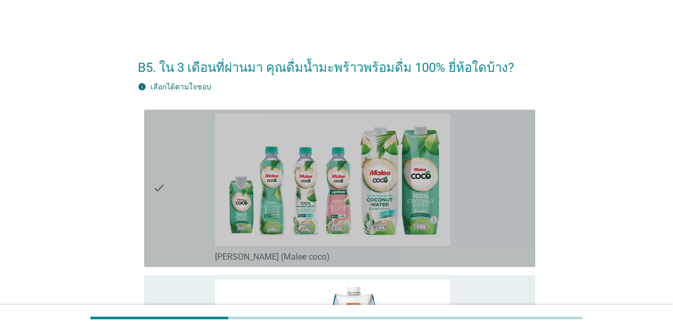
click at [493, 251] on div "check_box_outline_blank [PERSON_NAME] (Malee coco)" at bounding box center [371, 255] width 312 height 13
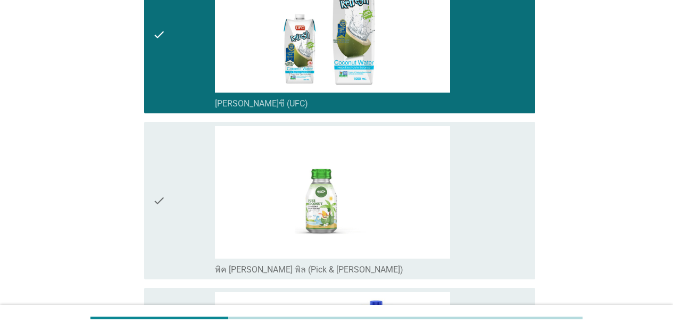
scroll to position [348, 0]
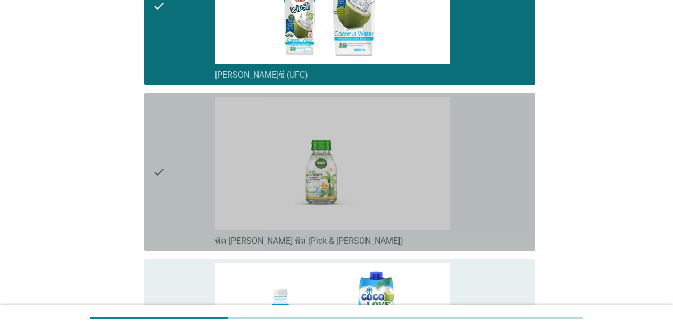
click at [523, 219] on div "check_box_outline_blank พิค [PERSON_NAME] พิล (Pick & [PERSON_NAME])" at bounding box center [371, 171] width 312 height 149
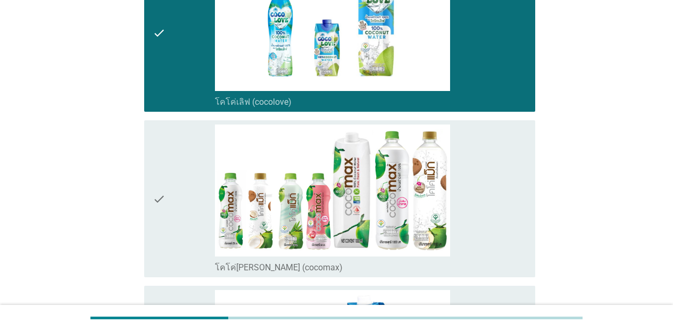
scroll to position [681, 0]
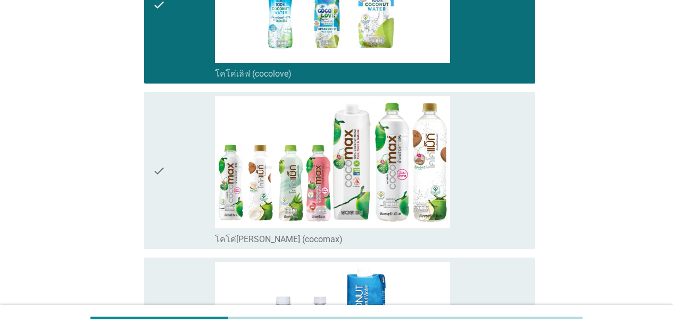
drag, startPoint x: 531, startPoint y: 209, endPoint x: 528, endPoint y: 234, distance: 25.7
click at [523, 209] on div "check check_box_outline_blank โคโค่[PERSON_NAME] (cocomax)" at bounding box center [339, 170] width 391 height 157
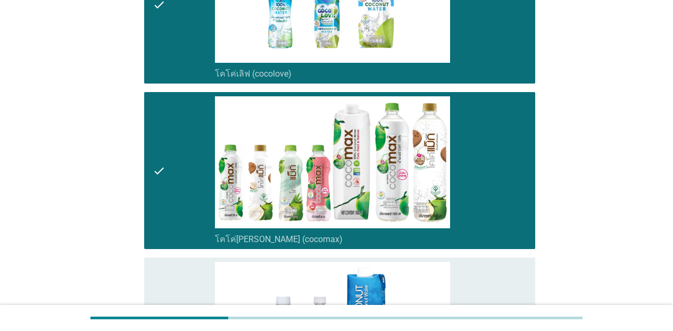
click at [521, 257] on div "check check_box_outline_blank เกาะ โคโคนัท (Koh coconut)" at bounding box center [336, 336] width 397 height 166
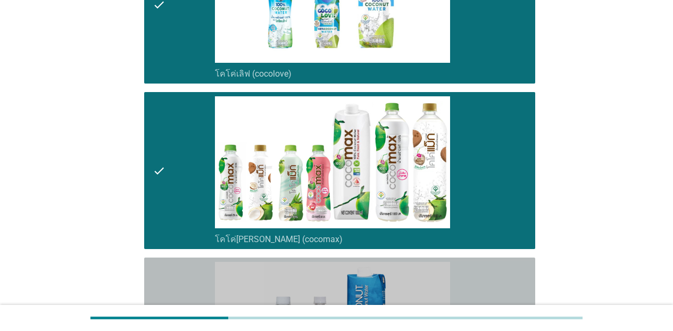
drag, startPoint x: 527, startPoint y: 268, endPoint x: 553, endPoint y: 282, distance: 30.5
click at [523, 268] on div "check_box_outline_blank เกาะ โคโคนัท (Koh coconut)" at bounding box center [371, 336] width 312 height 149
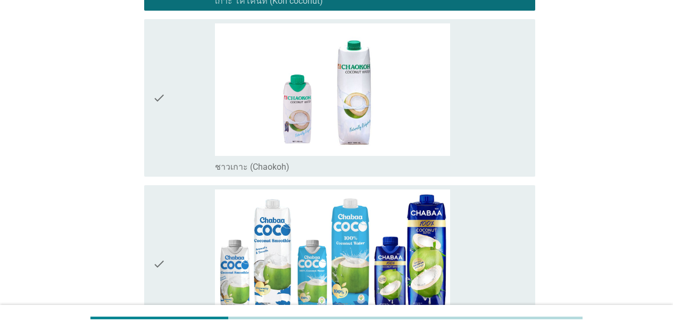
scroll to position [1106, 0]
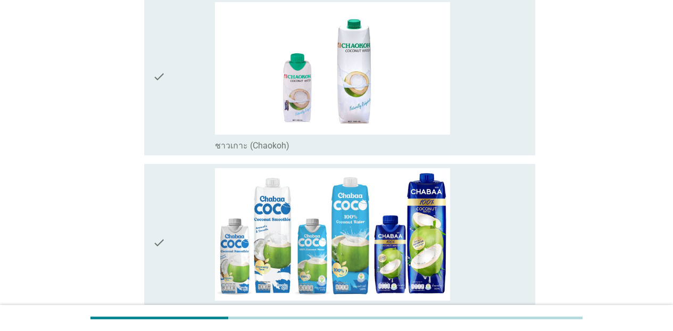
click at [495, 134] on div "check_box_outline_blank ชาวเกาะ (Chaokoh)" at bounding box center [371, 76] width 312 height 149
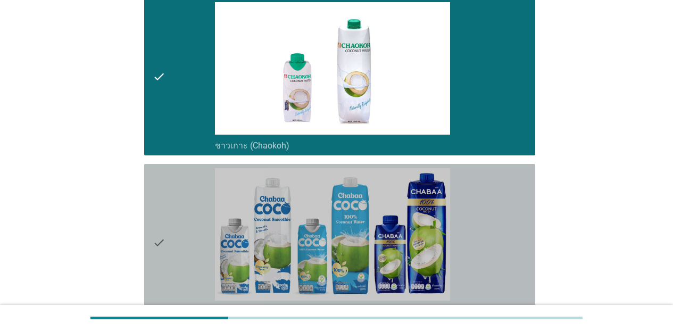
click at [491, 209] on div "check_box_outline_blank ชบา โคโค่ (Chabaa coco)" at bounding box center [371, 242] width 312 height 149
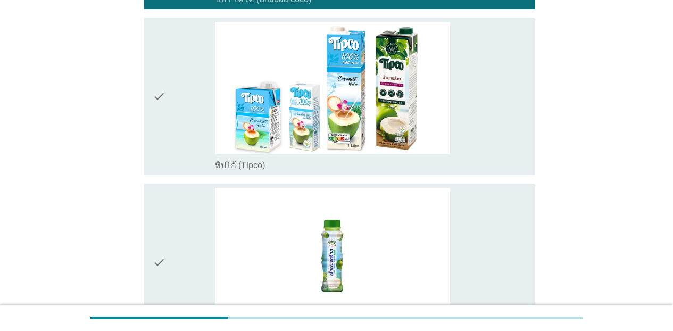
scroll to position [1440, 0]
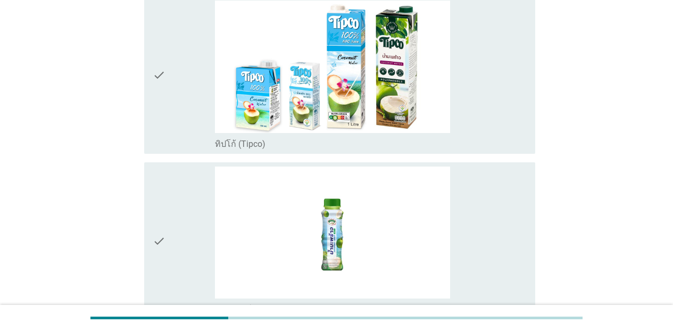
click at [508, 121] on div "check_box_outline_blank ทิปโก้ (Tipco)" at bounding box center [371, 75] width 312 height 149
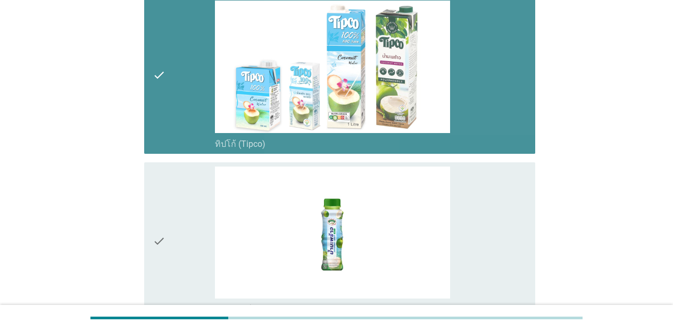
click at [507, 204] on div "check_box_outline_blank เมจิก ฟาร์ม (Magic Farm)" at bounding box center [371, 240] width 312 height 149
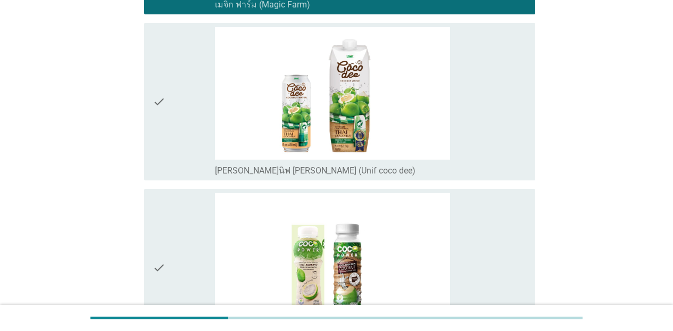
scroll to position [1787, 0]
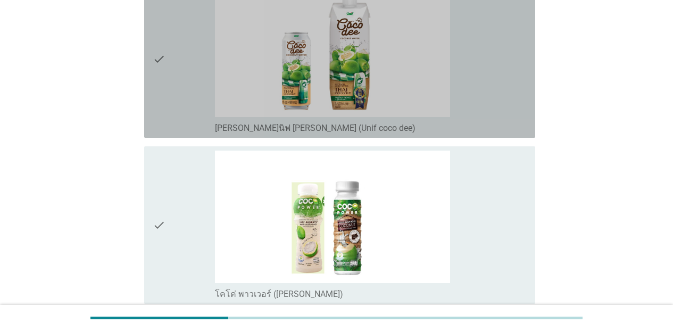
drag, startPoint x: 512, startPoint y: 105, endPoint x: 505, endPoint y: 184, distance: 79.6
click at [512, 105] on div "check_box_outline_blank [PERSON_NAME]นิฟ [PERSON_NAME] (Unif coco dee)" at bounding box center [371, 59] width 312 height 149
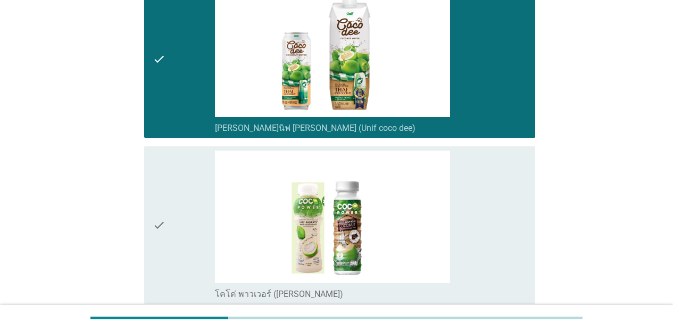
click at [504, 196] on div "check_box_outline_blank โคโค่ พาวเวอร์ ([PERSON_NAME])" at bounding box center [371, 225] width 312 height 149
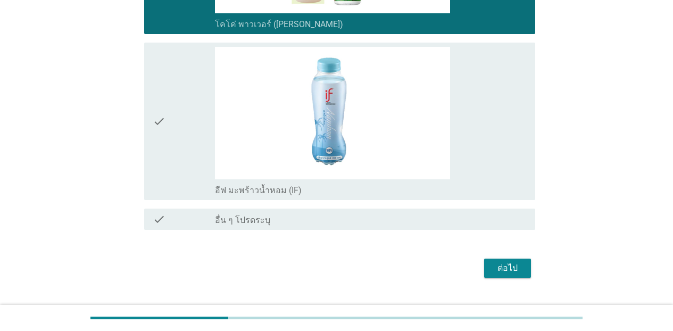
scroll to position [2078, 0]
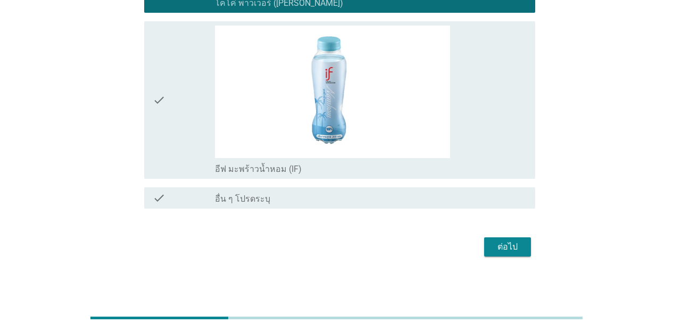
click at [523, 173] on div "check_box_outline_blank อีฟ มะพร้าวน้ำหอม (IF)" at bounding box center [371, 168] width 312 height 13
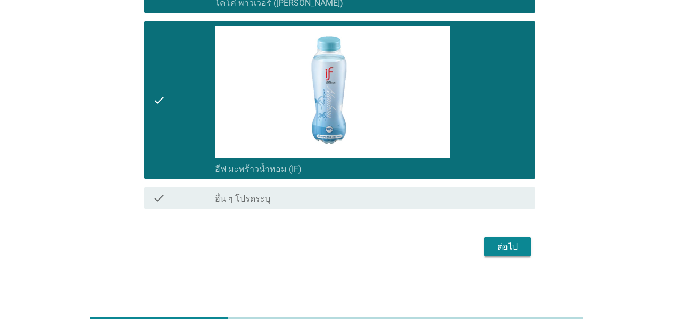
click at [523, 249] on button "ต่อไป" at bounding box center [507, 246] width 47 height 19
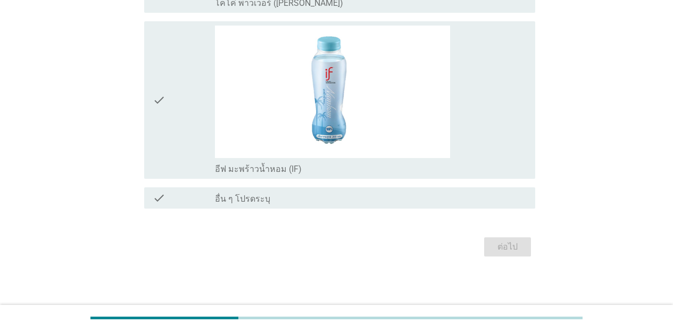
scroll to position [0, 0]
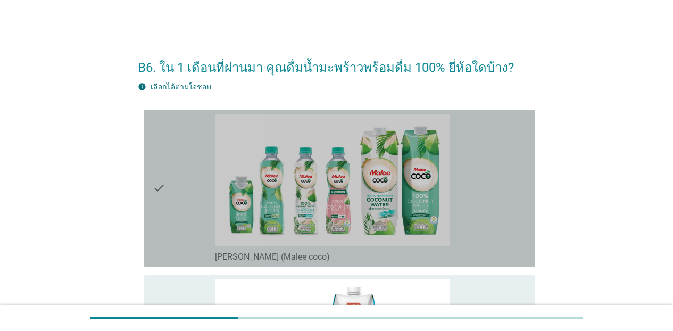
click at [521, 209] on div "check_box_outline_blank [PERSON_NAME] (Malee coco)" at bounding box center [371, 188] width 312 height 149
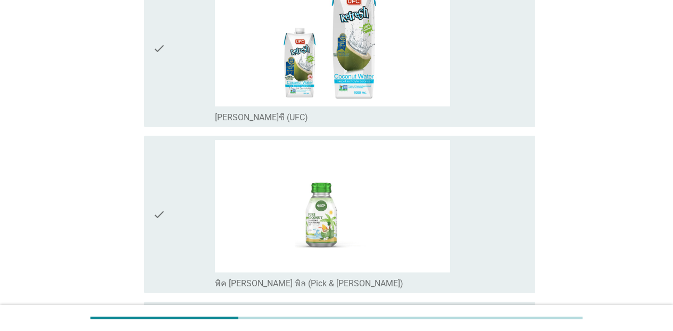
scroll to position [319, 0]
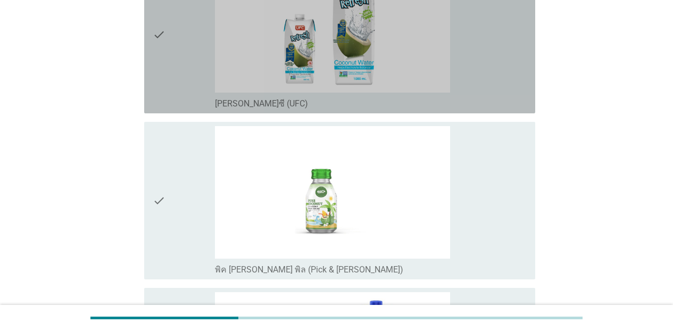
click at [514, 110] on div "check check_box_outline_blank [PERSON_NAME]ซี (UFC)" at bounding box center [339, 34] width 391 height 157
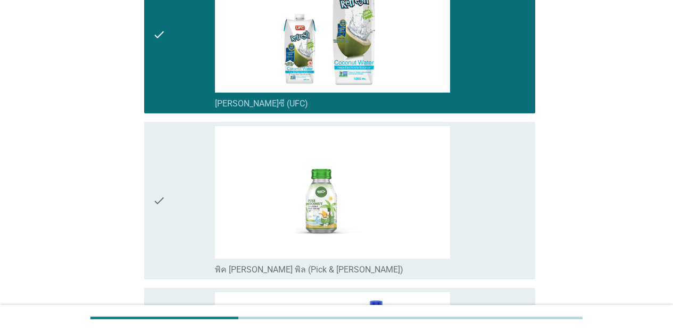
click at [503, 168] on div "check_box_outline_blank พิค [PERSON_NAME] พิล (Pick & [PERSON_NAME])" at bounding box center [371, 200] width 312 height 149
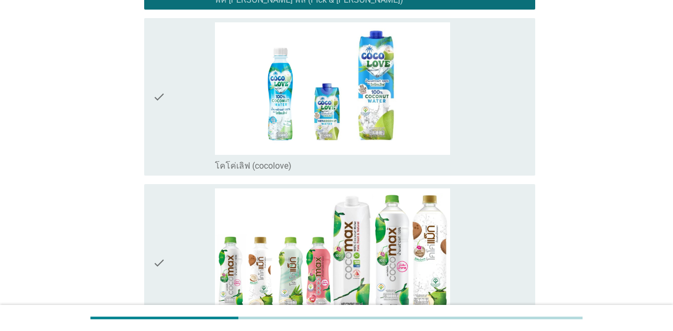
scroll to position [618, 0]
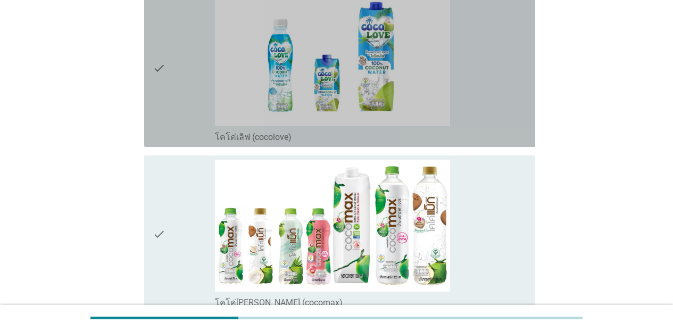
drag, startPoint x: 513, startPoint y: 119, endPoint x: 510, endPoint y: 203, distance: 83.6
click at [513, 123] on div "check_box_outline_blank โคโค่เลิฟ (cocolove)" at bounding box center [371, 68] width 312 height 149
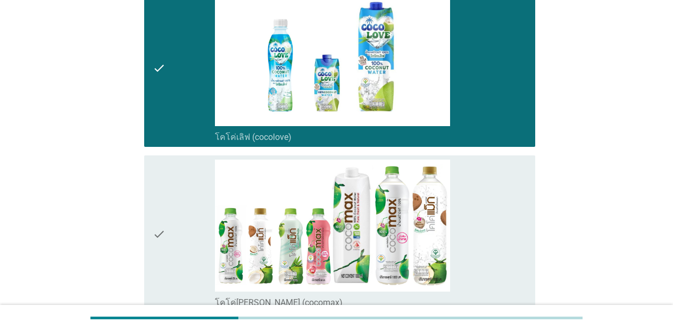
click at [509, 203] on div "check_box_outline_blank โคโค่[PERSON_NAME] (cocomax)" at bounding box center [371, 234] width 312 height 149
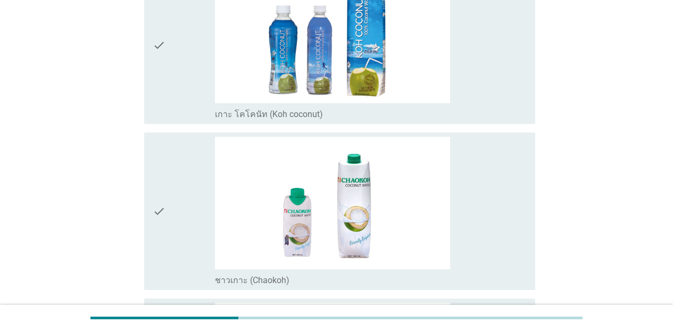
scroll to position [979, 0]
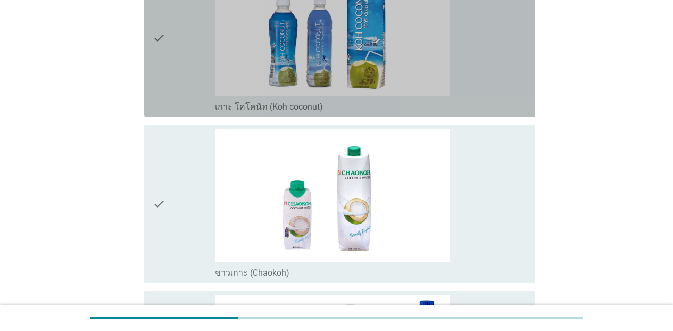
click at [482, 59] on div "check_box_outline_blank เกาะ โคโคนัท (Koh coconut)" at bounding box center [371, 37] width 312 height 149
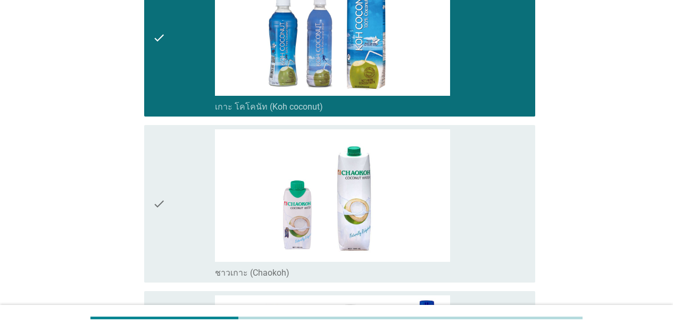
drag, startPoint x: 504, startPoint y: 170, endPoint x: 514, endPoint y: 179, distance: 13.2
click at [505, 170] on div "check_box_outline_blank ชาวเกาะ (Chaokoh)" at bounding box center [371, 203] width 312 height 149
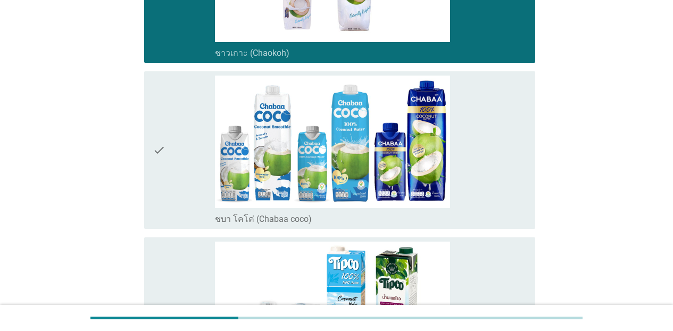
scroll to position [1277, 0]
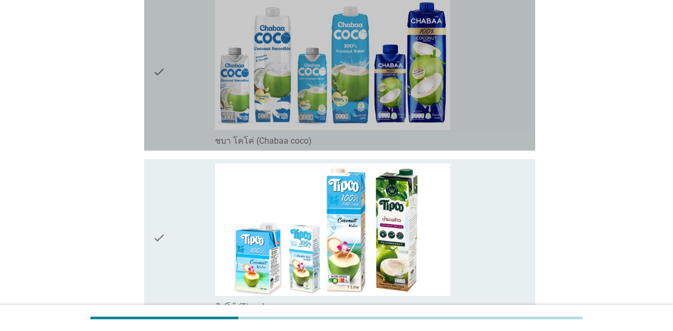
click at [507, 131] on div "check_box_outline_blank ชบา โคโค่ (Chabaa coco)" at bounding box center [371, 71] width 312 height 149
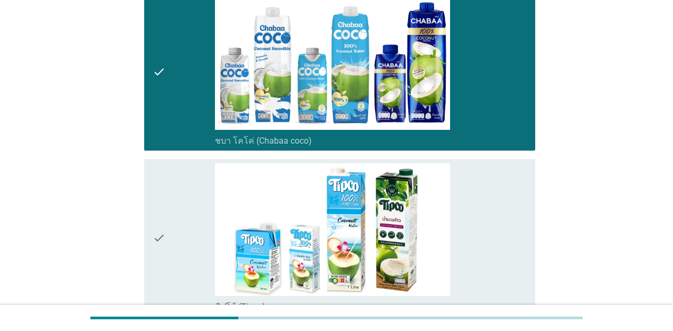
click at [508, 148] on div "check check_box_outline_blank ชบา โคโค่ (Chabaa coco)" at bounding box center [339, 71] width 391 height 157
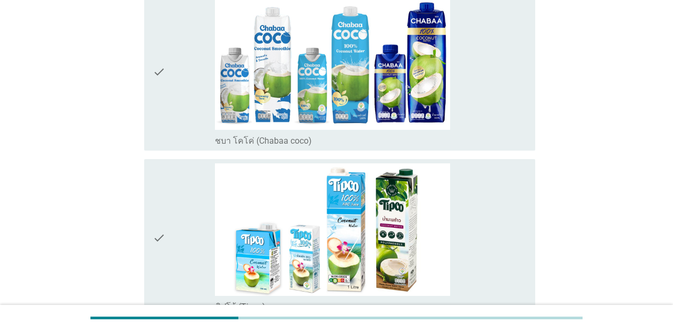
click at [495, 118] on div "check_box_outline_blank ชบา โคโค่ (Chabaa coco)" at bounding box center [371, 71] width 312 height 149
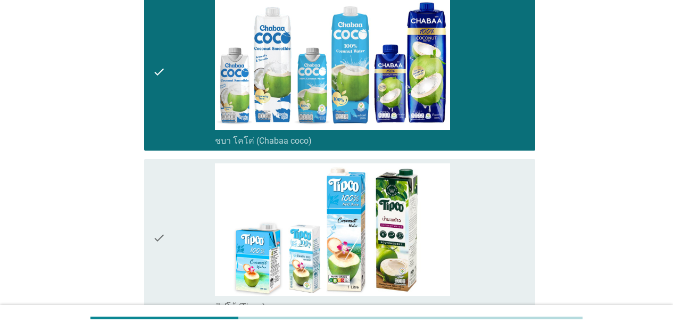
click at [518, 182] on div "check_box_outline_blank ทิปโก้ (Tipco)" at bounding box center [371, 237] width 312 height 149
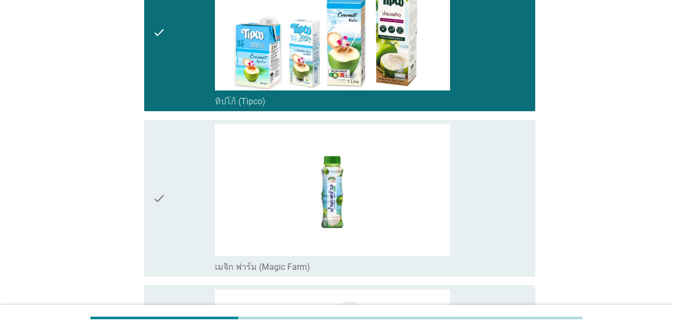
scroll to position [1511, 0]
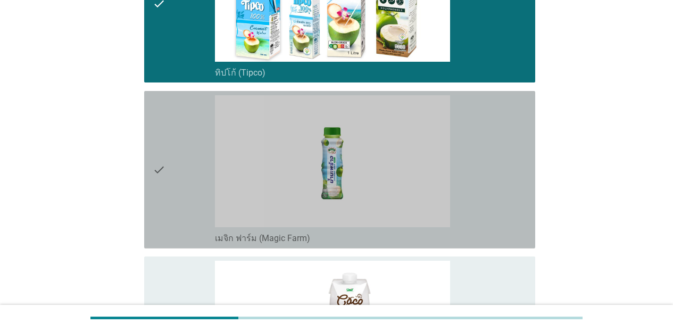
click at [502, 218] on div "check_box_outline_blank เมจิก ฟาร์ม (Magic Farm)" at bounding box center [371, 169] width 312 height 149
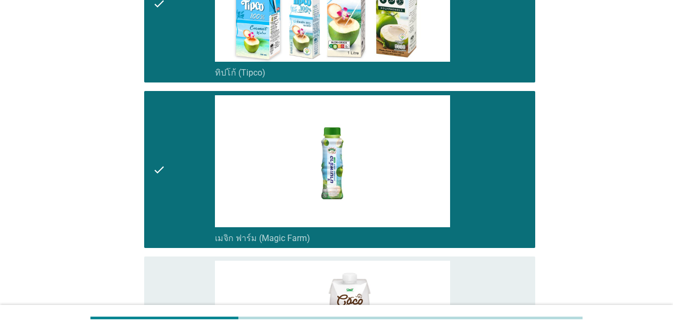
click at [522, 277] on div "check_box_outline_blank [PERSON_NAME]นิฟ [PERSON_NAME] (Unif coco dee)" at bounding box center [371, 335] width 312 height 149
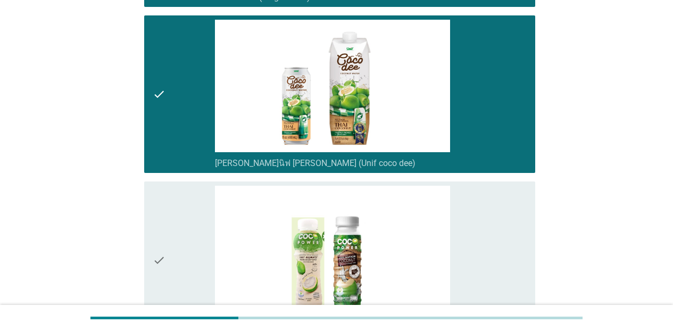
scroll to position [1830, 0]
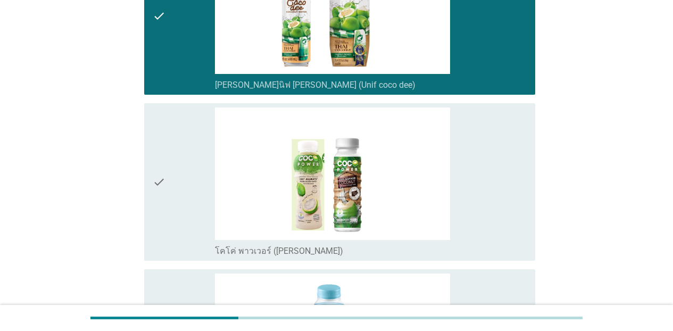
click at [501, 222] on div "check_box_outline_blank โคโค่ พาวเวอร์ ([PERSON_NAME])" at bounding box center [371, 181] width 312 height 149
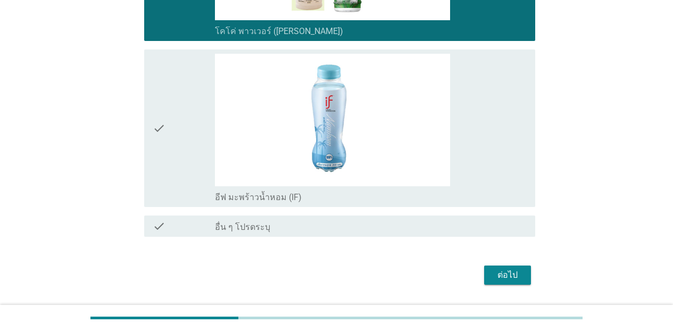
scroll to position [2080, 0]
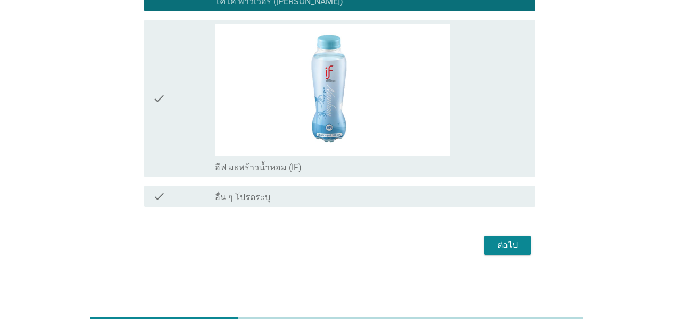
click at [505, 151] on div "check_box_outline_blank อีฟ มะพร้าวน้ำหอม (IF)" at bounding box center [371, 98] width 312 height 149
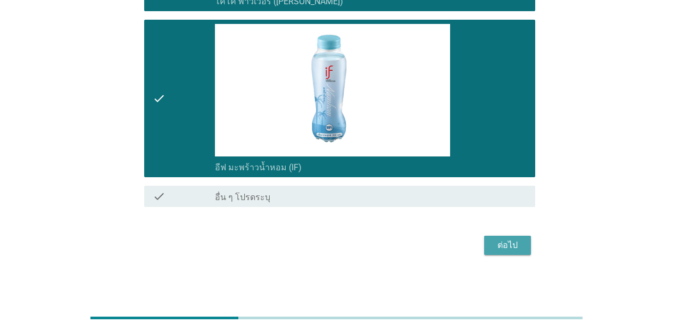
click at [510, 252] on button "ต่อไป" at bounding box center [507, 245] width 47 height 19
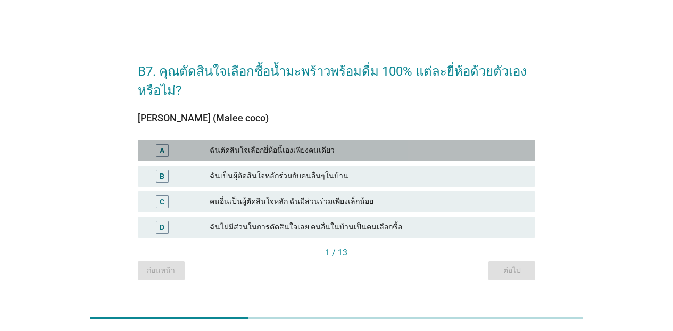
click at [451, 151] on div "ฉันตัดสินใจเลือกยี่ห้อนี้เองเพียงคนเดียว" at bounding box center [368, 150] width 317 height 13
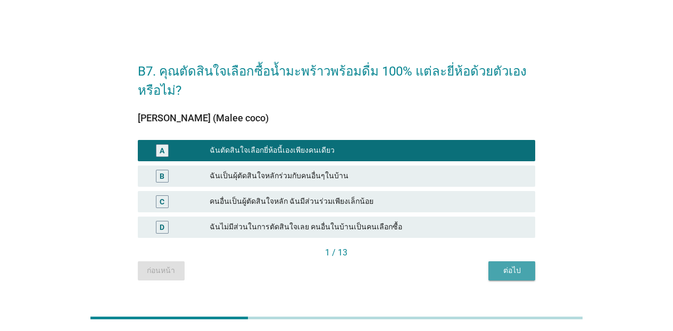
click at [498, 271] on div "ต่อไป" at bounding box center [512, 270] width 30 height 11
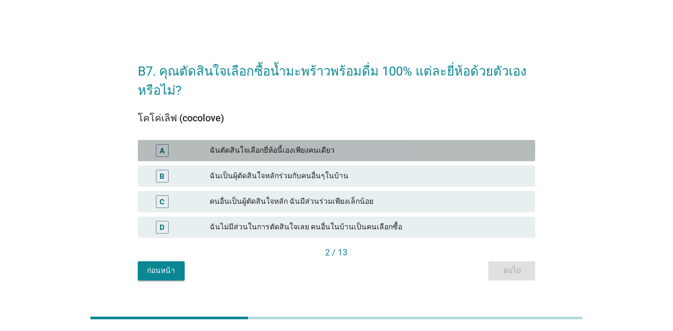
click at [484, 156] on div "ฉันตัดสินใจเลือกยี่ห้อนี้เองเพียงคนเดียว" at bounding box center [368, 150] width 317 height 13
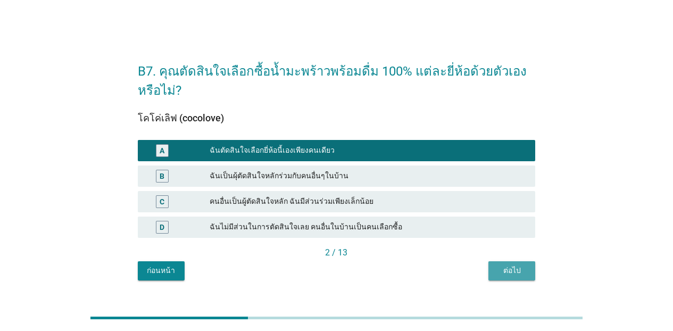
click at [505, 266] on div "ต่อไป" at bounding box center [512, 270] width 30 height 11
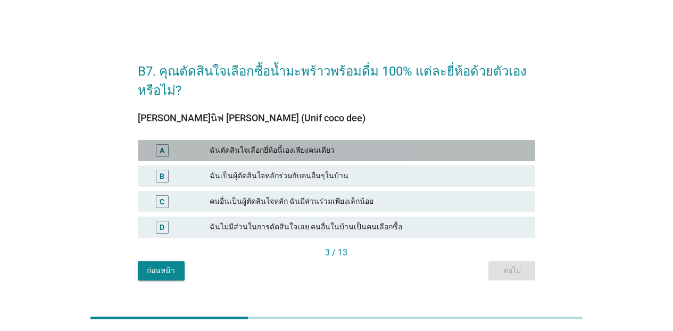
click at [449, 141] on div "A ฉันตัดสินใจเลือกยี่ห้อนี้เองเพียงคนเดียว" at bounding box center [336, 150] width 397 height 21
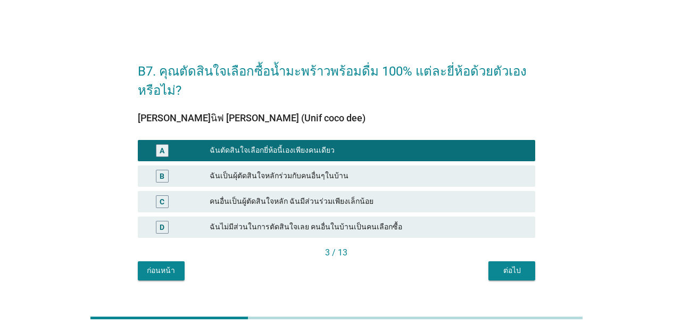
click at [496, 282] on div "B7. คุณตัดสินใจเลือกซื้อน้ำมะพร้าวพร้อมดื่ม 100% แต่ละยี่ห้อด้วยตัวเองหรือไม่? …" at bounding box center [336, 166] width 414 height 246
click at [502, 275] on div "ต่อไป" at bounding box center [512, 270] width 30 height 11
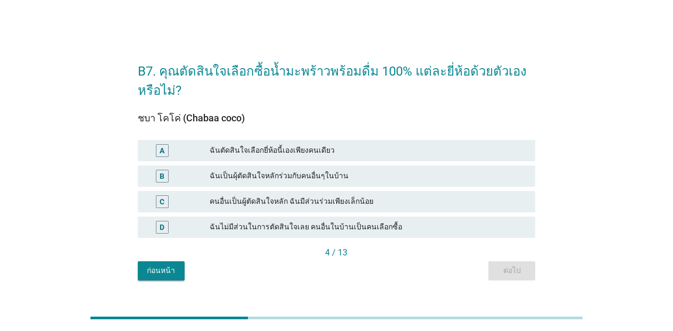
click at [457, 148] on div "ฉันตัดสินใจเลือกยี่ห้อนี้เองเพียงคนเดียว" at bounding box center [368, 150] width 317 height 13
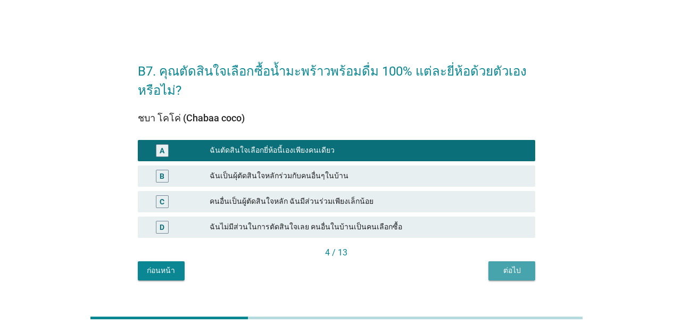
click at [498, 268] on div "ต่อไป" at bounding box center [512, 270] width 30 height 11
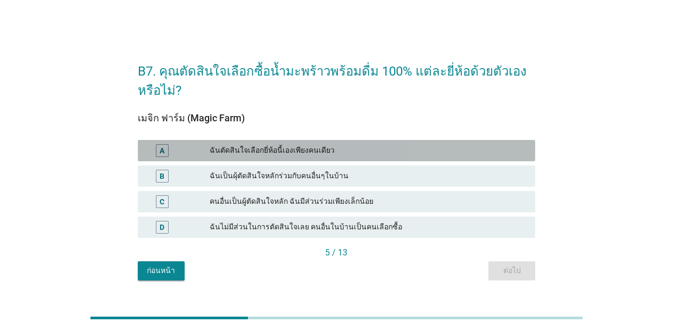
click at [482, 159] on div "A ฉันตัดสินใจเลือกยี่ห้อนี้เองเพียงคนเดียว" at bounding box center [336, 150] width 397 height 21
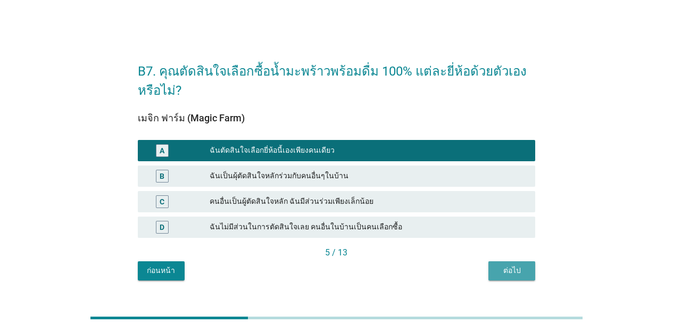
click at [504, 269] on div "ต่อไป" at bounding box center [512, 270] width 30 height 11
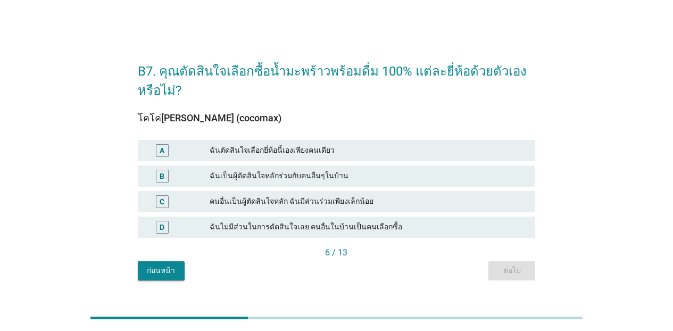
click at [489, 145] on div "ฉันตัดสินใจเลือกยี่ห้อนี้เองเพียงคนเดียว" at bounding box center [368, 150] width 317 height 13
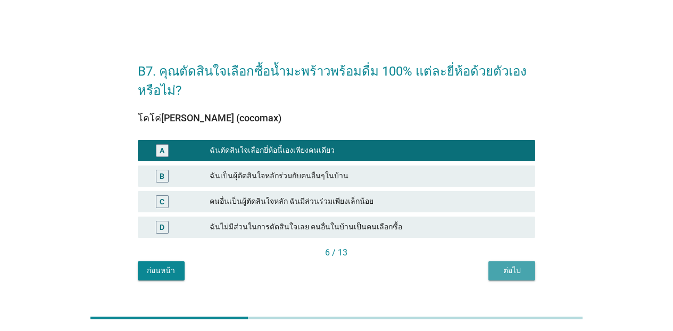
click at [507, 269] on div "ต่อไป" at bounding box center [512, 270] width 30 height 11
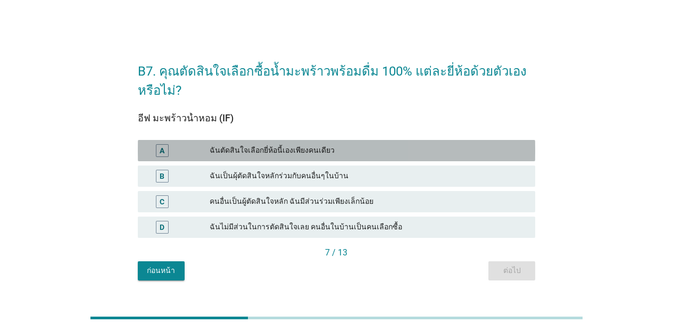
click at [493, 140] on div "A ฉันตัดสินใจเลือกยี่ห้อนี้เองเพียงคนเดียว" at bounding box center [336, 150] width 397 height 21
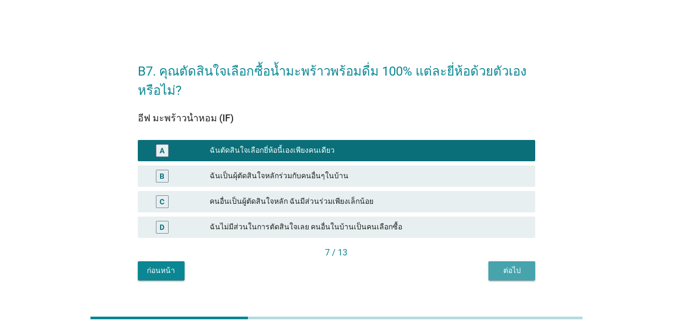
click at [505, 264] on button "ต่อไป" at bounding box center [511, 270] width 47 height 19
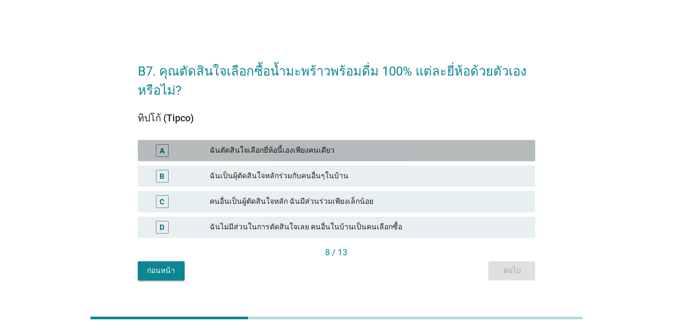
click at [478, 148] on div "ฉันตัดสินใจเลือกยี่ห้อนี้เองเพียงคนเดียว" at bounding box center [368, 150] width 317 height 13
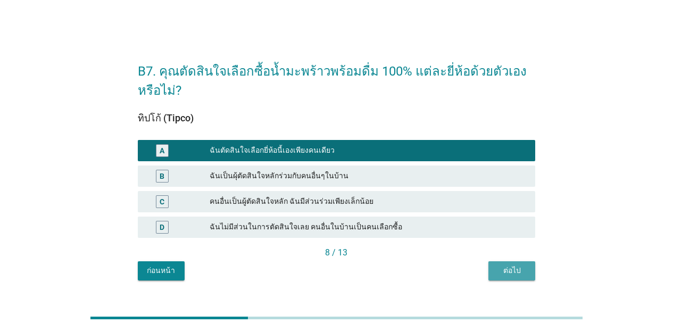
click at [511, 273] on div "ต่อไป" at bounding box center [512, 270] width 30 height 11
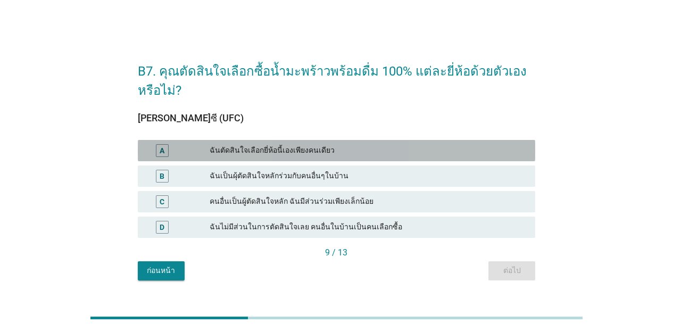
click at [495, 154] on div "ฉันตัดสินใจเลือกยี่ห้อนี้เองเพียงคนเดียว" at bounding box center [368, 150] width 317 height 13
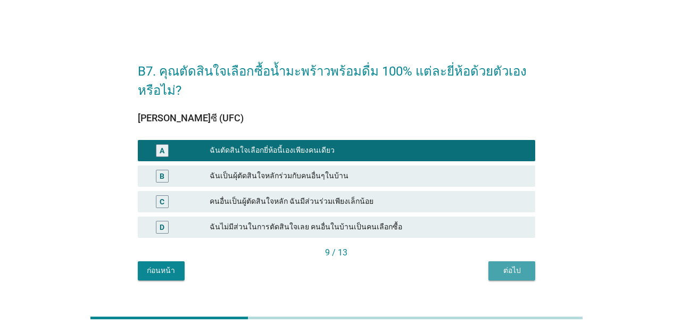
click at [501, 270] on div "ต่อไป" at bounding box center [512, 270] width 30 height 11
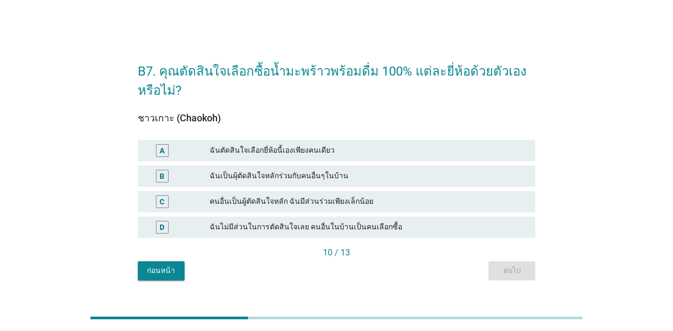
click at [471, 140] on div "A ฉันตัดสินใจเลือกยี่ห้อนี้เองเพียงคนเดียว" at bounding box center [336, 150] width 397 height 21
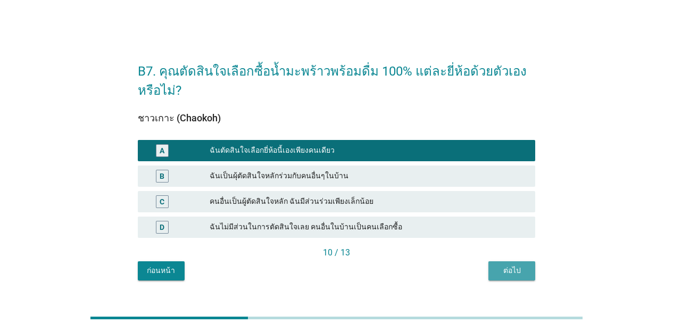
click at [511, 274] on div "ต่อไป" at bounding box center [512, 270] width 30 height 11
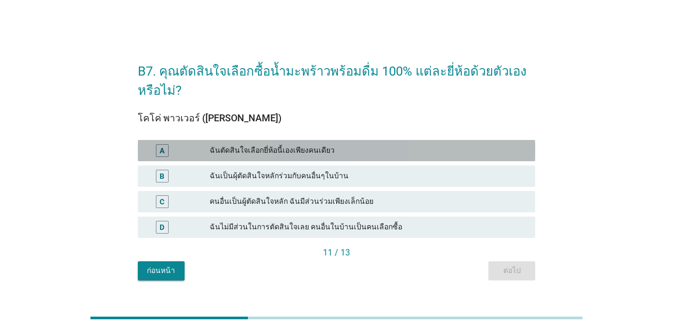
click at [482, 154] on div "ฉันตัดสินใจเลือกยี่ห้อนี้เองเพียงคนเดียว" at bounding box center [368, 150] width 317 height 13
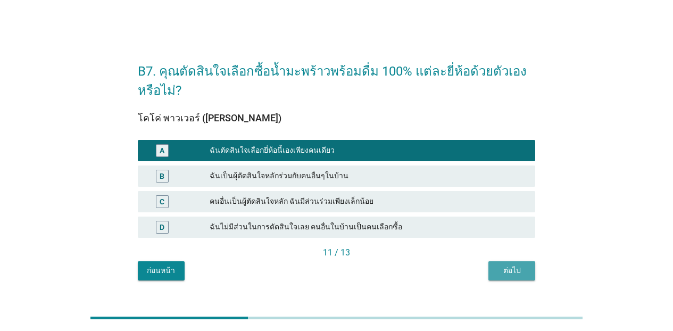
click at [506, 270] on div "ต่อไป" at bounding box center [512, 270] width 30 height 11
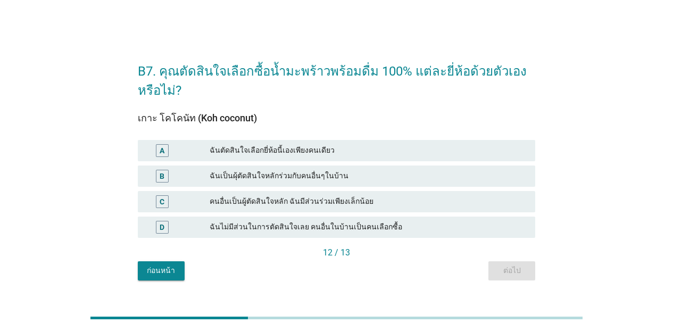
click at [484, 140] on div "A ฉันตัดสินใจเลือกยี่ห้อนี้เองเพียงคนเดียว" at bounding box center [336, 150] width 397 height 21
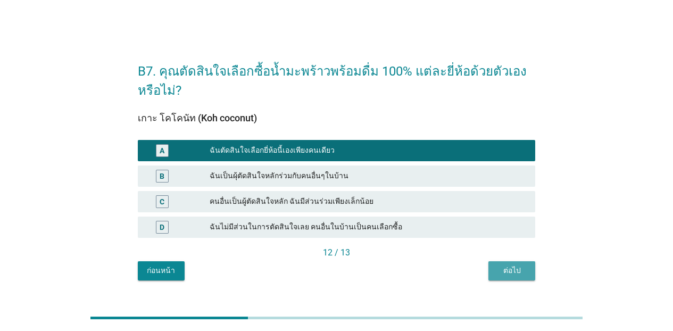
click at [505, 273] on div "ต่อไป" at bounding box center [512, 270] width 30 height 11
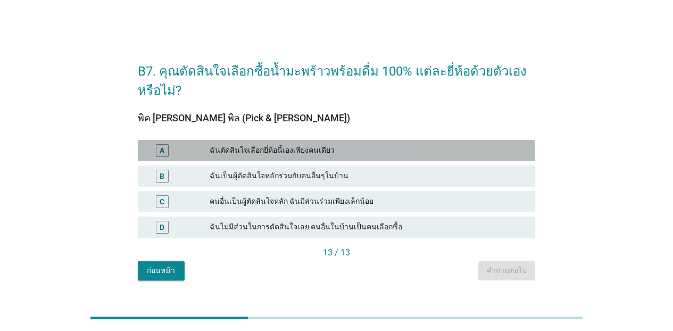
click at [502, 153] on div "ฉันตัดสินใจเลือกยี่ห้อนี้เองเพียงคนเดียว" at bounding box center [368, 150] width 317 height 13
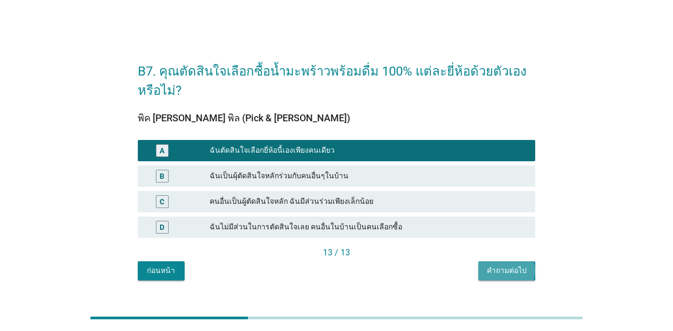
click at [498, 266] on div "คำถามต่อไป" at bounding box center [507, 270] width 40 height 11
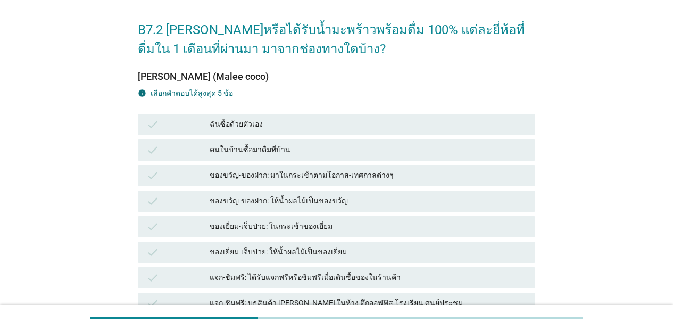
scroll to position [38, 0]
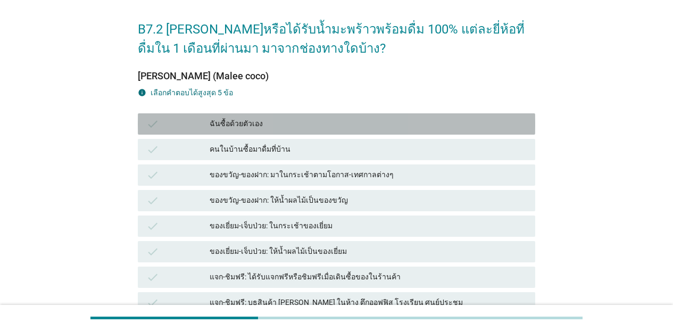
click at [377, 128] on div "ฉันซื้อด้วยตัวเอง" at bounding box center [368, 124] width 317 height 13
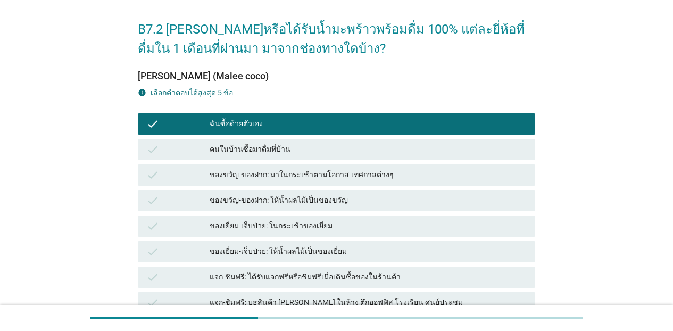
scroll to position [279, 0]
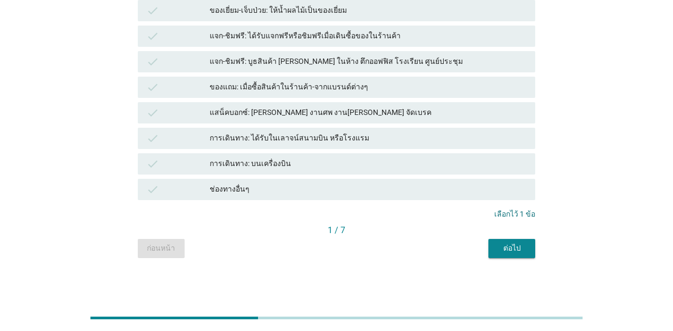
click at [501, 240] on button "ต่อไป" at bounding box center [511, 248] width 47 height 19
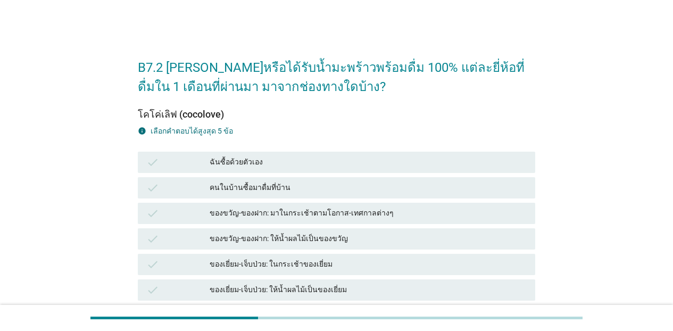
click at [332, 163] on div "ฉันซื้อด้วยตัวเอง" at bounding box center [368, 162] width 317 height 13
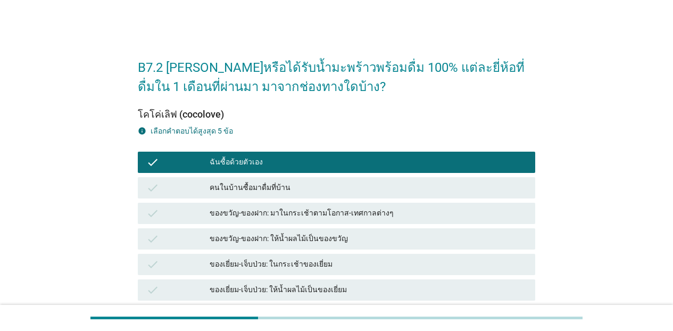
scroll to position [279, 0]
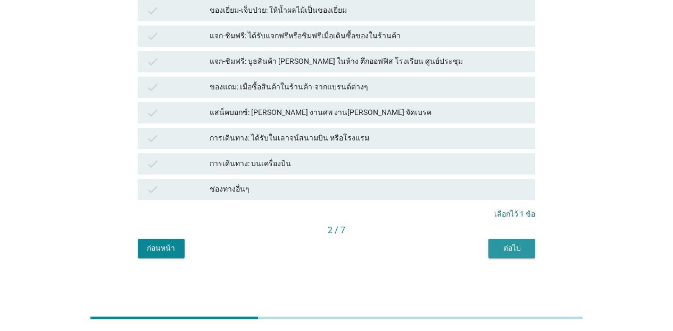
click at [493, 247] on button "ต่อไป" at bounding box center [511, 248] width 47 height 19
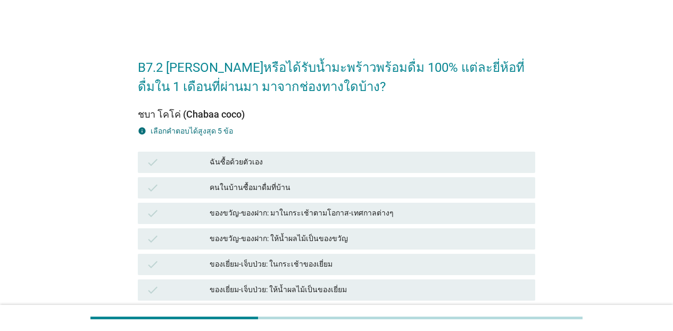
click at [440, 163] on div "ฉันซื้อด้วยตัวเอง" at bounding box center [368, 162] width 317 height 13
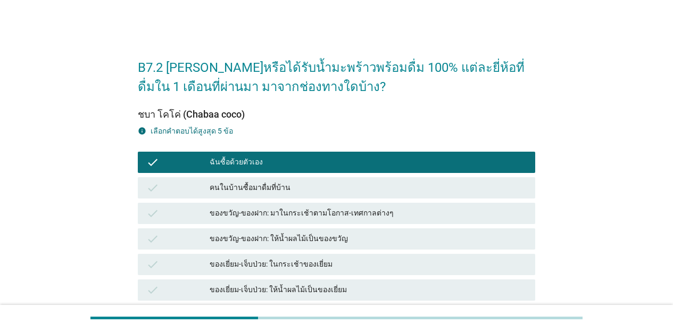
scroll to position [279, 0]
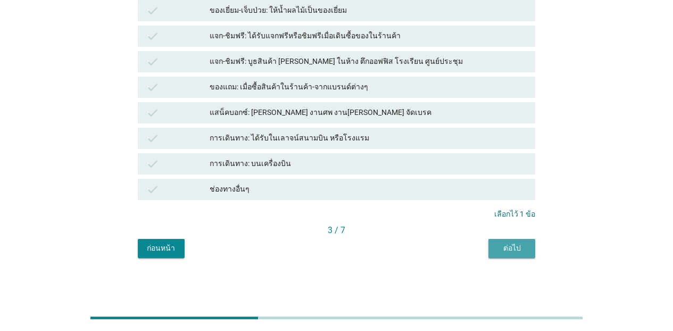
click at [501, 248] on div "ต่อไป" at bounding box center [512, 248] width 30 height 11
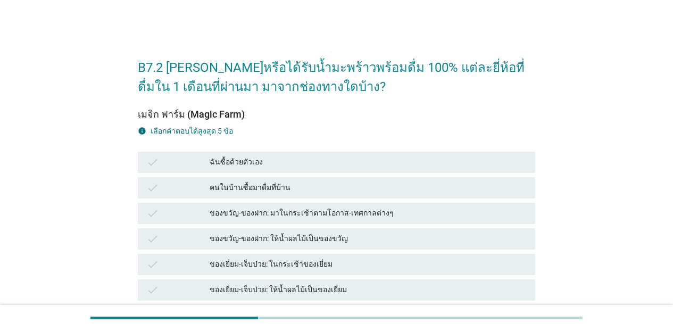
click at [393, 157] on div "ฉันซื้อด้วยตัวเอง" at bounding box center [368, 162] width 317 height 13
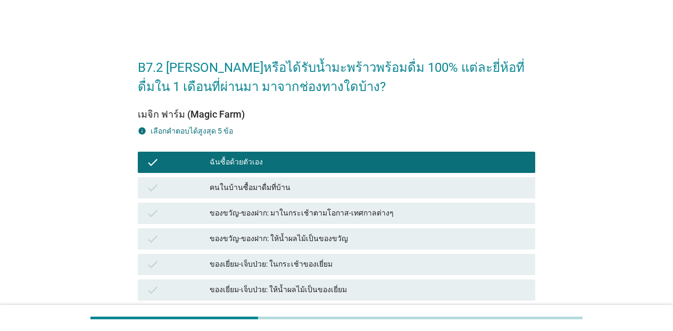
scroll to position [279, 0]
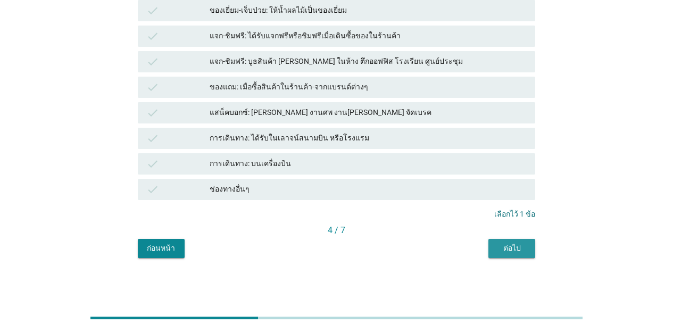
click at [523, 247] on div "ต่อไป" at bounding box center [512, 248] width 30 height 11
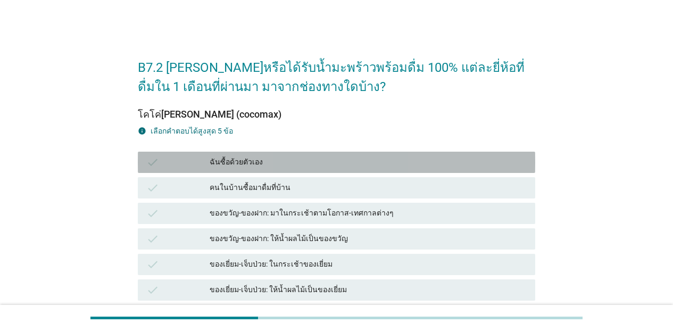
click at [436, 168] on div "ฉันซื้อด้วยตัวเอง" at bounding box center [368, 162] width 317 height 13
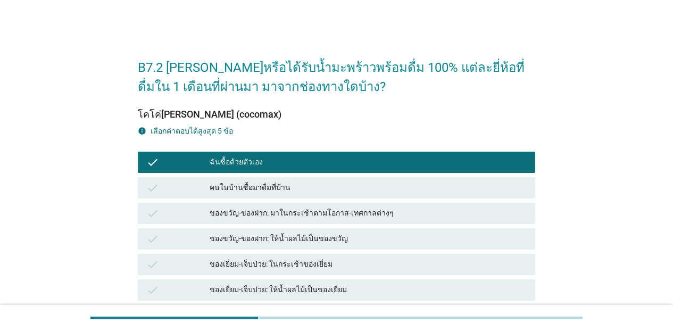
scroll to position [279, 0]
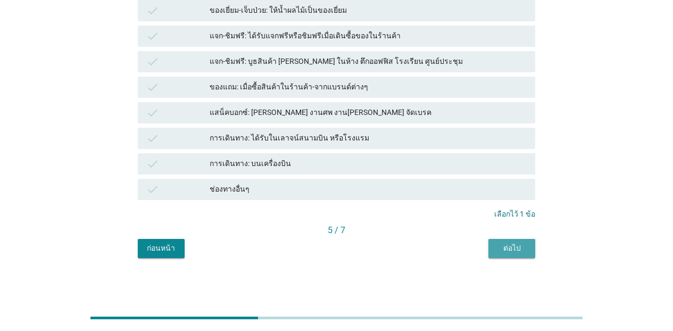
click at [510, 248] on div "ต่อไป" at bounding box center [512, 248] width 30 height 11
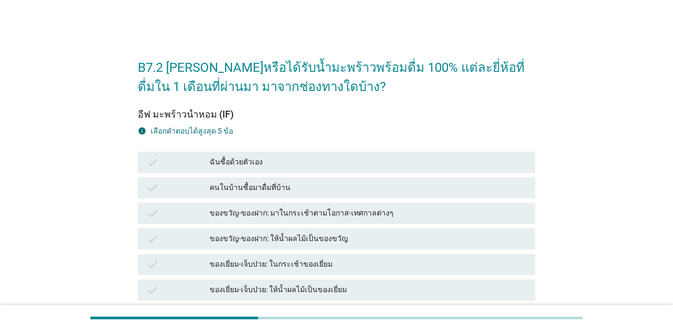
click at [463, 161] on div "ฉันซื้อด้วยตัวเอง" at bounding box center [368, 162] width 317 height 13
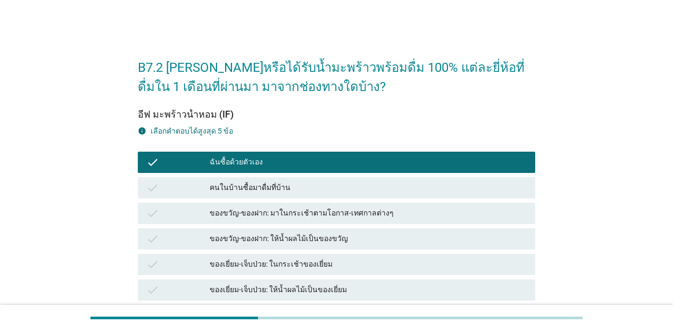
scroll to position [279, 0]
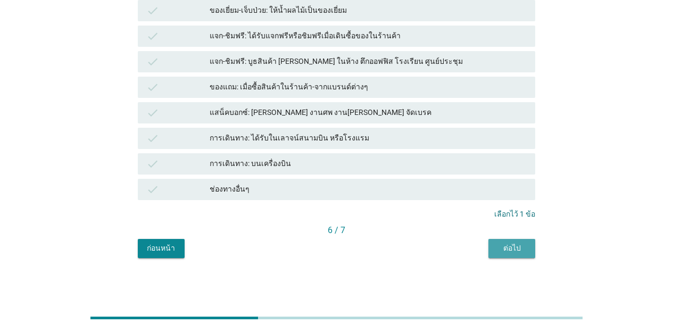
click at [498, 247] on div "ต่อไป" at bounding box center [512, 248] width 30 height 11
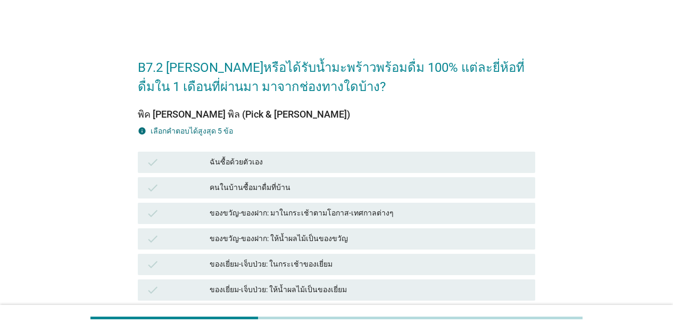
click at [462, 156] on div "ฉันซื้อด้วยตัวเอง" at bounding box center [368, 162] width 317 height 13
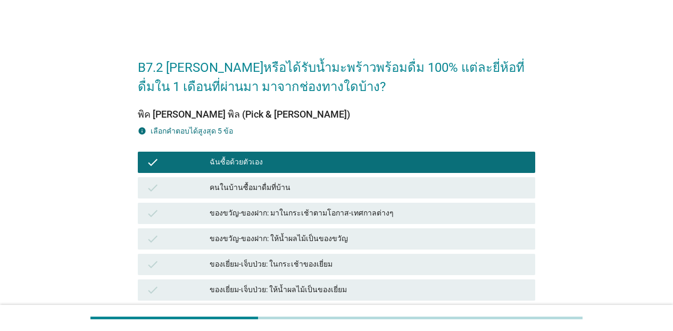
scroll to position [279, 0]
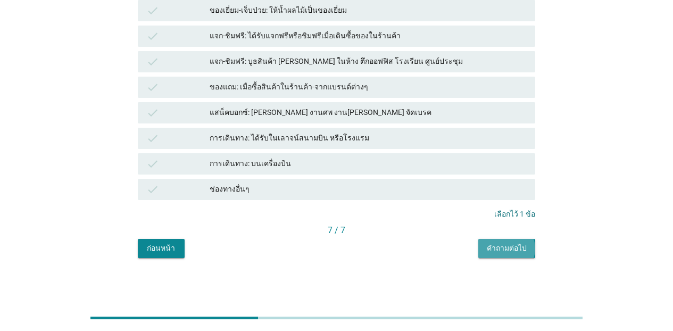
click at [519, 246] on div "คำถามต่อไป" at bounding box center [507, 248] width 40 height 11
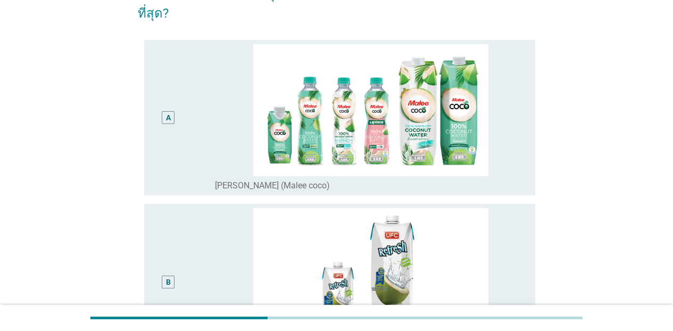
scroll to position [61, 0]
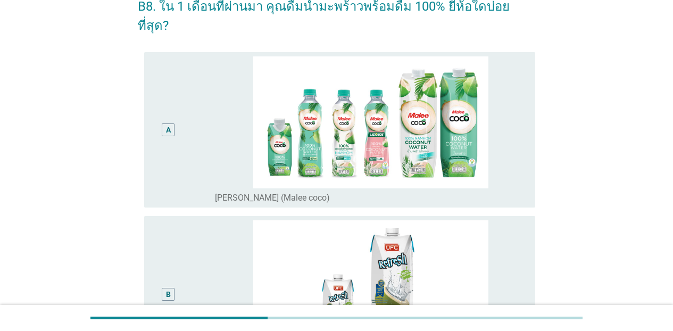
click at [507, 193] on div "radio_button_unchecked [PERSON_NAME] (Malee coco)" at bounding box center [366, 198] width 303 height 11
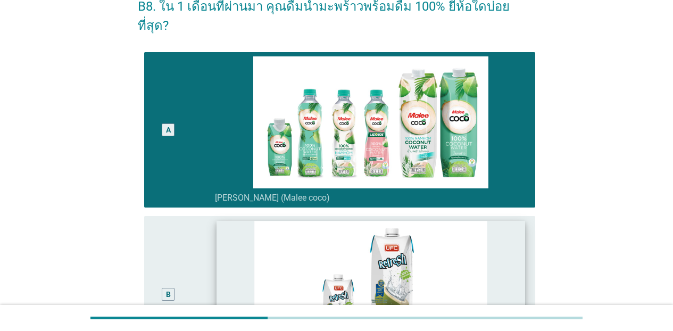
click at [509, 227] on img at bounding box center [370, 286] width 309 height 131
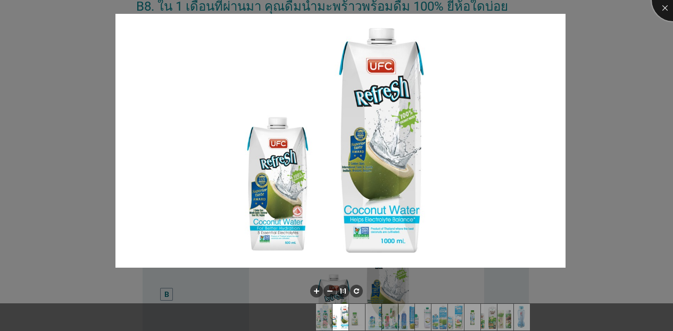
click at [523, 7] on div at bounding box center [673, 0] width 43 height 43
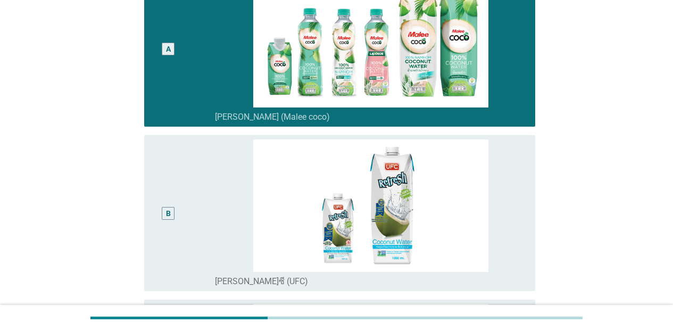
scroll to position [146, 0]
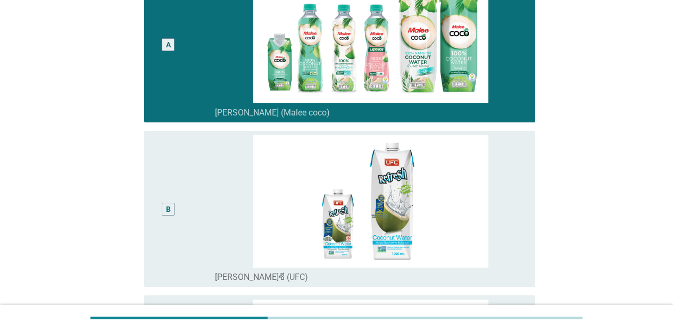
click at [518, 268] on div "radio_button_unchecked [PERSON_NAME]ซี (UFC)" at bounding box center [371, 275] width 312 height 15
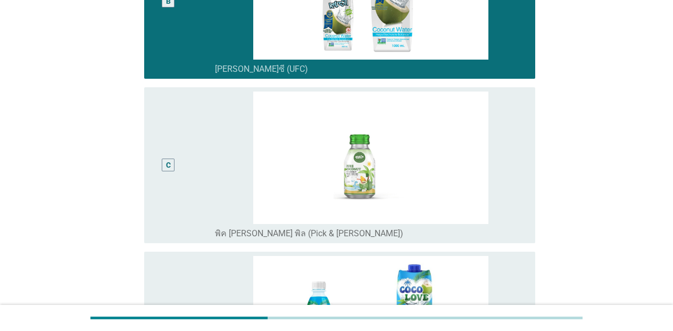
scroll to position [371, 0]
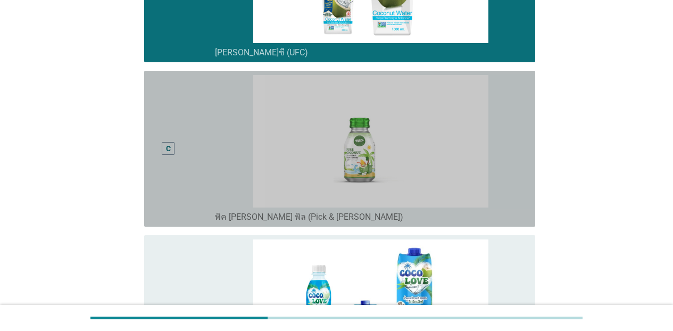
click at [510, 212] on div "radio_button_unchecked พิค [PERSON_NAME] พิล (Pick & [PERSON_NAME])" at bounding box center [366, 217] width 303 height 11
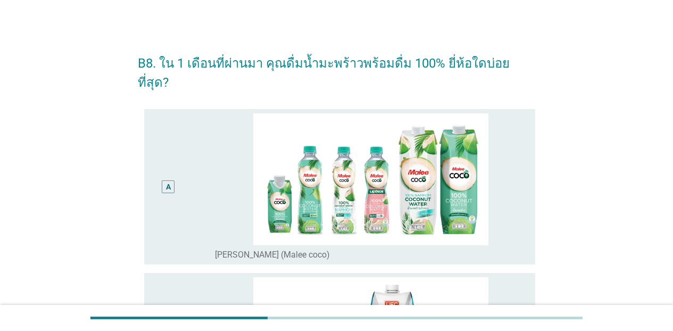
scroll to position [0, 0]
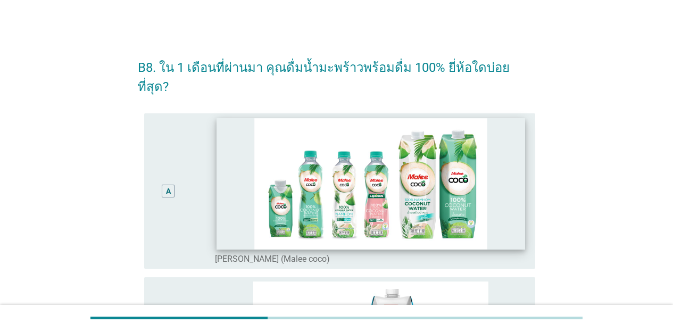
click at [522, 145] on img at bounding box center [370, 183] width 309 height 131
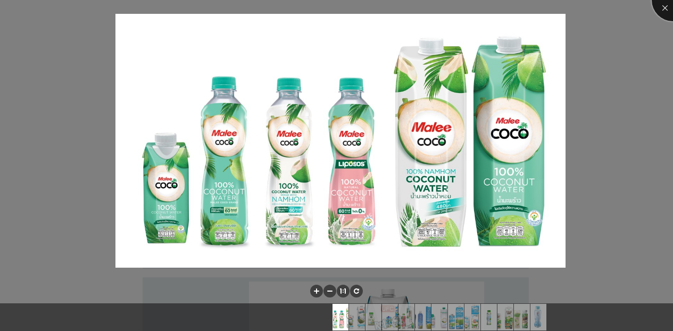
click at [523, 3] on div at bounding box center [673, 0] width 43 height 43
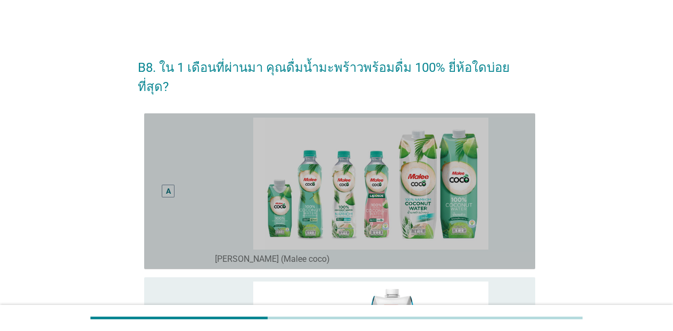
click at [516, 254] on div "radio_button_unchecked [PERSON_NAME] (Malee coco)" at bounding box center [366, 259] width 303 height 11
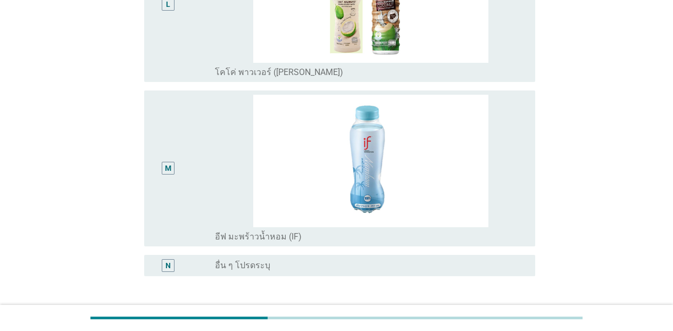
scroll to position [2056, 0]
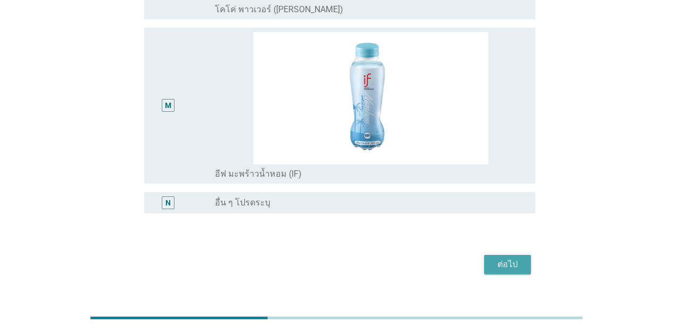
click at [506, 258] on div "ต่อไป" at bounding box center [508, 264] width 30 height 13
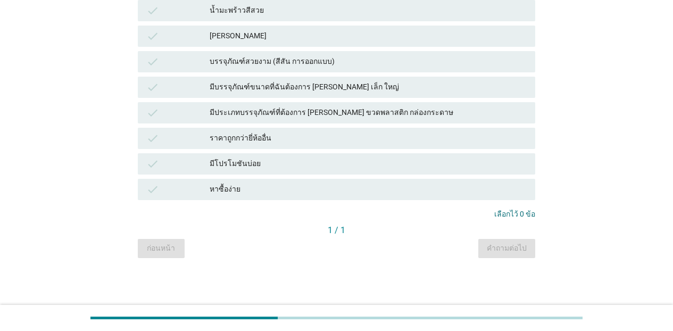
scroll to position [0, 0]
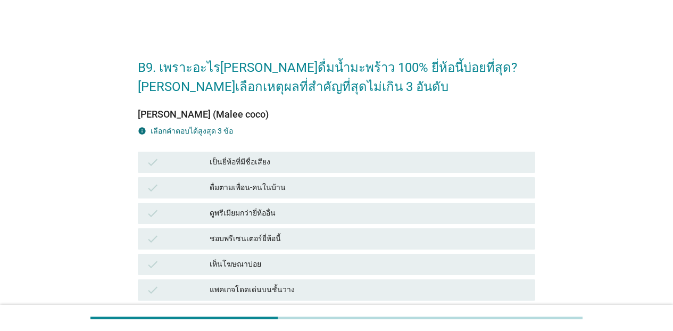
click at [365, 150] on div "check เป็นยี่ห้อที่มีชื่อเสียง" at bounding box center [337, 162] width 402 height 26
click at [357, 161] on div "เป็นยี่ห้อที่มีชื่อเสียง" at bounding box center [368, 162] width 317 height 13
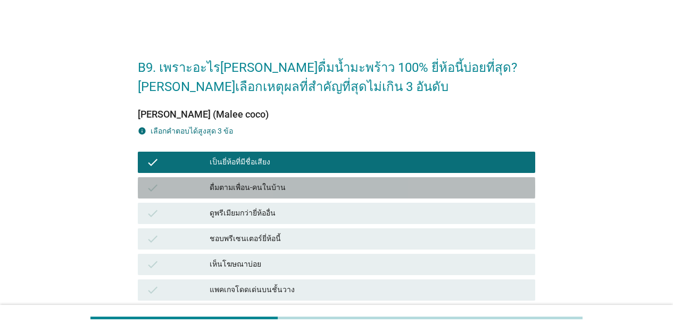
click at [355, 182] on div "ดื่มตามเพื่อน-คนในบ้าน" at bounding box center [368, 187] width 317 height 13
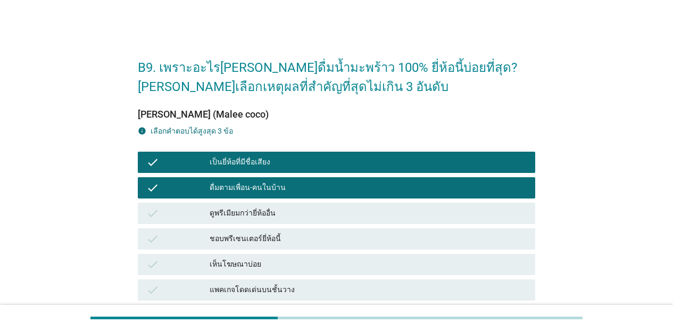
click at [349, 213] on div "ดูพรีเมียมกว่ายี่ห้ออื่น" at bounding box center [368, 213] width 317 height 13
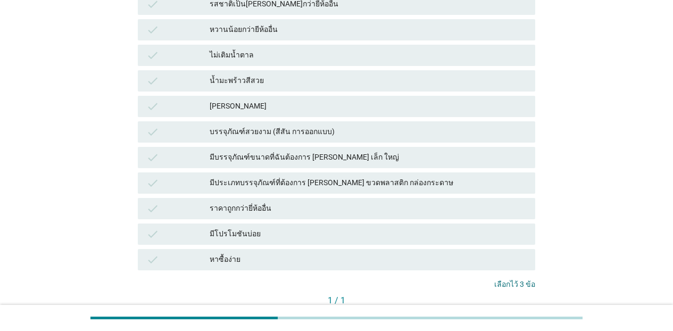
scroll to position [560, 0]
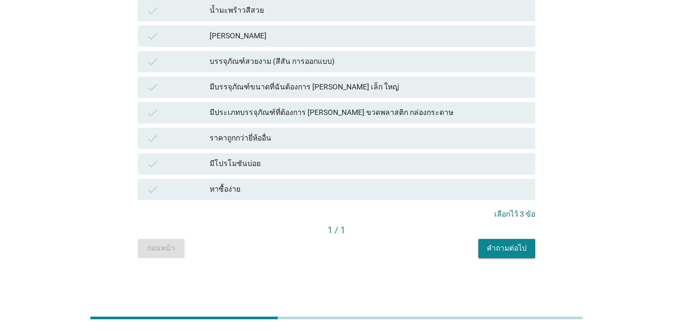
click at [500, 244] on div "คำถามต่อไป" at bounding box center [507, 248] width 40 height 11
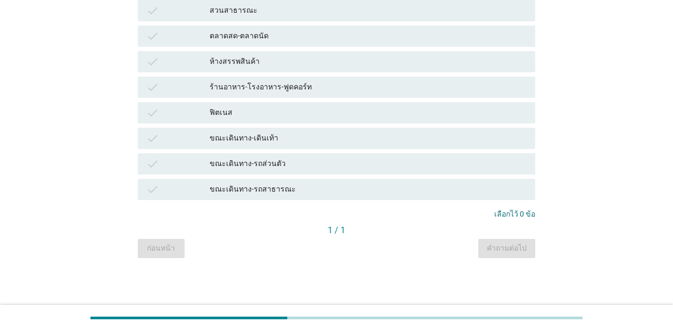
scroll to position [0, 0]
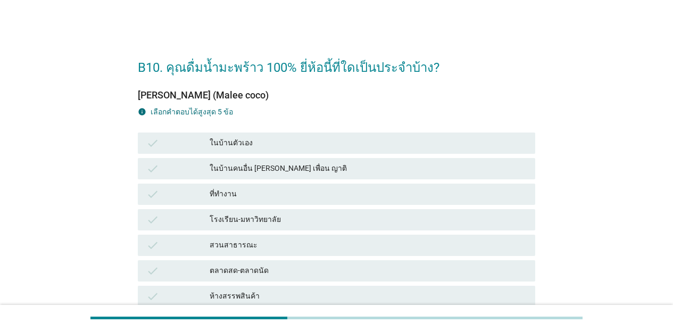
click at [298, 149] on div "ในบ้านตัวเอง" at bounding box center [368, 143] width 317 height 13
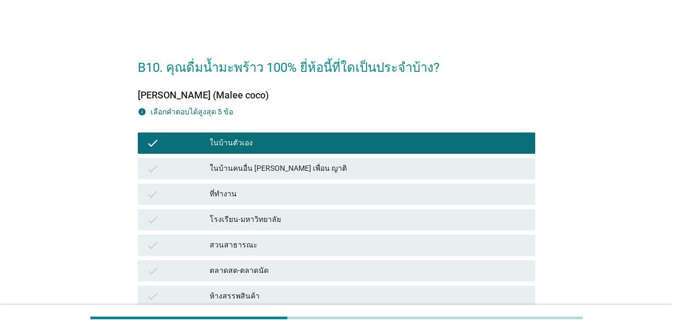
scroll to position [235, 0]
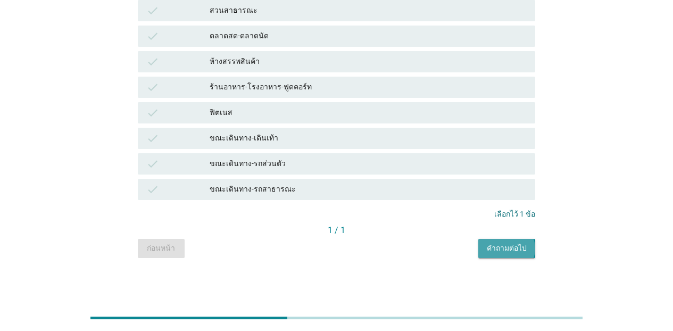
click at [523, 243] on div "คำถามต่อไป" at bounding box center [507, 248] width 40 height 11
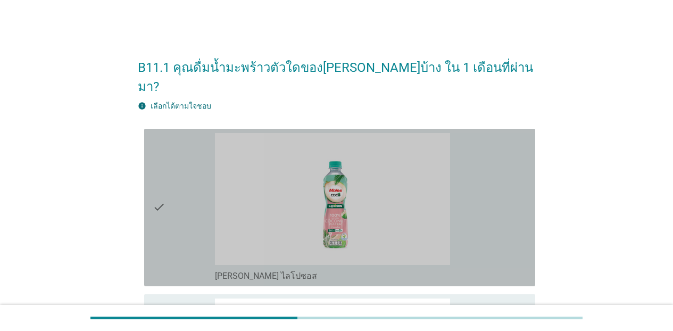
click at [513, 193] on div "check_box_outline_blank [PERSON_NAME] ไลโปซอส" at bounding box center [371, 207] width 312 height 149
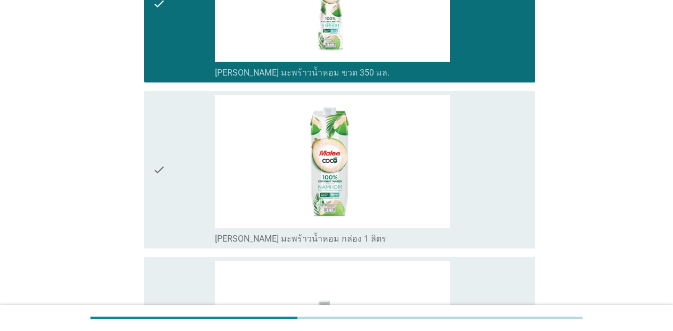
scroll to position [376, 0]
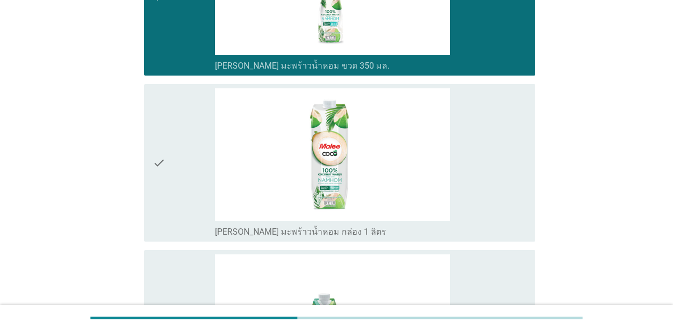
click at [499, 194] on div "check_box_outline_blank [PERSON_NAME] มะพร้าวน้ำหอม กล่อง 1 ลิตร" at bounding box center [371, 162] width 312 height 149
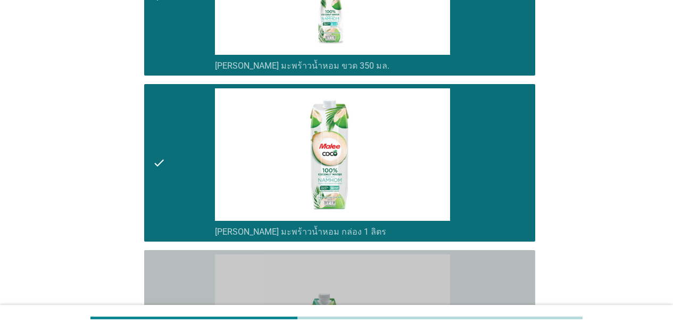
click at [501, 265] on div "check_box_outline_blank [PERSON_NAME] มะพร้าว กล่อง 330 มล." at bounding box center [371, 328] width 312 height 149
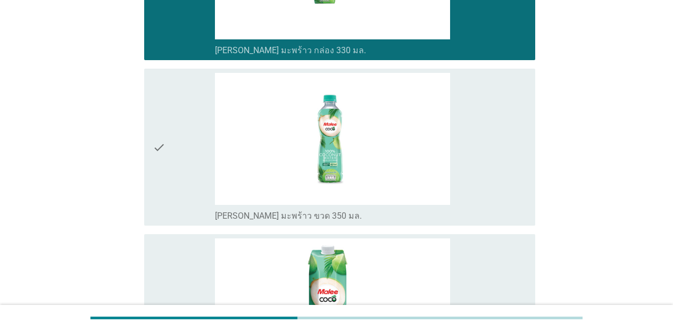
scroll to position [759, 0]
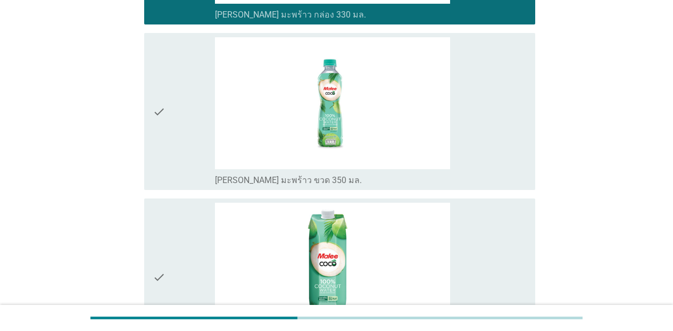
drag, startPoint x: 486, startPoint y: 145, endPoint x: 486, endPoint y: 160, distance: 14.9
click at [486, 149] on div "check_box_outline_blank [PERSON_NAME] มะพร้าว ขวด 350 มล." at bounding box center [371, 111] width 312 height 149
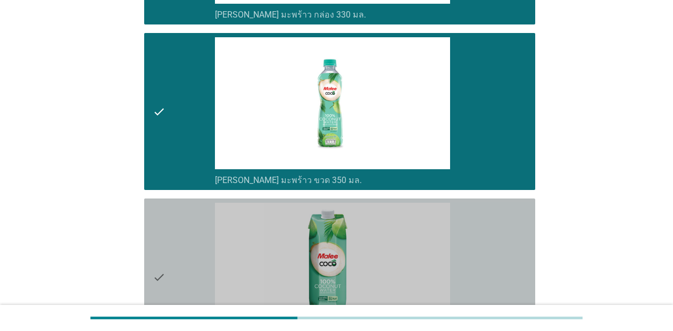
drag, startPoint x: 492, startPoint y: 215, endPoint x: 540, endPoint y: 256, distance: 63.4
click at [492, 215] on div "check_box_outline_blank [PERSON_NAME] มะพร้าว กล่อง 1 ลิตร" at bounding box center [371, 277] width 312 height 149
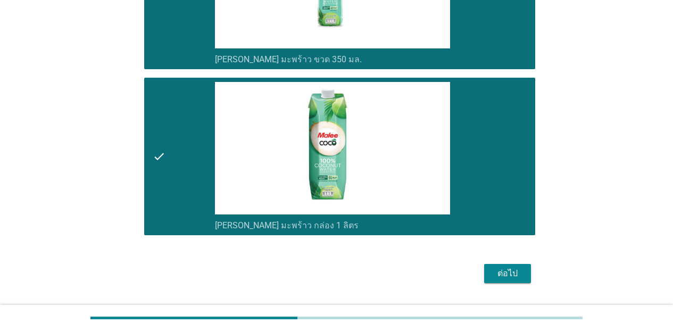
scroll to position [889, 0]
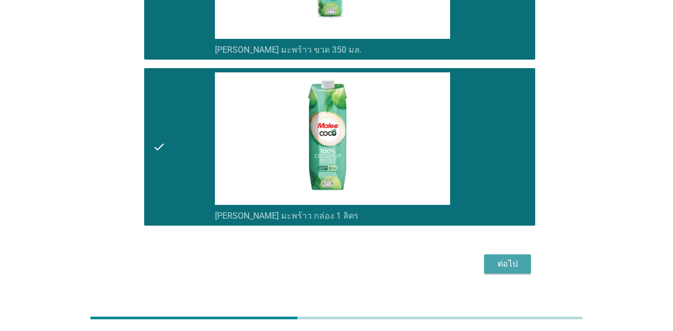
click at [520, 254] on button "ต่อไป" at bounding box center [507, 263] width 47 height 19
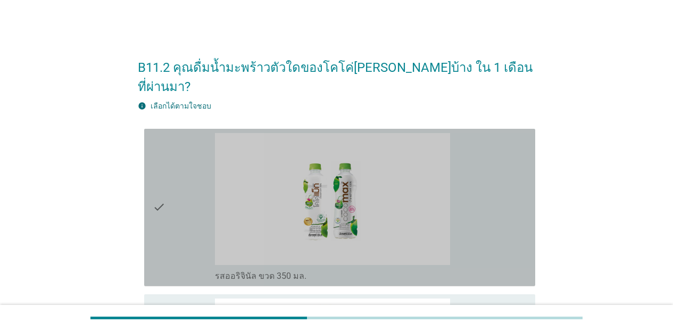
click at [521, 238] on div "check_box_outline_[PERSON_NAME] 350 มล." at bounding box center [371, 207] width 312 height 149
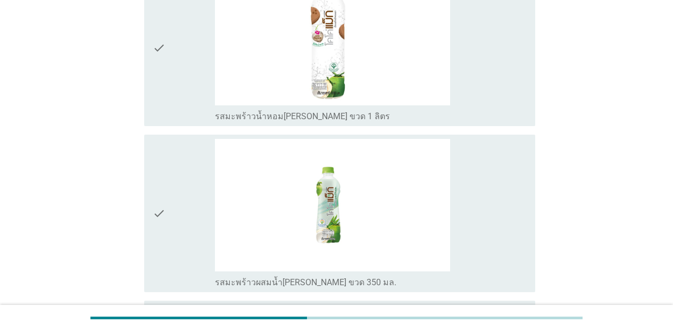
scroll to position [919, 0]
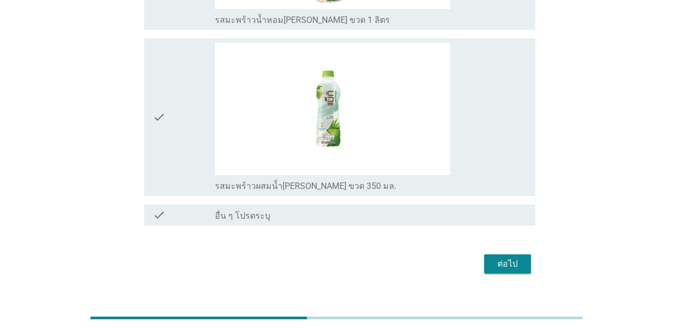
click at [487, 254] on button "ต่อไป" at bounding box center [507, 263] width 47 height 19
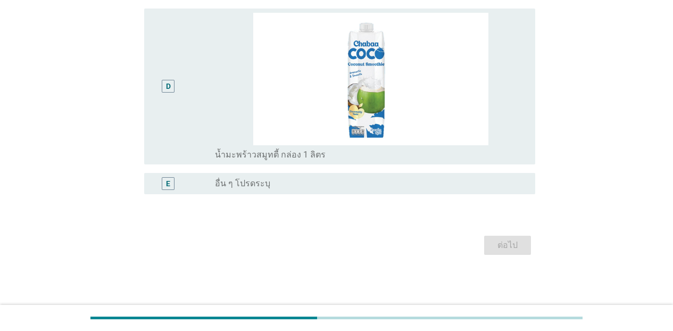
scroll to position [0, 0]
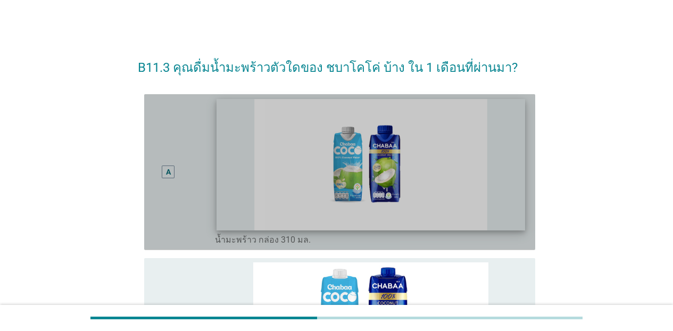
click at [522, 222] on img at bounding box center [370, 164] width 309 height 131
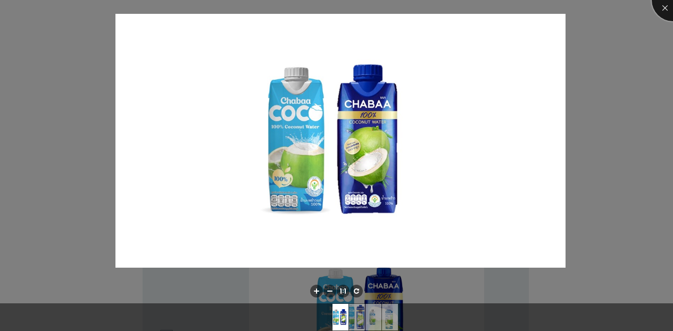
click at [523, 9] on div at bounding box center [673, 0] width 43 height 43
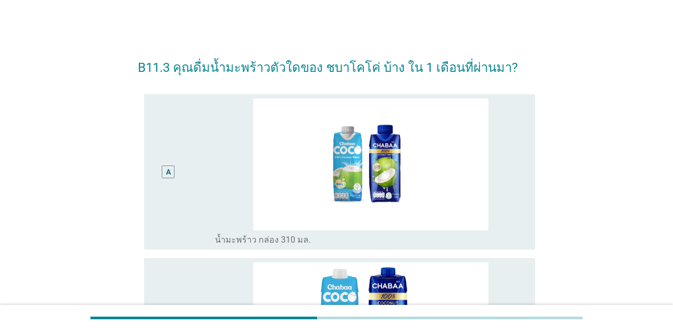
click at [519, 237] on div "radio_button_unchecked น้ำมะพร้าว กล่อง 310 มล." at bounding box center [371, 237] width 312 height 15
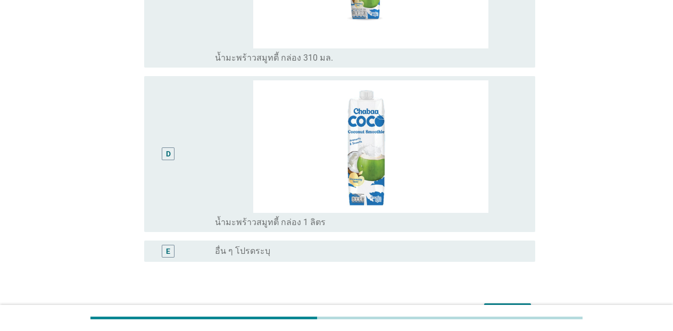
scroll to position [578, 0]
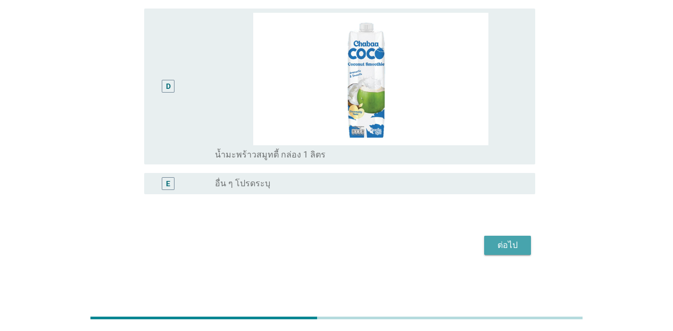
click at [503, 243] on div "ต่อไป" at bounding box center [508, 245] width 30 height 13
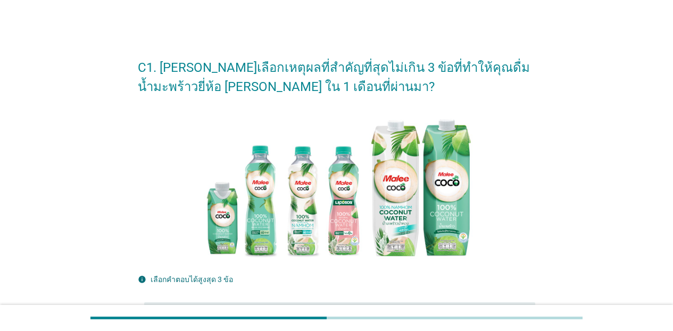
scroll to position [289, 0]
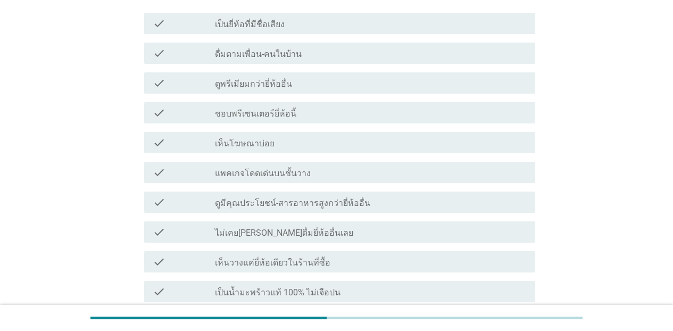
click at [462, 144] on div "check_box_outline_blank เห็นโฆษณาบ่อย" at bounding box center [371, 142] width 312 height 13
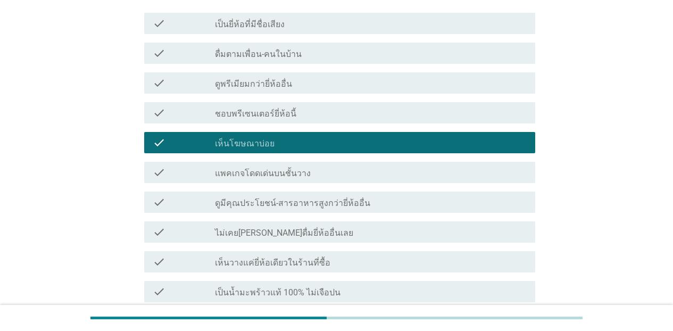
click at [460, 122] on div "check check_box_outline_blank ชอบพรีเซนเตอร์ยี่ห้อนี้" at bounding box center [339, 112] width 391 height 21
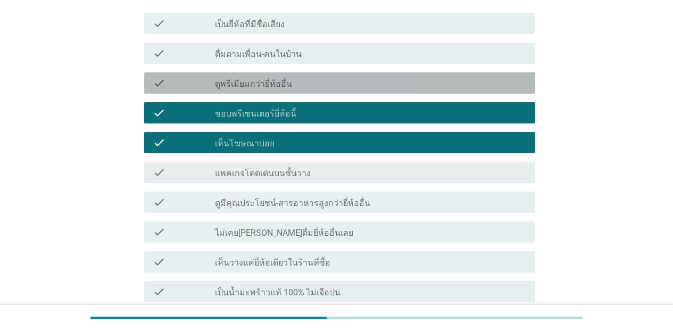
click at [463, 80] on div "check_box_outline_blank ดูพรีเมียมกว่ายี่ห้ออื่น" at bounding box center [371, 83] width 312 height 13
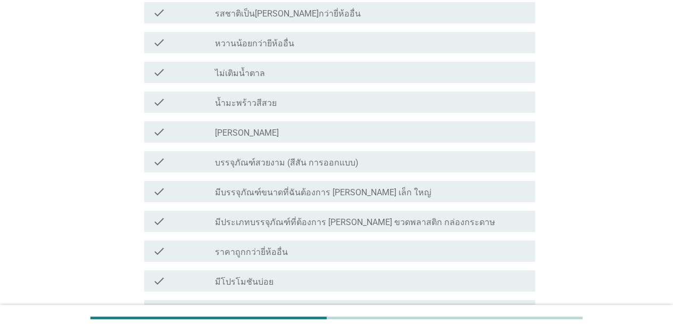
scroll to position [847, 0]
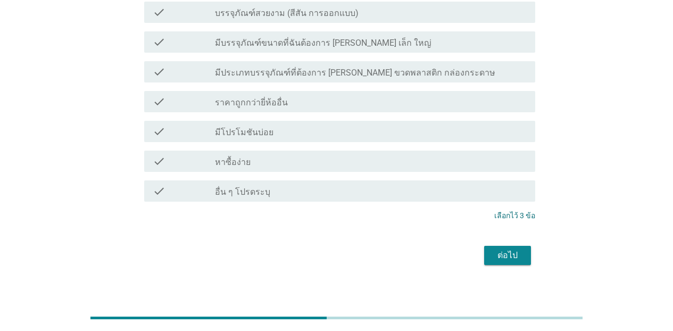
click at [504, 249] on div "ต่อไป" at bounding box center [508, 255] width 30 height 13
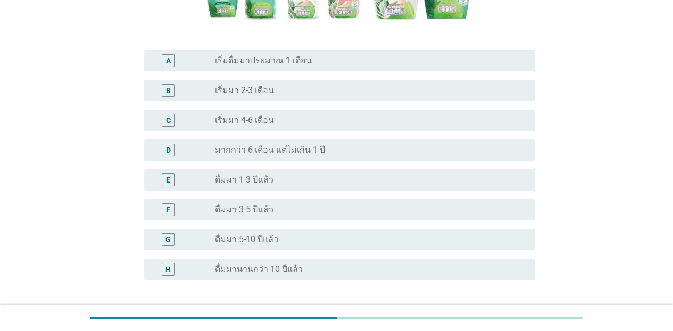
scroll to position [241, 0]
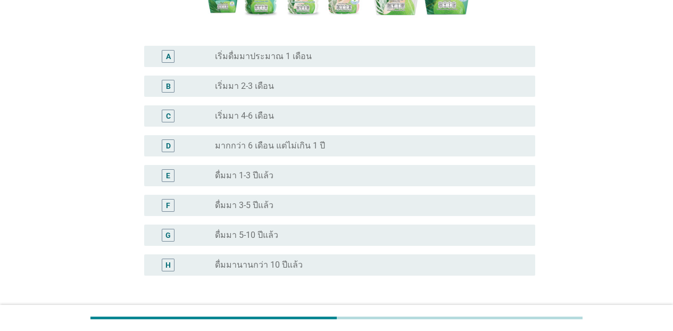
click at [265, 169] on div "radio_button_unchecked ดื่มมา 1-3 ปีแล้ว" at bounding box center [371, 175] width 312 height 13
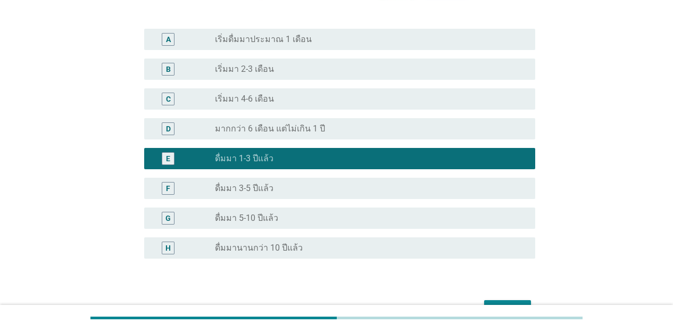
scroll to position [304, 0]
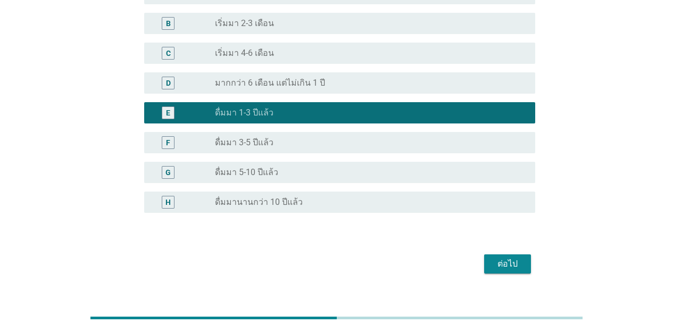
click at [515, 257] on div "ต่อไป" at bounding box center [508, 263] width 30 height 13
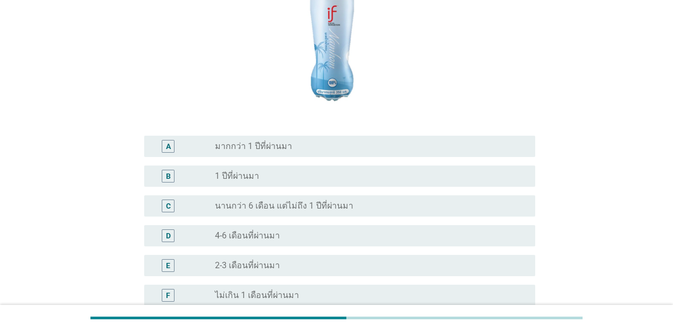
scroll to position [168, 0]
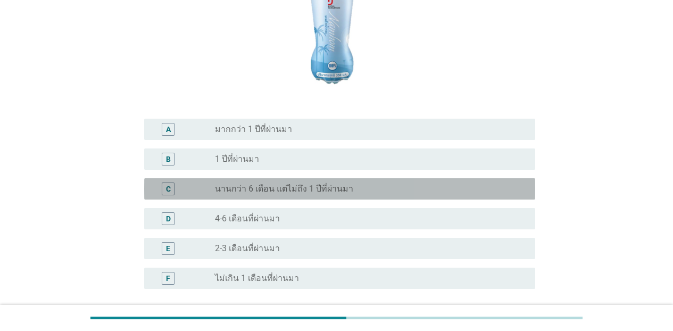
click at [331, 197] on div "C radio_button_unchecked นานกว่า 6 เดือน แต่ไม่ถึง 1 ปีที่ผ่านมา" at bounding box center [339, 188] width 391 height 21
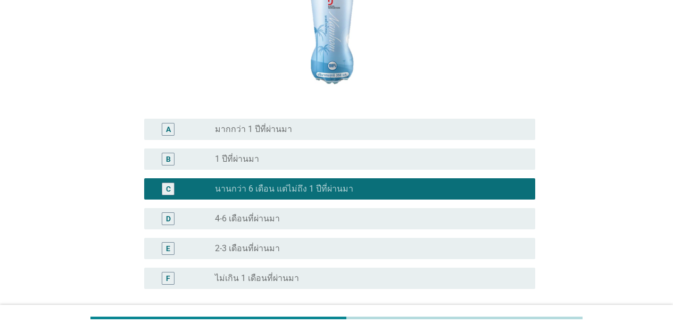
click at [371, 219] on div "radio_button_unchecked 4-6 เดือนที่ผ่านมา" at bounding box center [366, 218] width 303 height 11
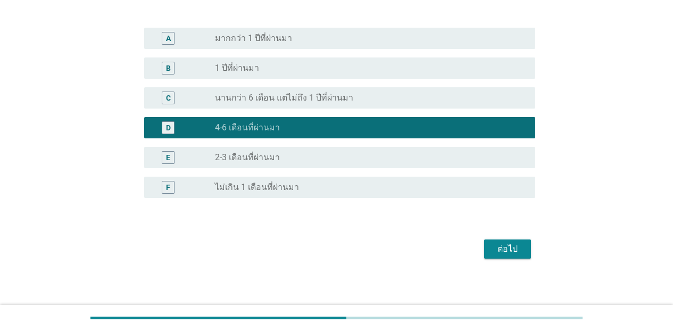
scroll to position [263, 0]
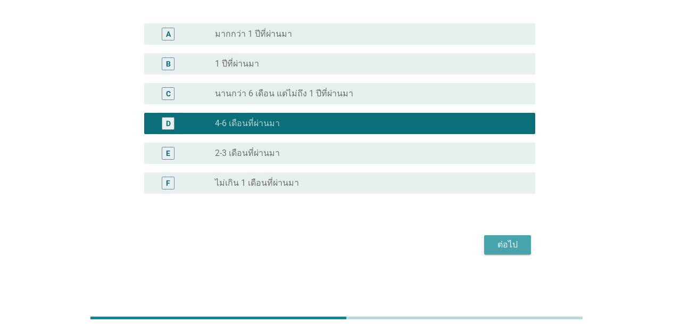
click at [499, 249] on div "ต่อไป" at bounding box center [508, 244] width 30 height 13
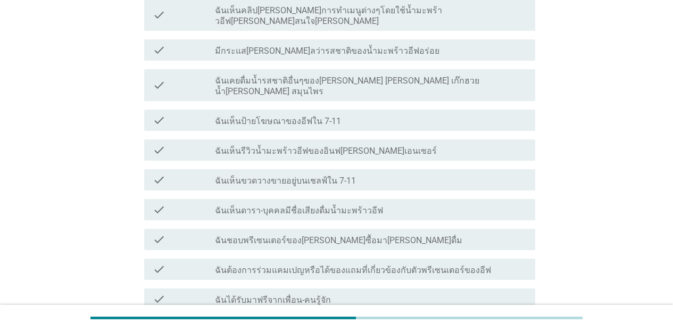
scroll to position [347, 0]
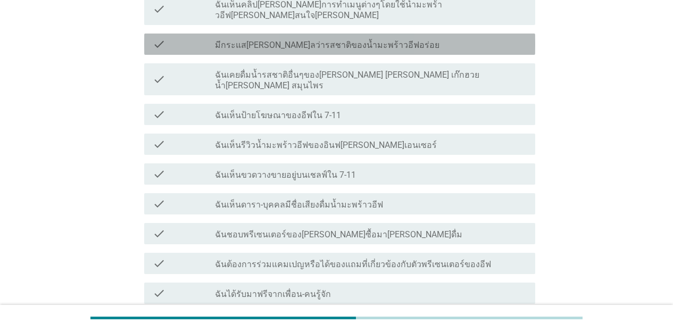
click at [353, 40] on label "มีกระแส[PERSON_NAME]ลว่ารสชาติของน้ำมะพร้าวอีฟอร่อย" at bounding box center [327, 45] width 224 height 11
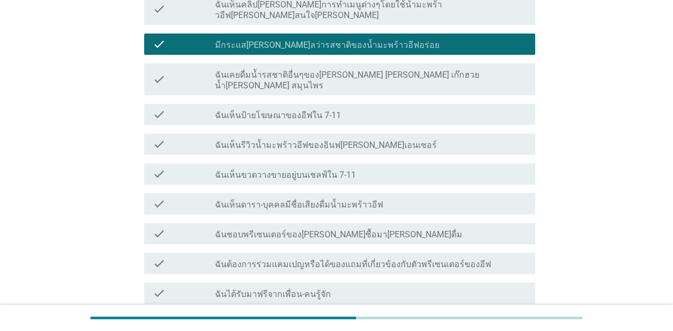
click at [321, 219] on div "check check_box_outline_blank ฉันชอบพรีเซนเตอร์ของ[PERSON_NAME]ซื้อมา[PERSON_NA…" at bounding box center [336, 234] width 397 height 30
click at [321, 223] on div "check check_box_outline_blank ฉันชอบพรีเซนเตอร์ของ[PERSON_NAME]ซื้อมา[PERSON_NA…" at bounding box center [339, 233] width 391 height 21
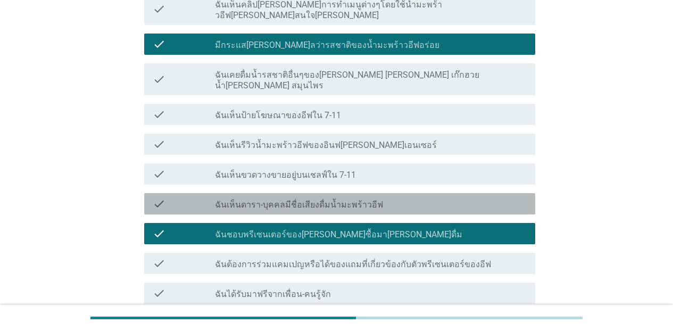
click at [318, 199] on label "ฉันเห็นดารา-บุคคลมีชื่อเสียงดื่มน้ำมะพร้าวอีฟ" at bounding box center [299, 204] width 168 height 11
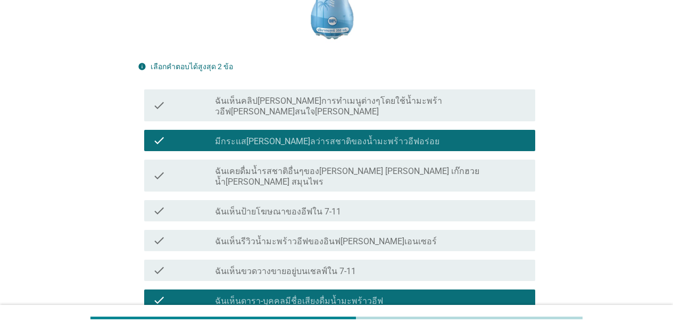
scroll to position [270, 0]
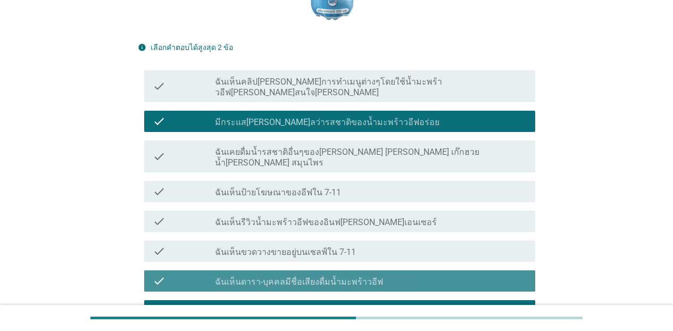
click at [276, 277] on label "ฉันเห็นดารา-บุคคลมีชื่อเสียงดื่มน้ำมะพร้าวอีฟ" at bounding box center [299, 282] width 168 height 11
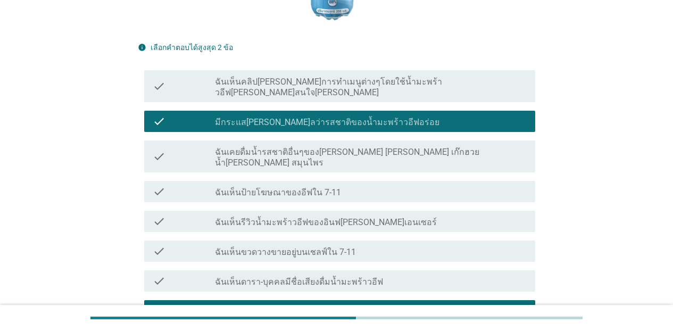
scroll to position [539, 0]
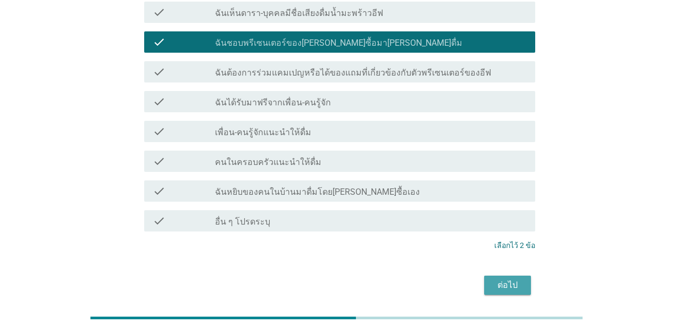
click at [511, 279] on div "ต่อไป" at bounding box center [508, 285] width 30 height 13
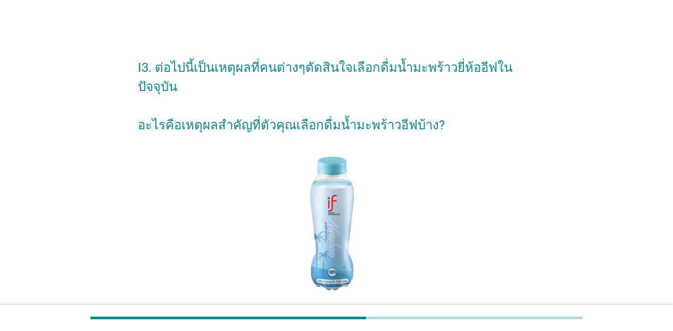
scroll to position [289, 0]
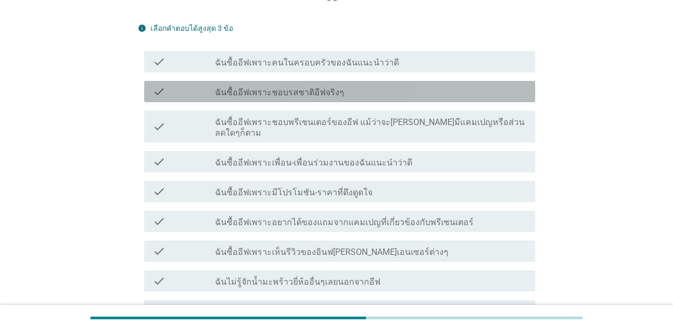
click at [341, 85] on div "check_box_outline_blank ฉันซื้ออีฟเพราะชอบรสชาติอีฟจริงๆ" at bounding box center [371, 91] width 312 height 13
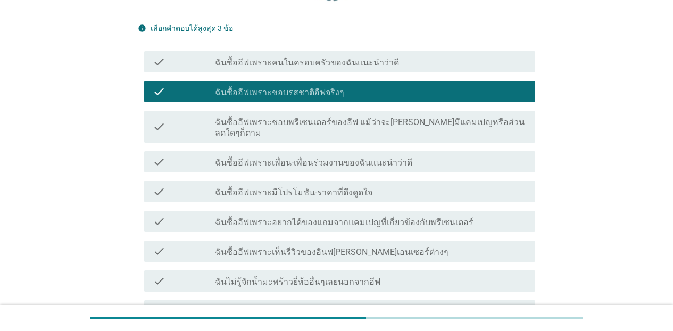
click at [334, 187] on label "ฉันซื้ออีฟเพราะมีโปรโมชัน-ราคาที่ดึงดูดใจ" at bounding box center [293, 192] width 157 height 11
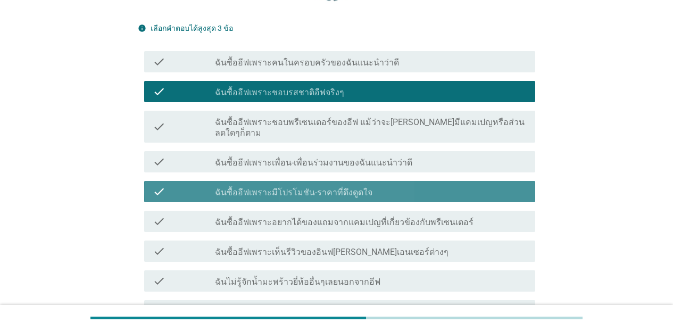
click at [336, 187] on label "ฉันซื้ออีฟเพราะมีโปรโมชัน-ราคาที่ดึงดูดใจ" at bounding box center [293, 192] width 157 height 11
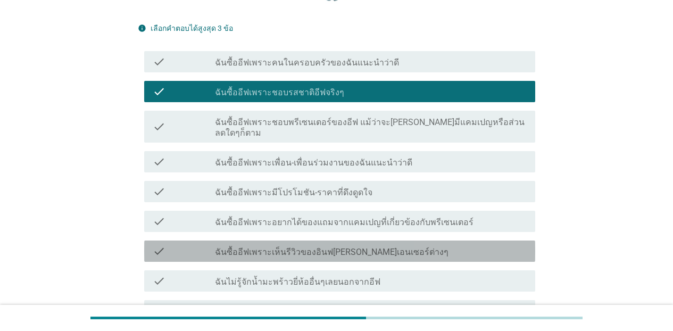
click at [336, 247] on label "ฉันซื้ออีฟเพราะเห็นรีวิวของอินฟ[PERSON_NAME]เอนเซอร์ต่างๆ" at bounding box center [332, 252] width 234 height 11
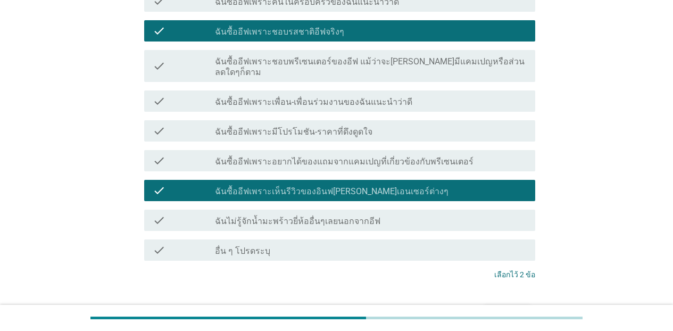
scroll to position [390, 0]
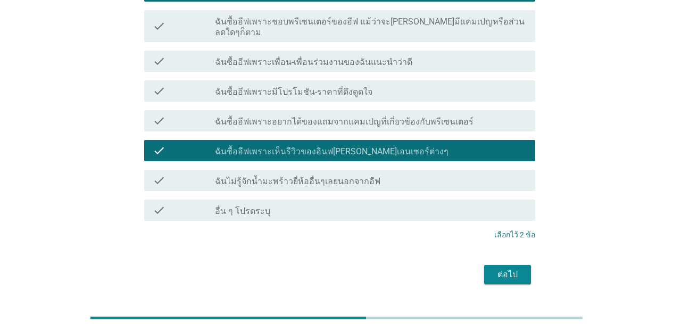
click at [515, 268] on div "ต่อไป" at bounding box center [508, 274] width 30 height 13
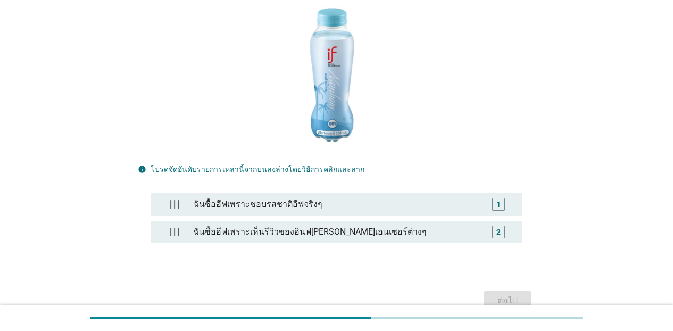
scroll to position [155, 0]
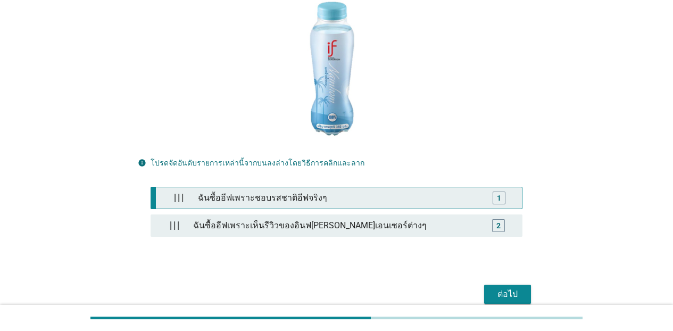
click at [445, 199] on div "ฉันซื้ออีฟเพราะชอบรสชาติอีฟจริงๆ" at bounding box center [339, 197] width 291 height 21
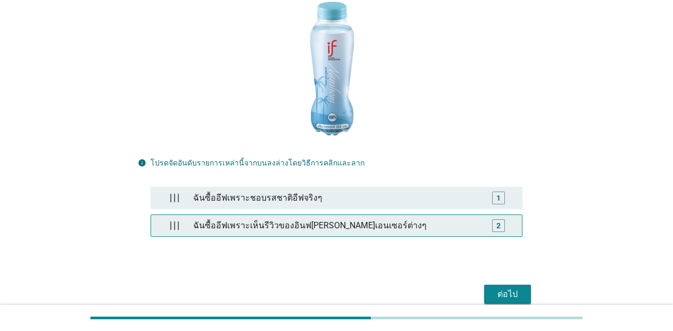
click at [431, 223] on div "ฉันซื้ออีฟเพราะเห็นรีวิวของอินฟ[PERSON_NAME]เอนเซอร์ต่างๆ" at bounding box center [336, 225] width 295 height 21
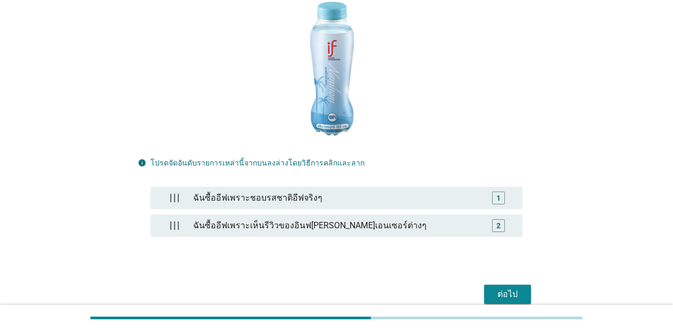
click at [502, 290] on div "ต่อไป" at bounding box center [508, 294] width 30 height 13
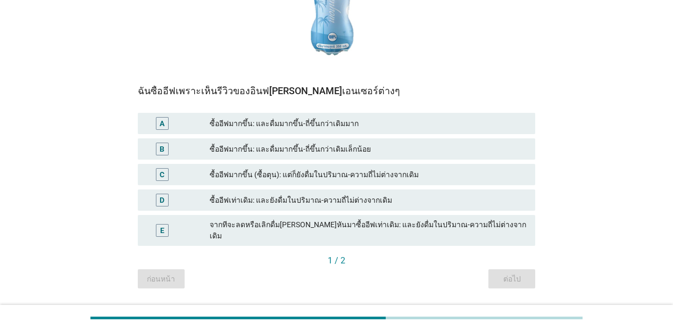
scroll to position [198, 0]
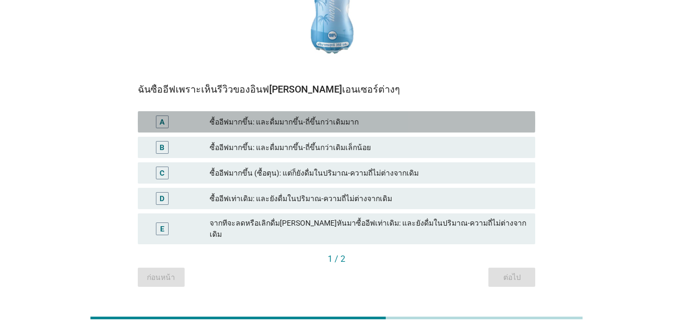
click at [310, 128] on div "ซื้ออีฟมากขึ้น: และดื่มมากขึ้น-ถี่ขึ้นกว่าเดิมมาก" at bounding box center [368, 121] width 317 height 13
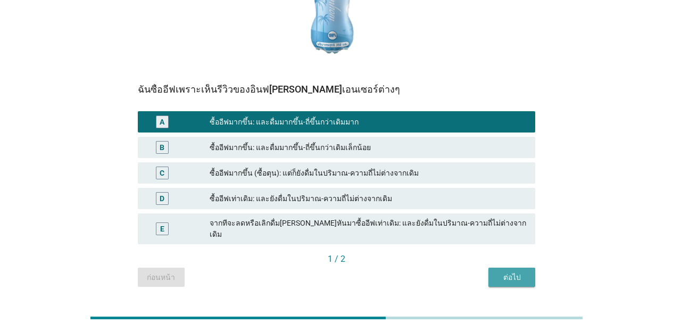
click at [512, 268] on button "ต่อไป" at bounding box center [511, 277] width 47 height 19
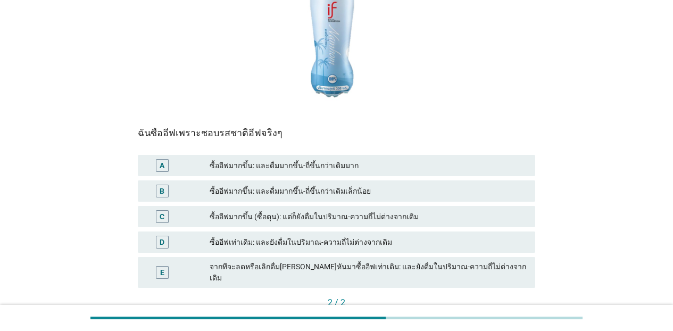
scroll to position [187, 0]
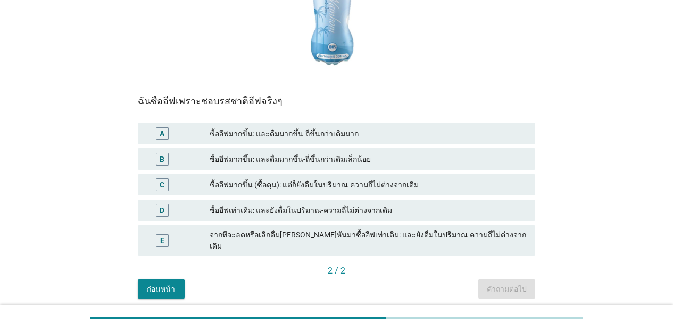
click at [348, 135] on div "ซื้ออีฟมากขึ้น: และดื่มมากขึ้น-ถี่ขึ้นกว่าเดิมมาก" at bounding box center [368, 133] width 317 height 13
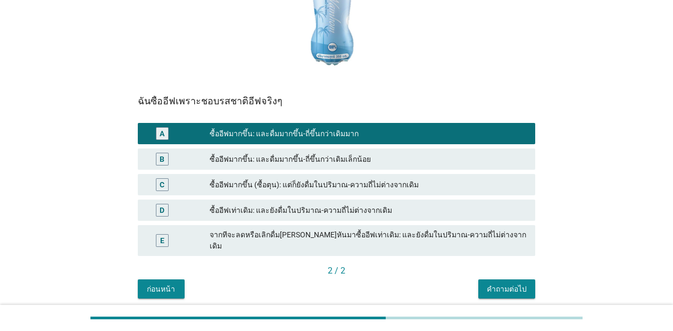
click at [504, 284] on div "คำถามต่อไป" at bounding box center [507, 289] width 40 height 11
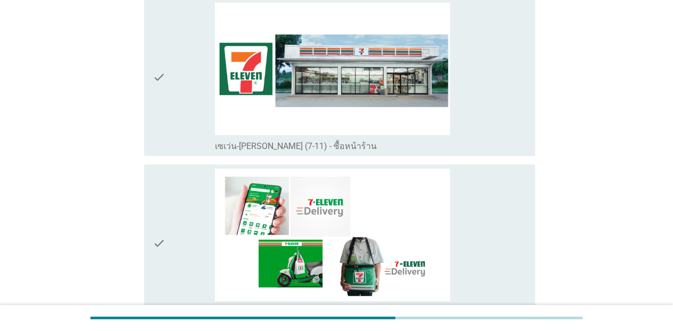
scroll to position [2191, 0]
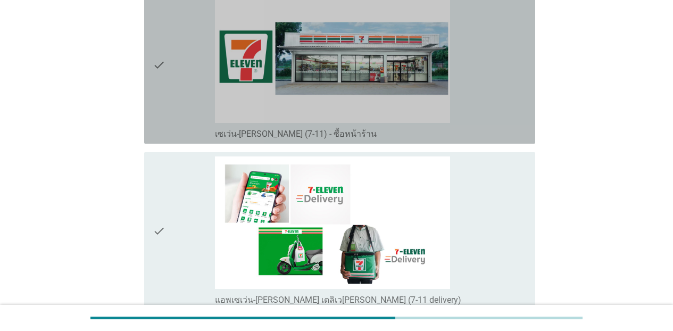
click at [512, 111] on div "check_box_outline_blank เซเว่น-[PERSON_NAME] (7-11) - ซื้อหน้าร้าน" at bounding box center [371, 64] width 312 height 149
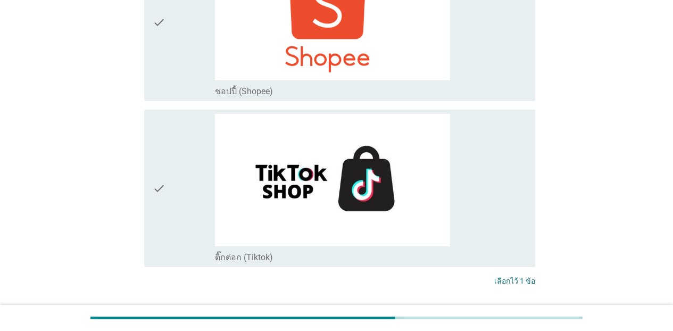
scroll to position [3139, 0]
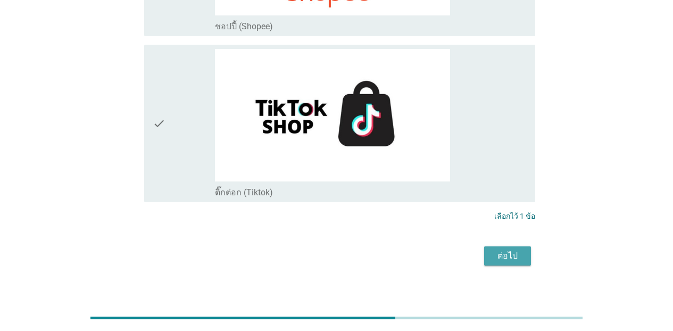
click at [516, 249] on div "ต่อไป" at bounding box center [508, 255] width 30 height 13
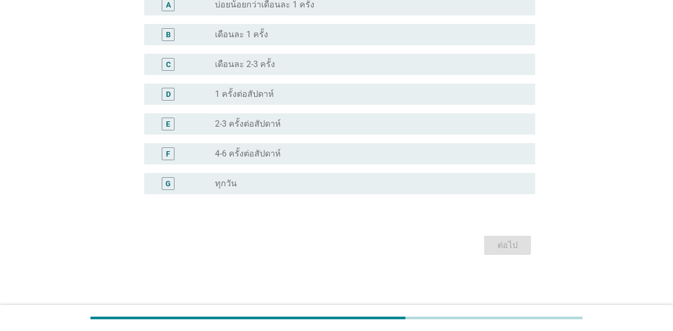
scroll to position [0, 0]
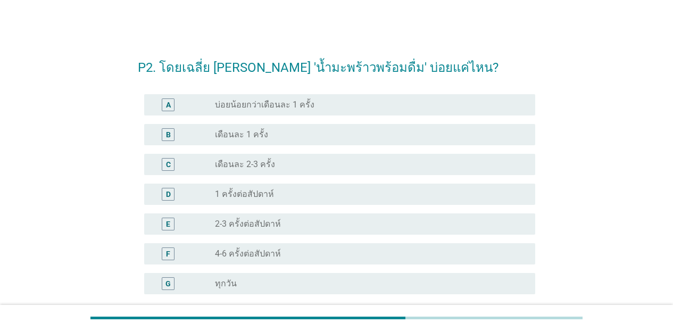
click at [262, 284] on div "radio_button_unchecked ทุกวัน" at bounding box center [366, 283] width 303 height 11
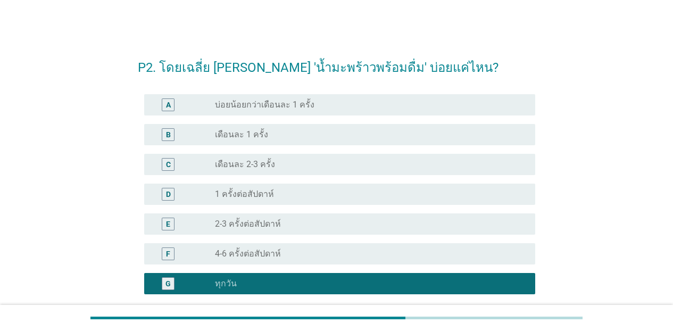
scroll to position [100, 0]
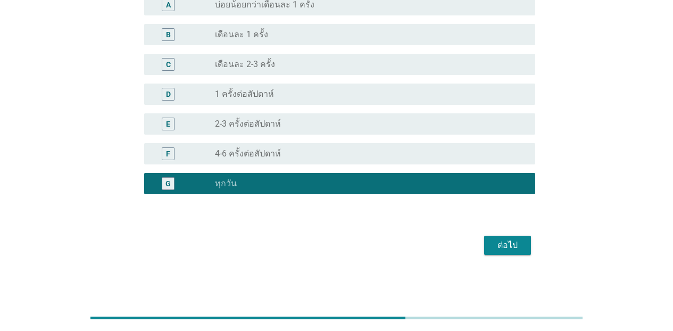
click at [523, 249] on button "ต่อไป" at bounding box center [507, 245] width 47 height 19
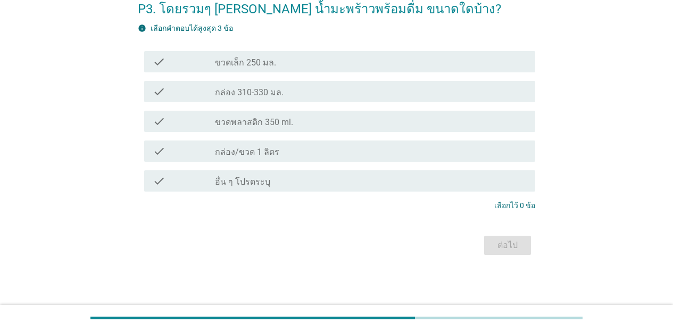
scroll to position [0, 0]
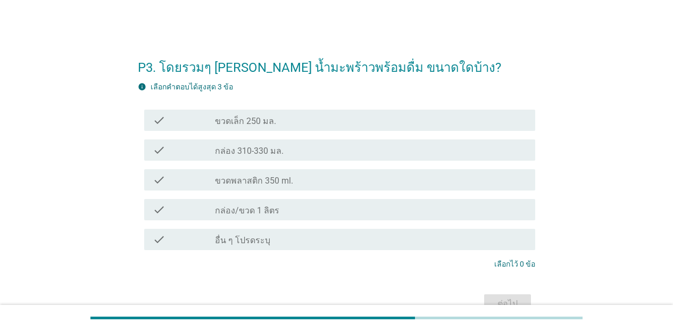
click at [271, 130] on div "check check_box_outline_blank ขวดเล็ก 250 มล." at bounding box center [339, 120] width 391 height 21
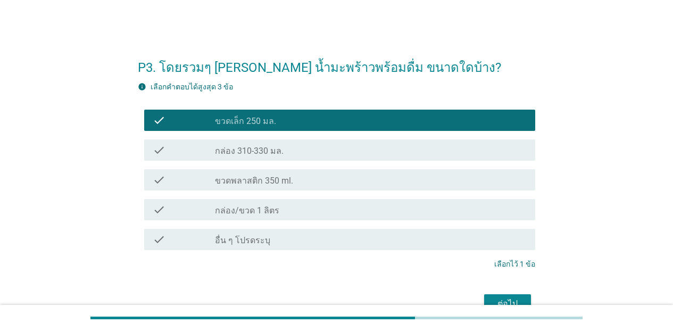
click at [272, 156] on label "กล่อง 310-330 มล." at bounding box center [249, 151] width 69 height 11
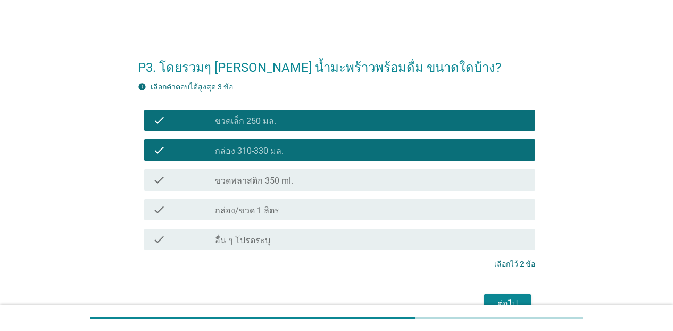
drag, startPoint x: 272, startPoint y: 172, endPoint x: 272, endPoint y: 178, distance: 5.9
click at [272, 172] on div "check check_box_outline_blank ขวดพลาสติก 350 ml." at bounding box center [339, 179] width 391 height 21
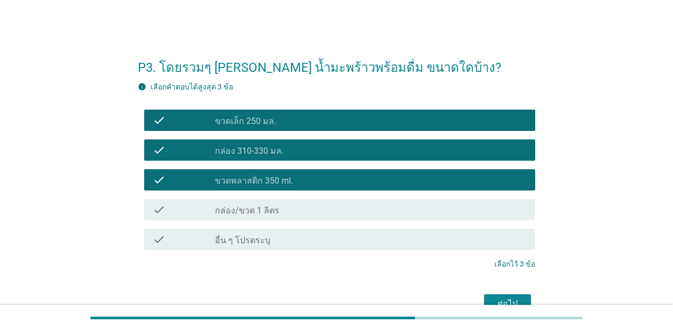
click at [272, 203] on div "check_box_outline_blank กล่อง/ขวด 1 ลิตร" at bounding box center [371, 209] width 312 height 13
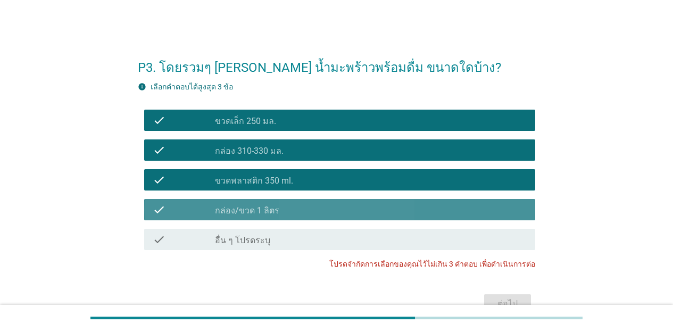
click at [317, 204] on div "check_box_outline_blank กล่อง/ขวด 1 ลิตร" at bounding box center [371, 209] width 312 height 13
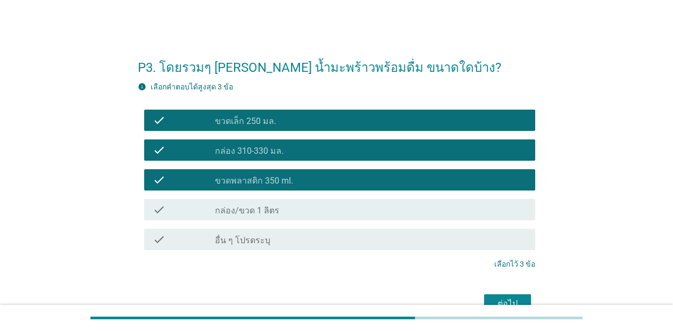
scroll to position [59, 0]
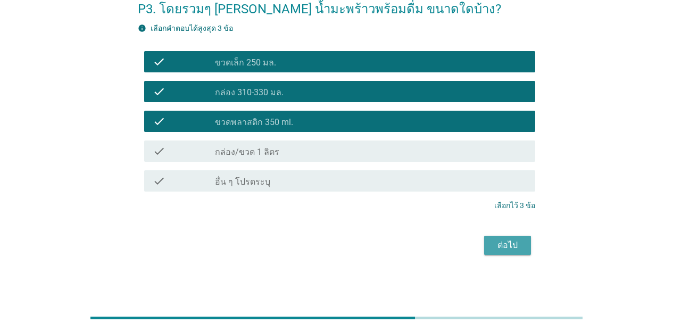
click at [512, 244] on div "ต่อไป" at bounding box center [508, 245] width 30 height 13
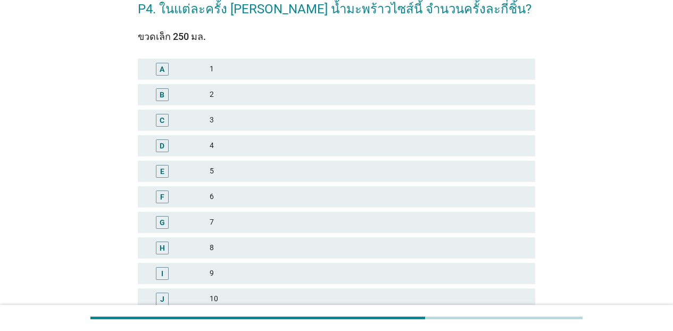
scroll to position [0, 0]
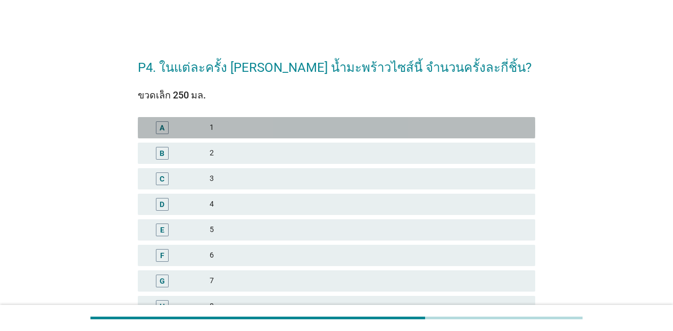
click at [253, 130] on div "1" at bounding box center [368, 127] width 317 height 13
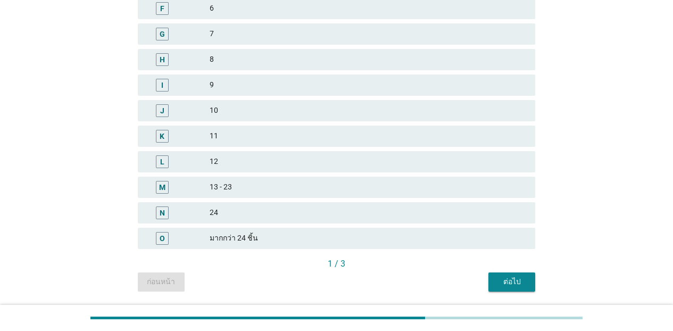
scroll to position [269, 0]
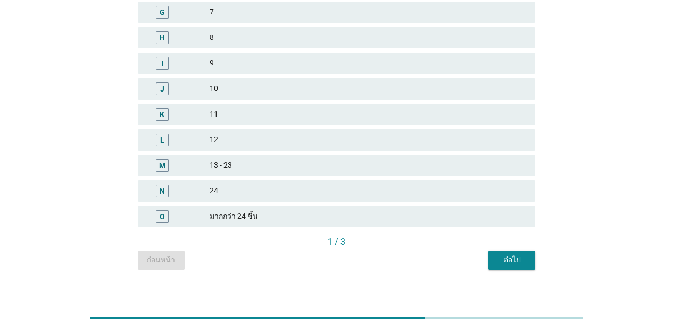
click at [515, 259] on div "ต่อไป" at bounding box center [512, 259] width 30 height 11
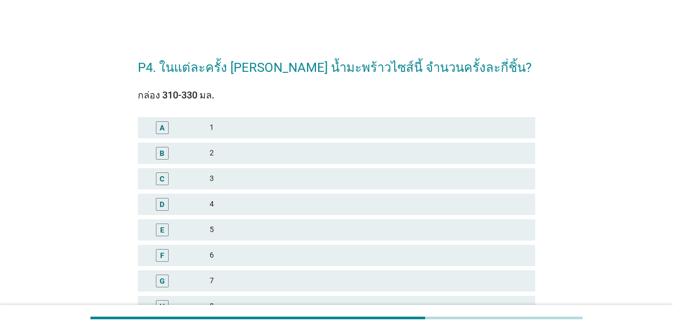
click at [356, 127] on div "1" at bounding box center [368, 127] width 317 height 13
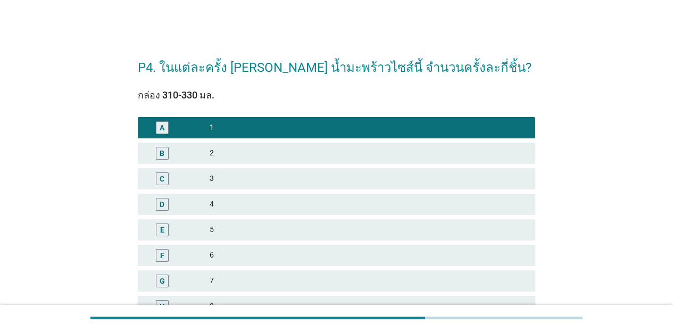
scroll to position [280, 0]
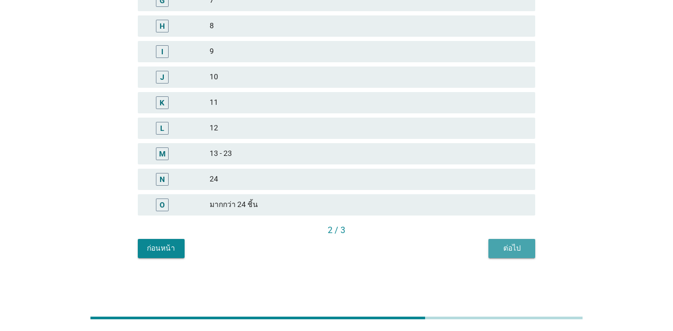
click at [493, 251] on button "ต่อไป" at bounding box center [511, 248] width 47 height 19
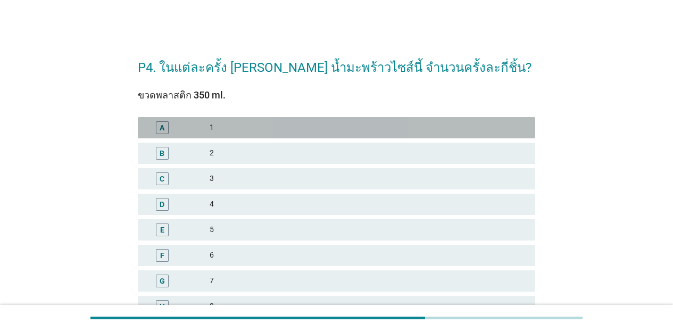
click at [314, 131] on div "1" at bounding box center [368, 127] width 317 height 13
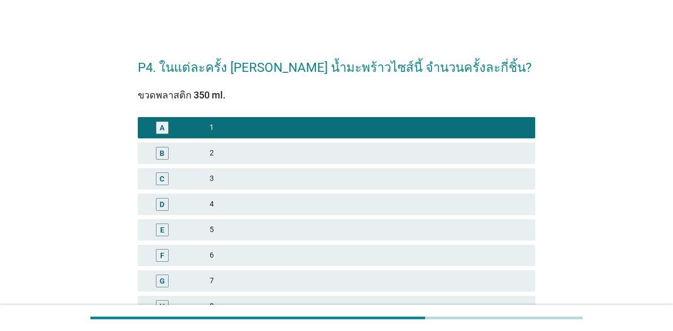
scroll to position [280, 0]
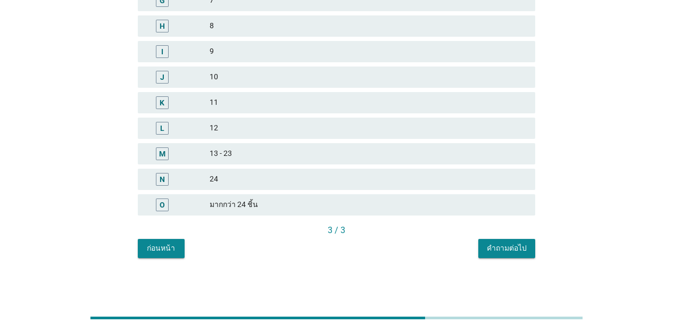
click at [478, 244] on div "ก่อนหน้า คำถามต่อไป" at bounding box center [336, 248] width 397 height 19
click at [503, 252] on div "คำถามต่อไป" at bounding box center [507, 248] width 40 height 11
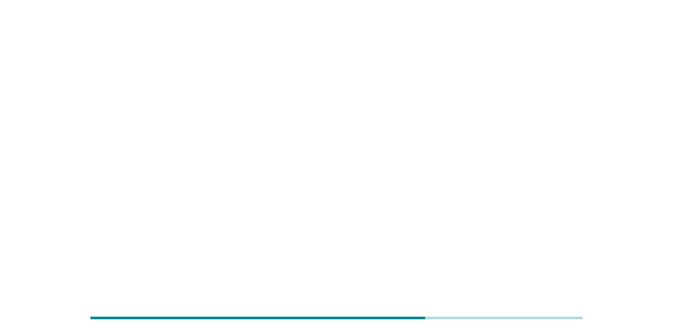
scroll to position [0, 0]
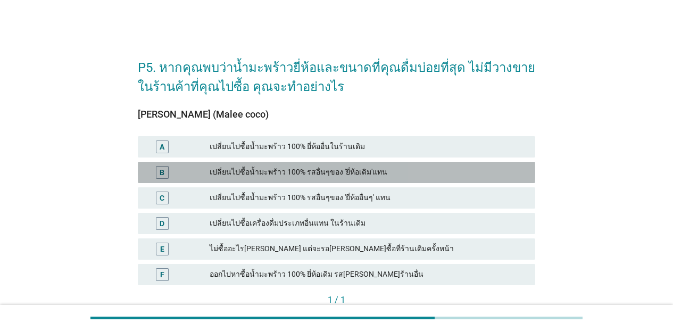
click at [371, 169] on div "เปลี่ยนไปซื้อน้ำมะพร้าว 100% รสอื่นๆของ 'ยี่ห้อเดิม'แทน" at bounding box center [368, 172] width 317 height 13
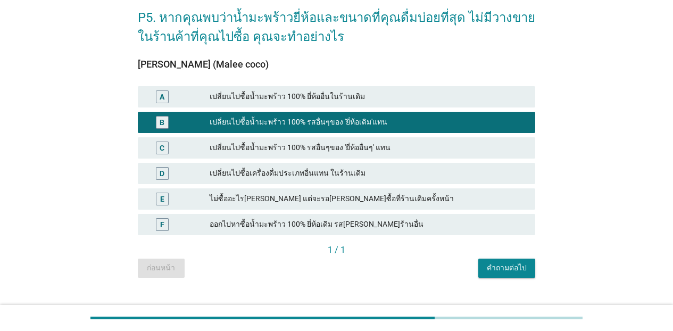
scroll to position [70, 0]
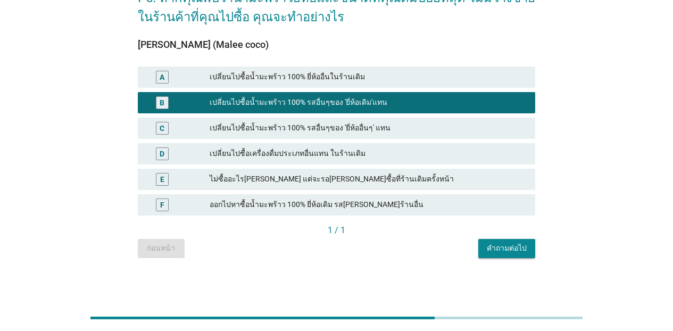
click at [523, 241] on button "คำถามต่อไป" at bounding box center [506, 248] width 57 height 19
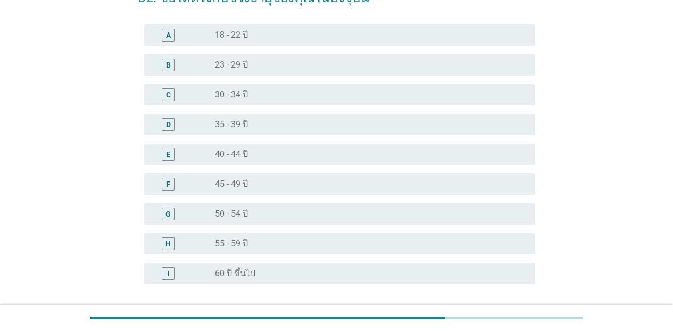
scroll to position [0, 0]
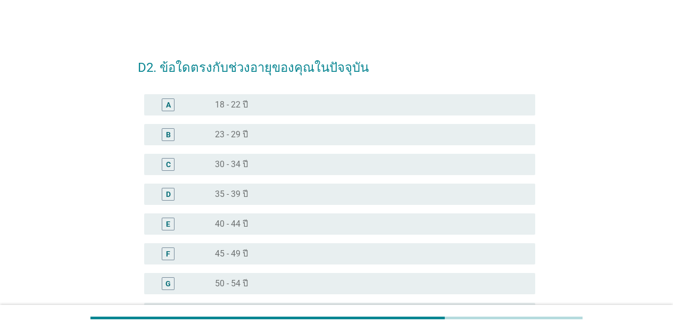
click at [276, 194] on div "radio_button_unchecked 35 - 39 ปี" at bounding box center [366, 194] width 303 height 11
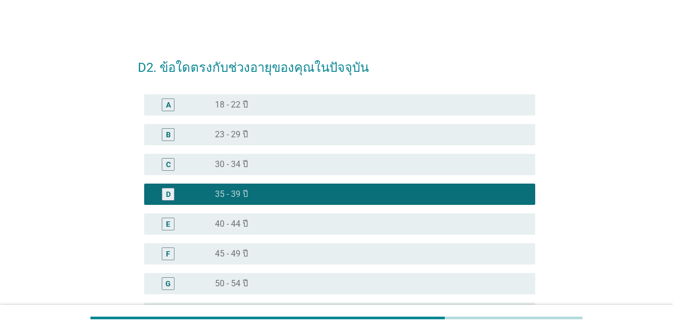
scroll to position [160, 0]
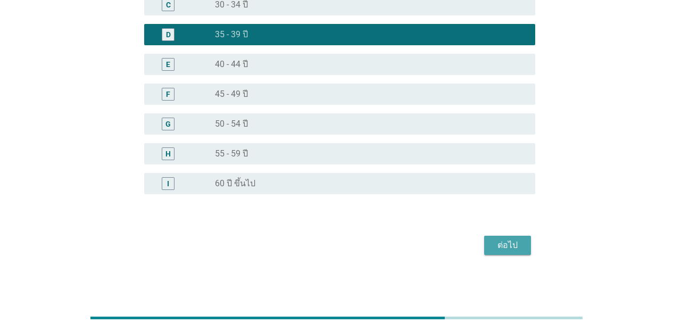
click at [518, 250] on div "ต่อไป" at bounding box center [508, 245] width 30 height 13
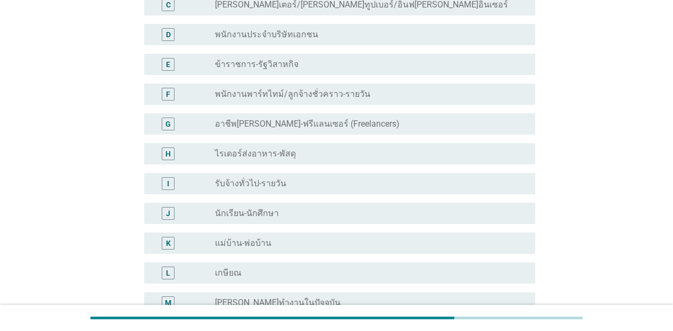
scroll to position [0, 0]
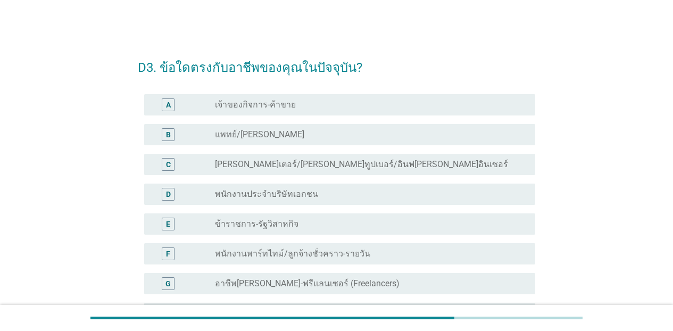
click at [353, 102] on div "radio_button_unchecked เจ้าของกิจการ-ค้าขาย" at bounding box center [366, 104] width 303 height 11
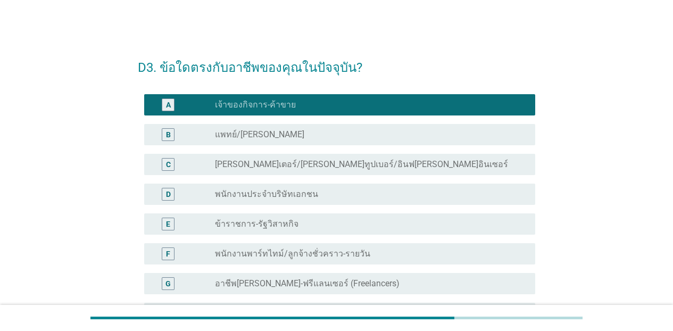
scroll to position [289, 0]
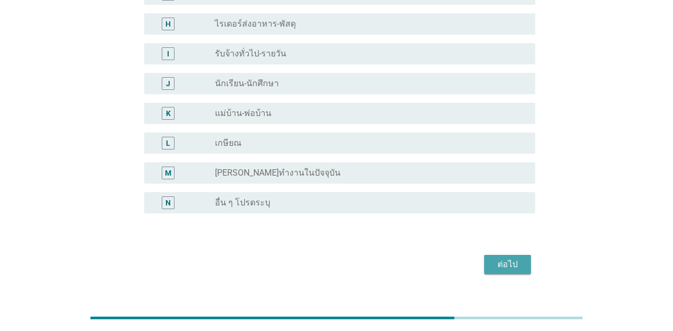
click at [516, 259] on div "ต่อไป" at bounding box center [508, 264] width 30 height 13
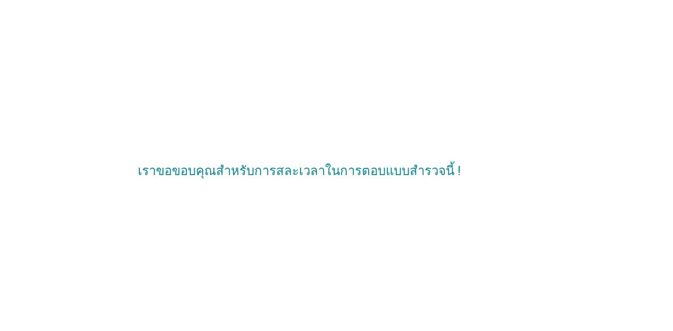
scroll to position [0, 0]
